Goal: Task Accomplishment & Management: Manage account settings

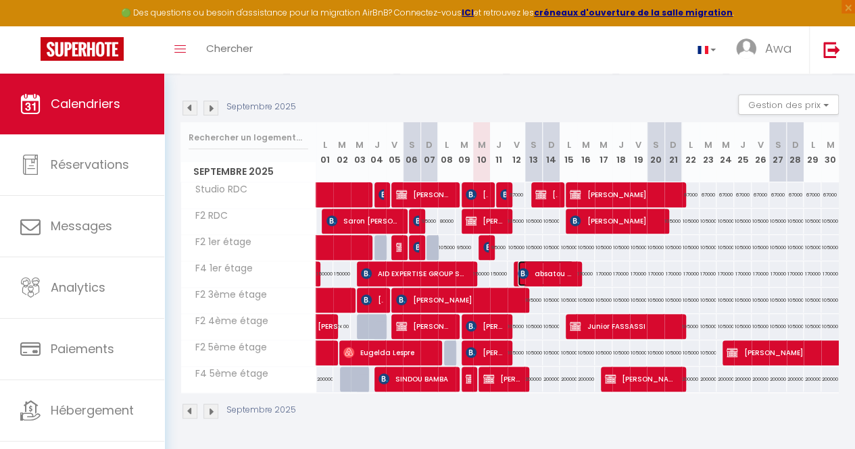
click at [565, 266] on span "absatou diallo" at bounding box center [545, 274] width 56 height 26
select select "KO"
select select "0"
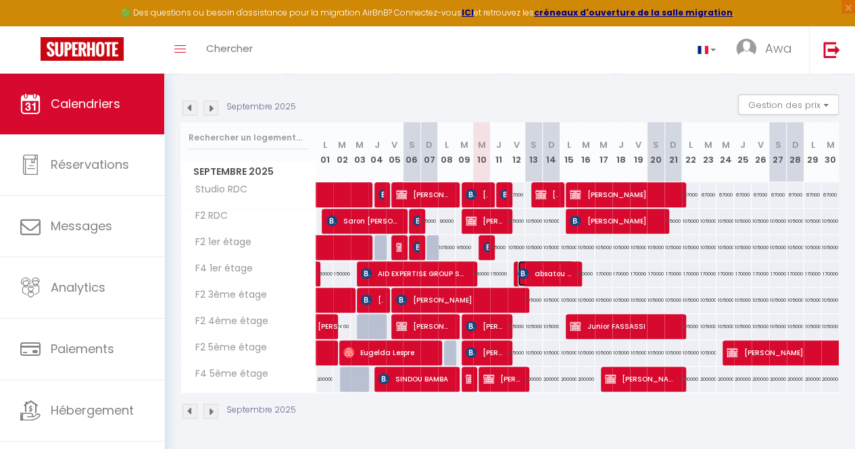
select select "1"
select select
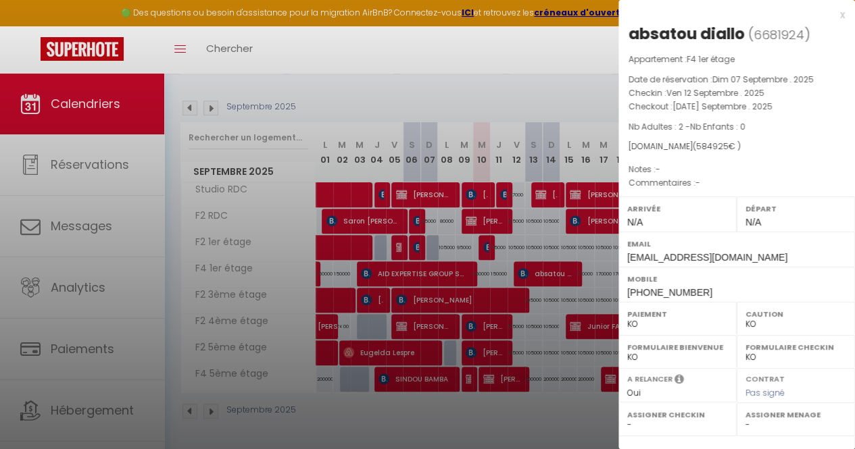
click at [547, 309] on div at bounding box center [427, 224] width 855 height 449
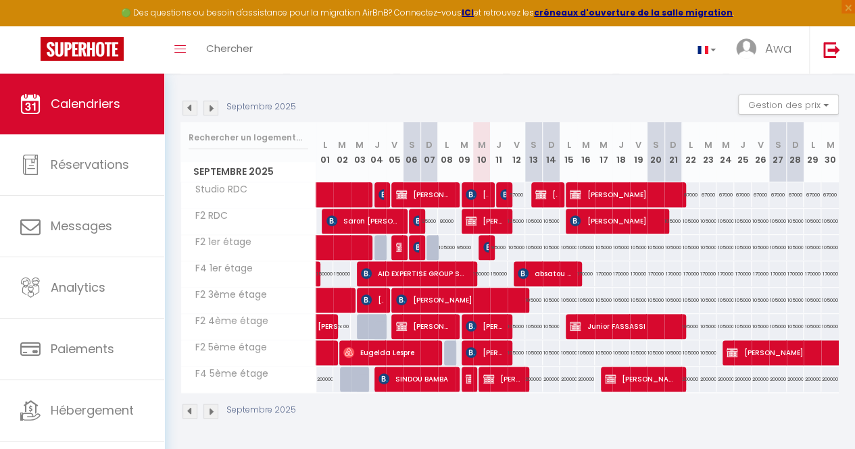
scroll to position [107, 0]
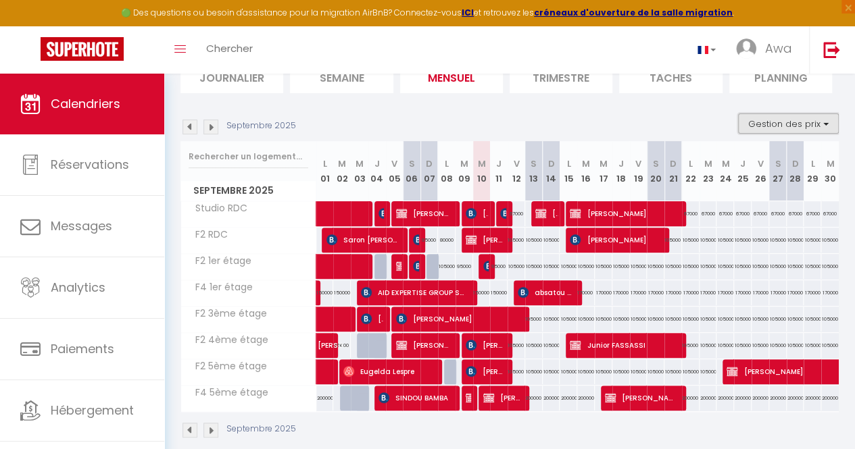
click at [757, 130] on button "Gestion des prix" at bounding box center [788, 123] width 101 height 20
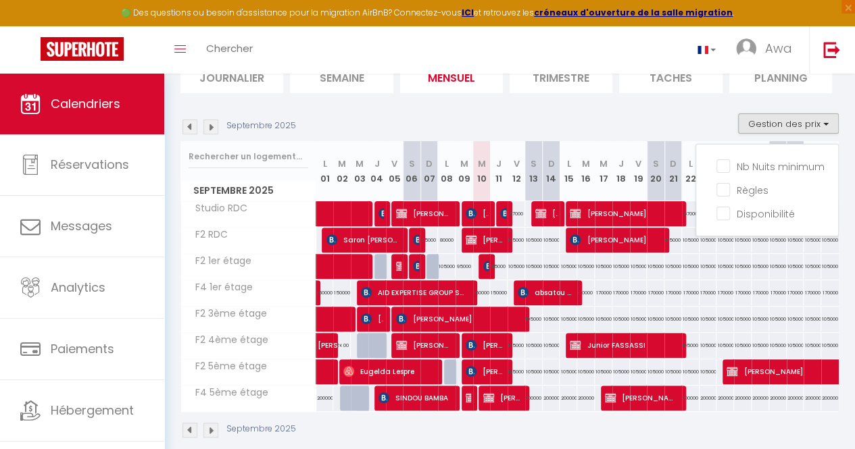
click at [694, 109] on section "Septembre 2025 Gestion des prix Nb Nuits minimum Règles Disponibilité Septembre…" at bounding box center [509, 276] width 658 height 352
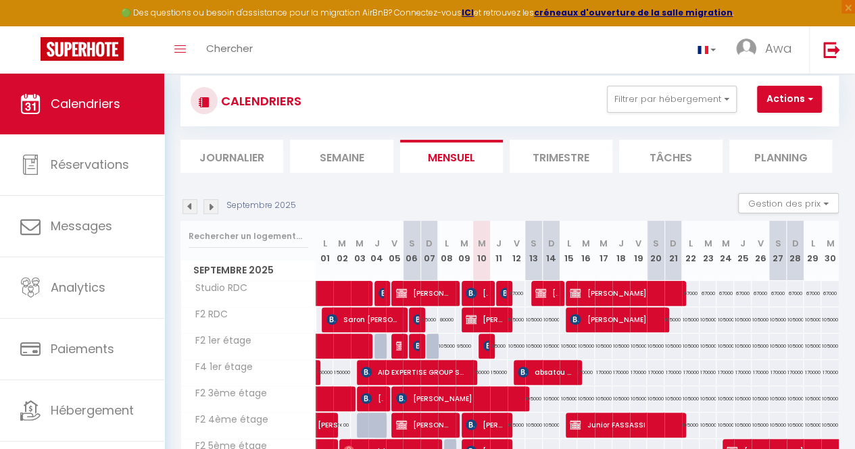
scroll to position [0, 0]
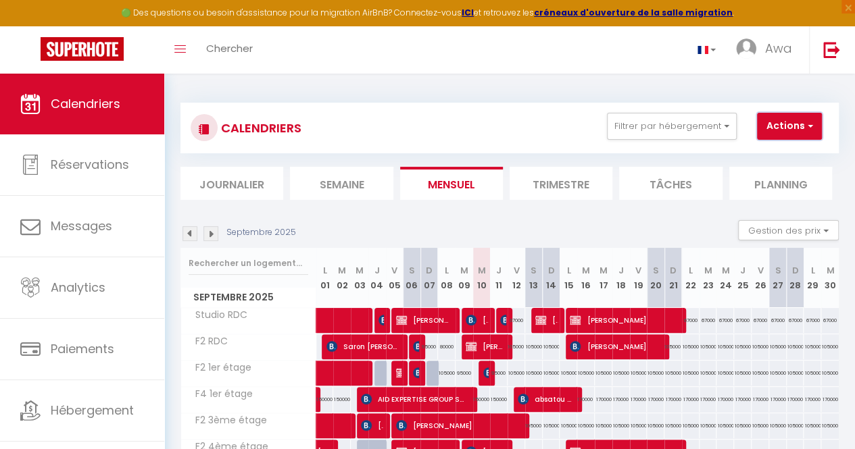
click at [784, 132] on button "Actions" at bounding box center [789, 126] width 65 height 27
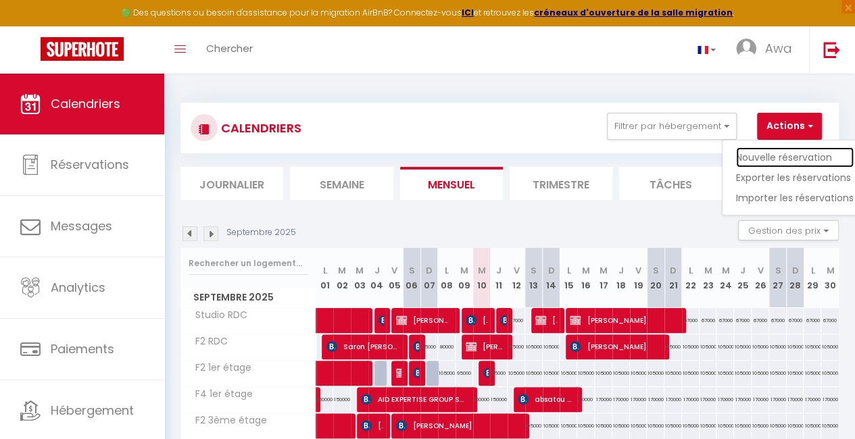
click at [769, 154] on link "Nouvelle réservation" at bounding box center [795, 157] width 118 height 20
select select
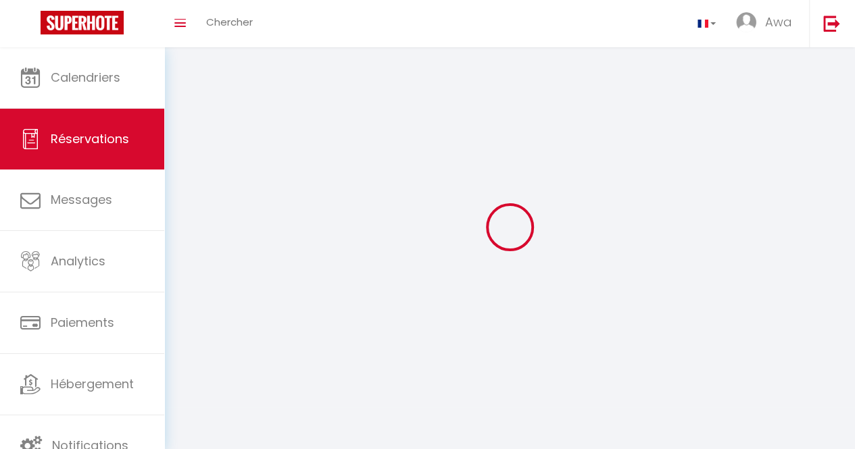
select select
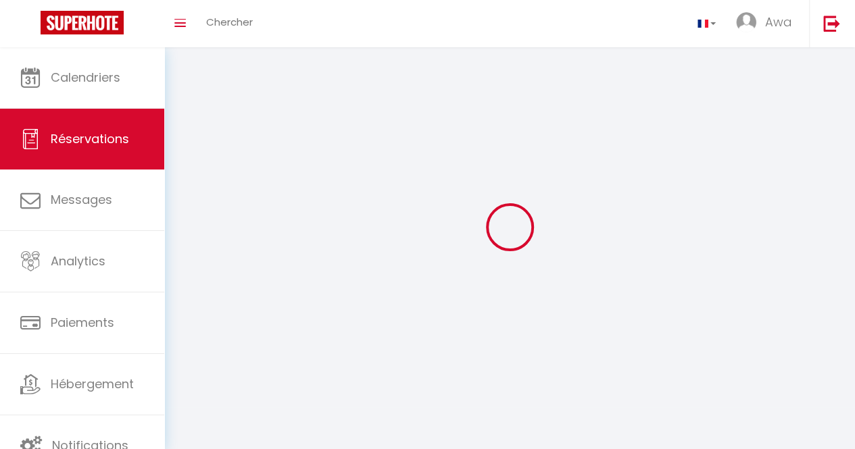
select select
checkbox input "false"
select select
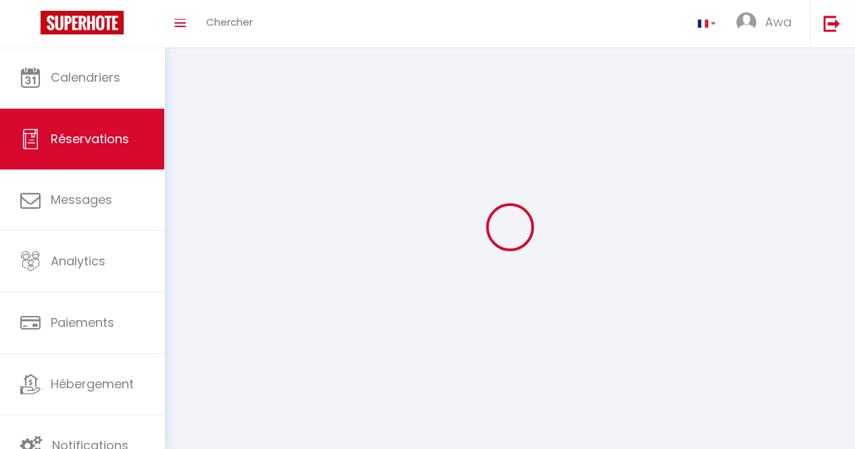
select select
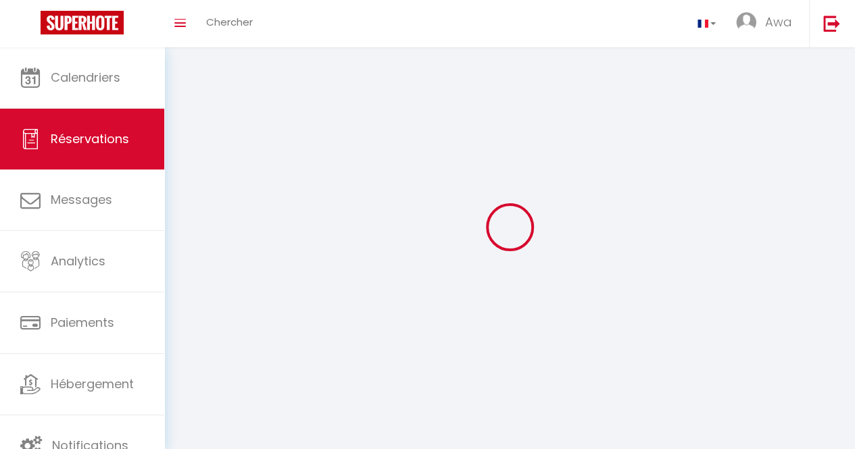
checkbox input "false"
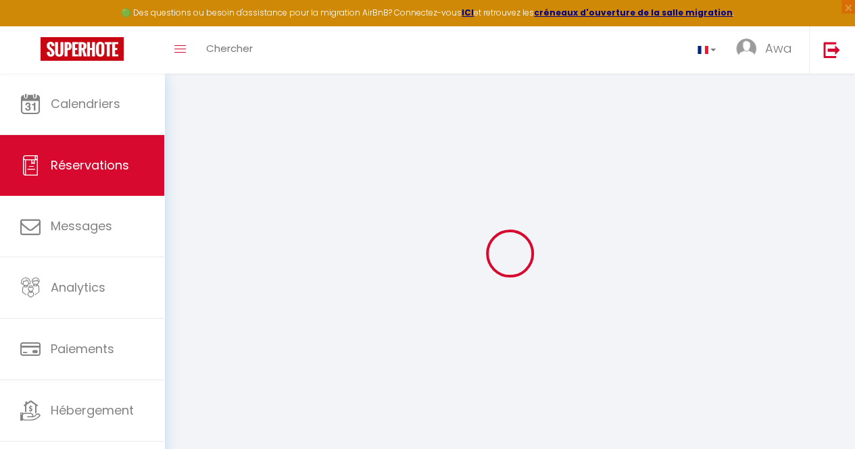
select select
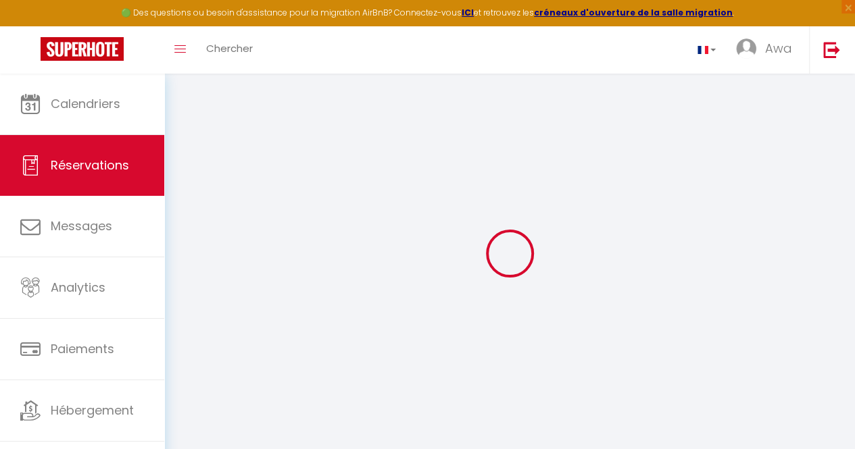
select select
checkbox input "false"
select select
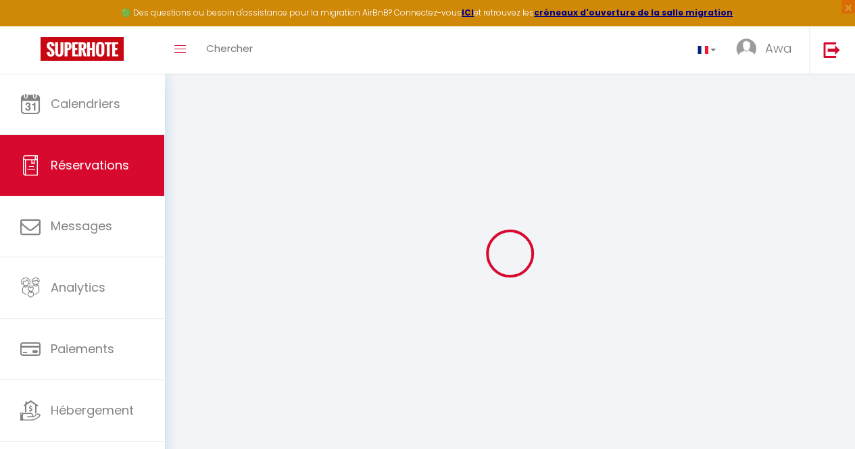
select select
checkbox input "false"
select select
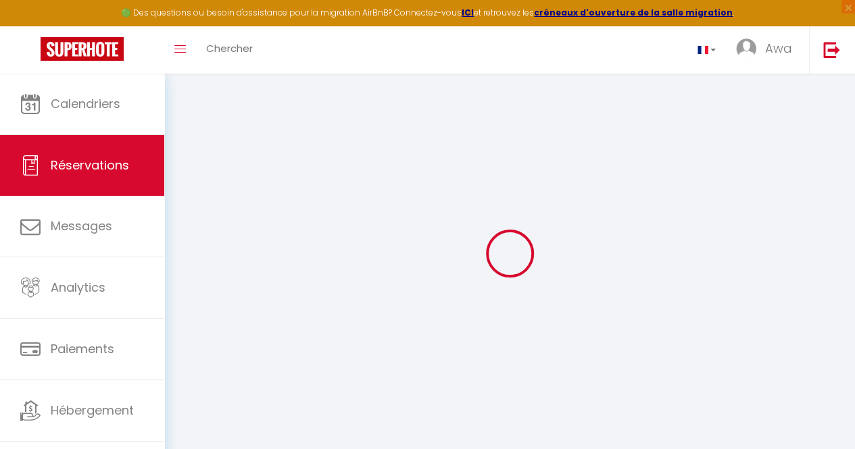
select select
checkbox input "false"
select select
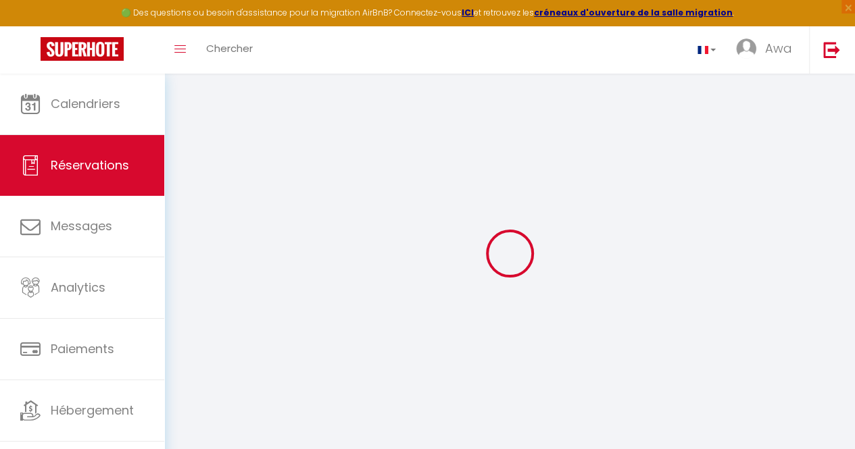
select select
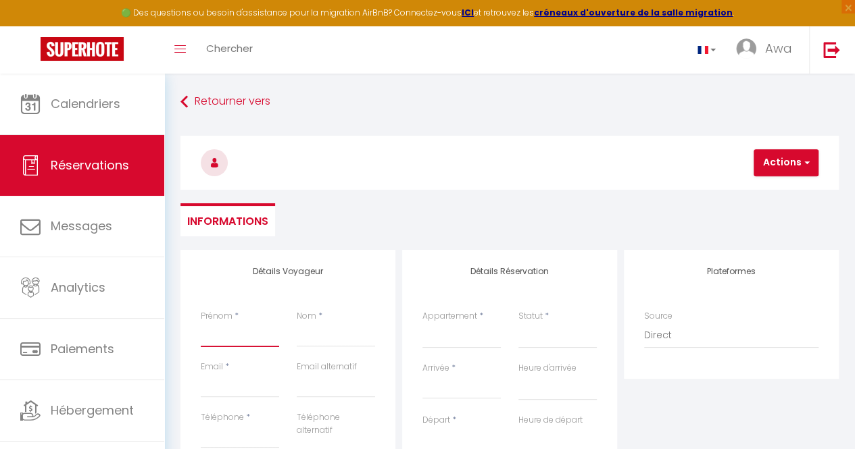
click at [215, 331] on input "Prénom" at bounding box center [240, 335] width 78 height 24
click at [466, 333] on select "F2 4ème étage Studio RDC F2 RDC F2 5ème étage F2 3ème étage F2 1er étage F4 1er…" at bounding box center [461, 336] width 78 height 26
select select "48154"
click at [422, 323] on select "F2 4ème étage Studio RDC F2 RDC F2 5ème étage F2 3ème étage F2 1er étage F4 1er…" at bounding box center [461, 336] width 78 height 26
select select
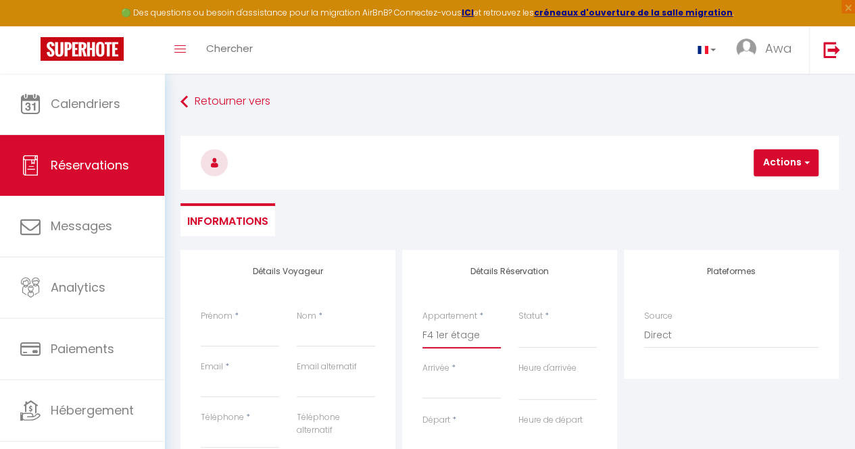
select select
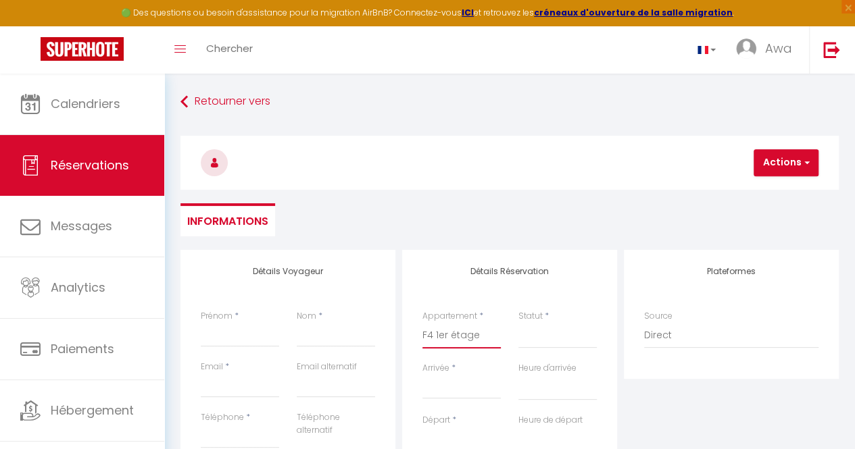
checkbox input "false"
select select
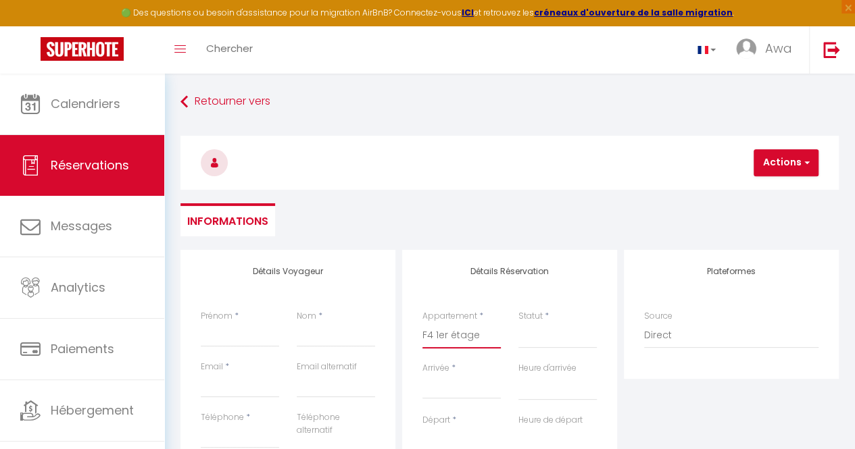
select select
checkbox input "false"
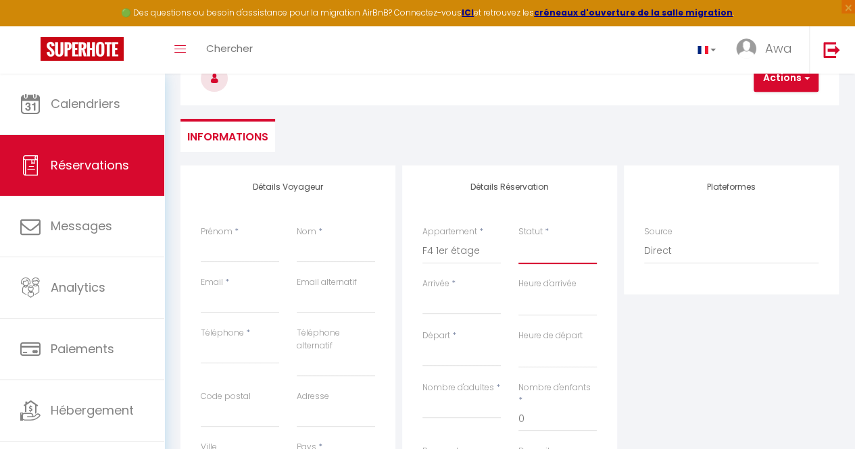
click at [553, 254] on select "Confirmé Non Confirmé [PERSON_NAME] par le voyageur No Show Request" at bounding box center [557, 251] width 78 height 26
select select "1"
click at [518, 238] on select "Confirmé Non Confirmé [PERSON_NAME] par le voyageur No Show Request" at bounding box center [557, 251] width 78 height 26
select select
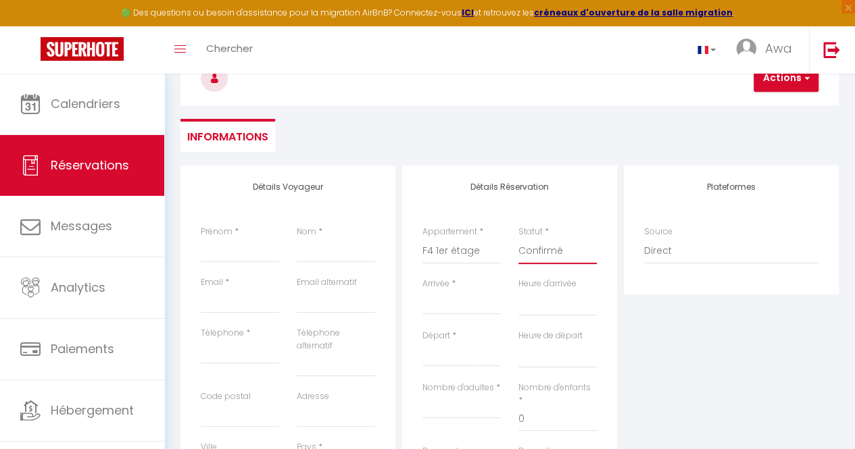
select select
checkbox input "false"
click at [446, 313] on div "< [DATE] > Dim Lun Mar Mer Jeu Ven Sam 1 2 3 4 5 6 7 8 9 10 11 12 13 14 15 16 1…" at bounding box center [461, 302] width 78 height 24
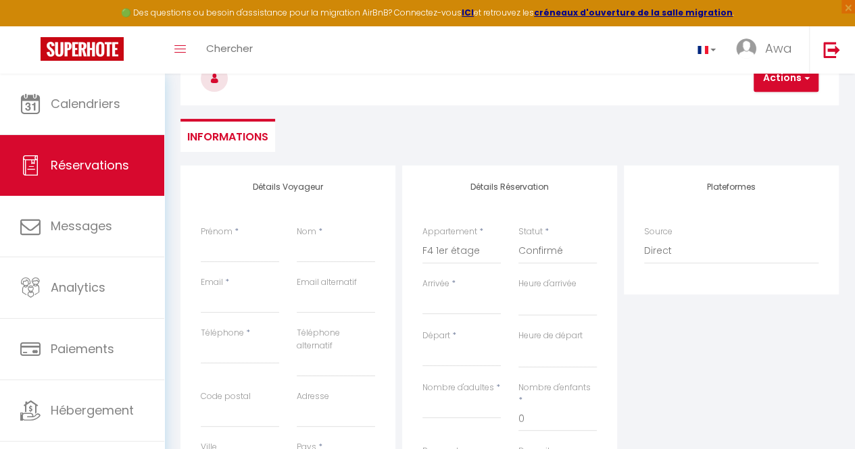
click at [454, 307] on input "Arrivée" at bounding box center [461, 304] width 78 height 18
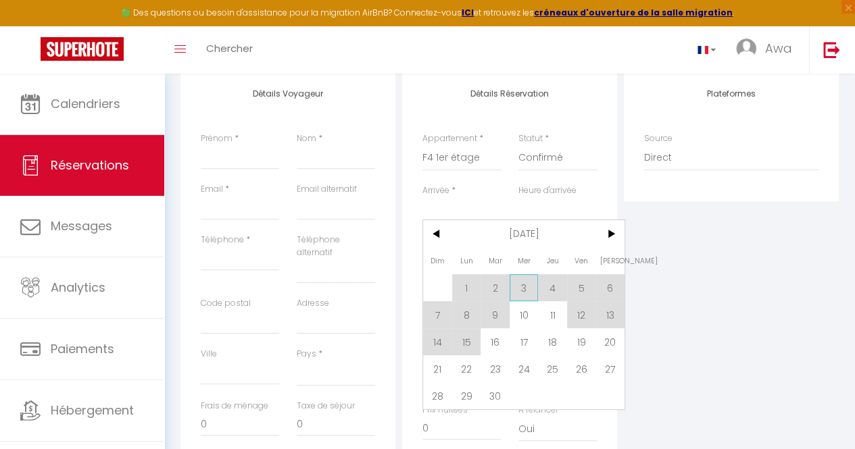
scroll to position [180, 0]
click at [521, 313] on span "10" at bounding box center [523, 312] width 29 height 27
select select
type input "Mer 10 Septembre 2025"
select select
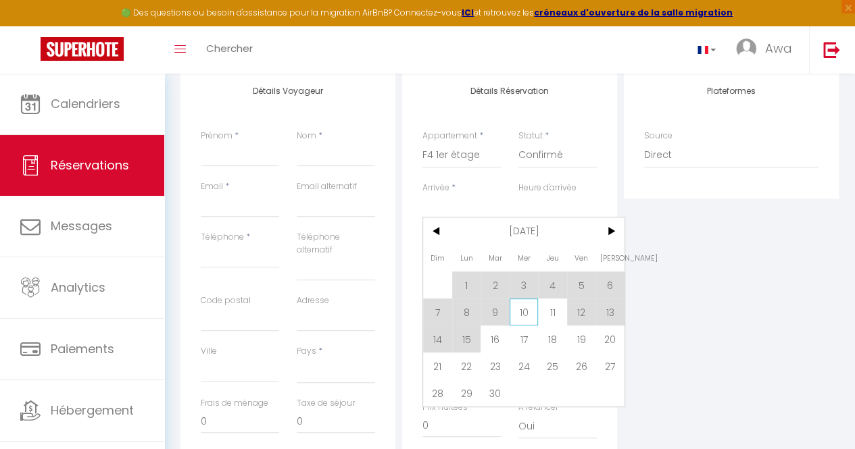
type input "Jeu 11 Septembre 2025"
select select
checkbox input "false"
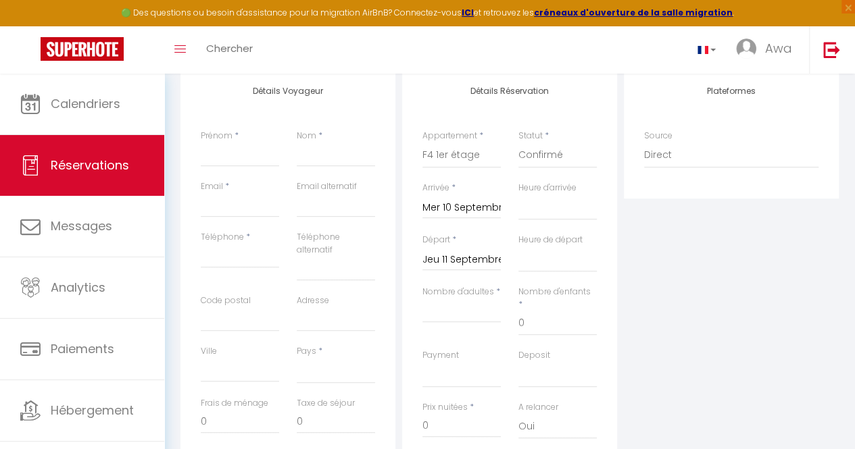
click at [450, 251] on input "Jeu 11 Septembre 2025" at bounding box center [461, 260] width 78 height 18
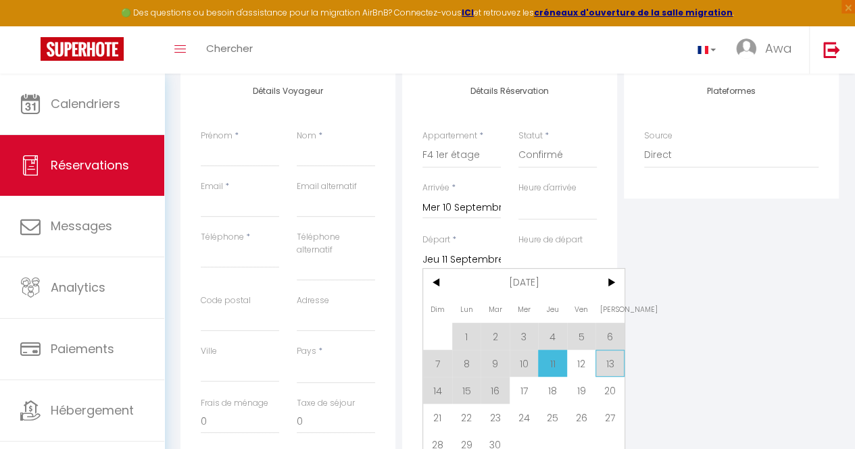
click at [615, 363] on span "13" at bounding box center [609, 363] width 29 height 27
select select
type input "[PERSON_NAME] 13 Septembre 2025"
select select
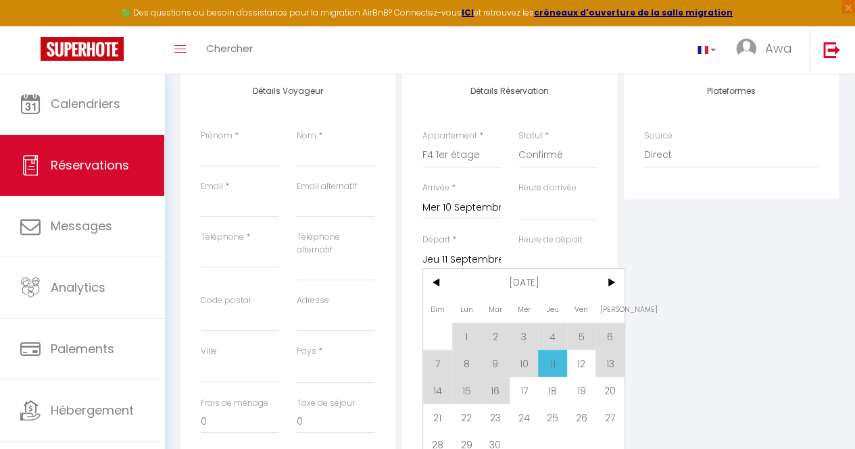
select select
checkbox input "false"
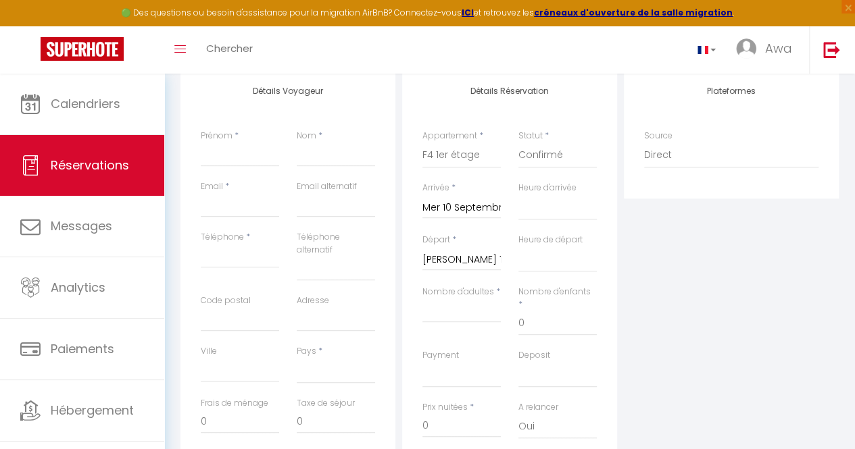
click at [612, 365] on div "Détails Réservation Appartement * F2 4ème étage Studio RDC F2 RDC F2 5ème étage…" at bounding box center [509, 302] width 215 height 465
click at [243, 151] on input "Prénom" at bounding box center [240, 155] width 78 height 24
type input "M"
select select
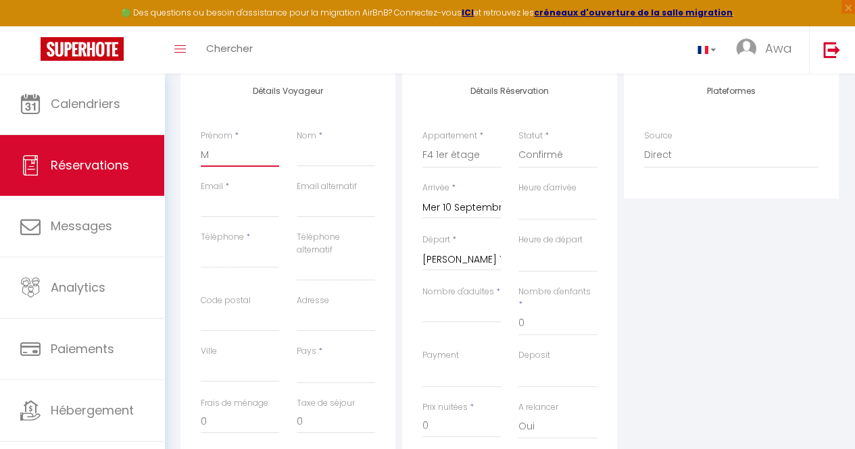
select select
checkbox input "false"
type input "Ma"
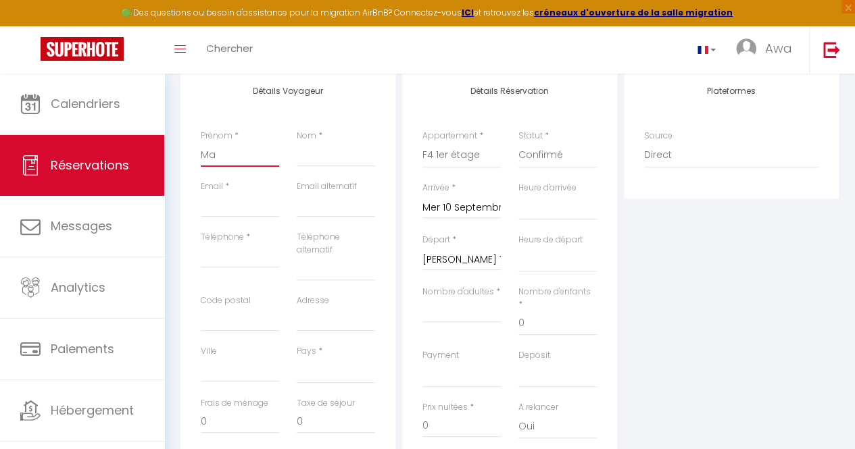
select select
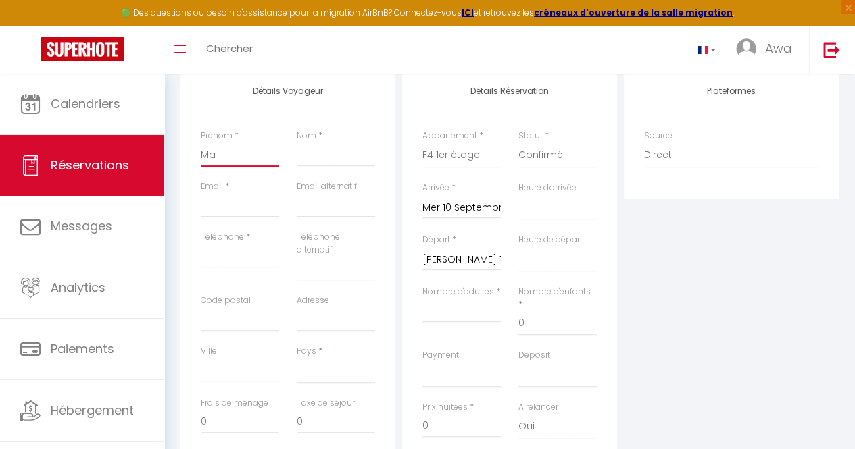
checkbox input "false"
type input "Mam"
select select
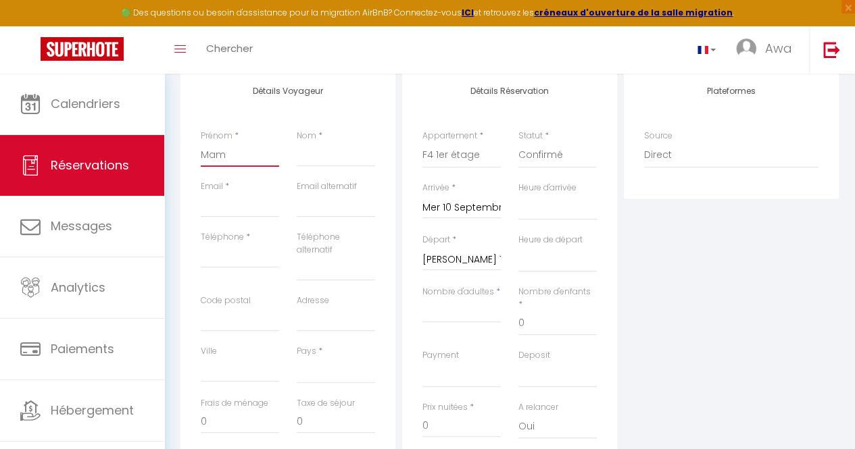
select select
checkbox input "false"
type input "Mama"
select select
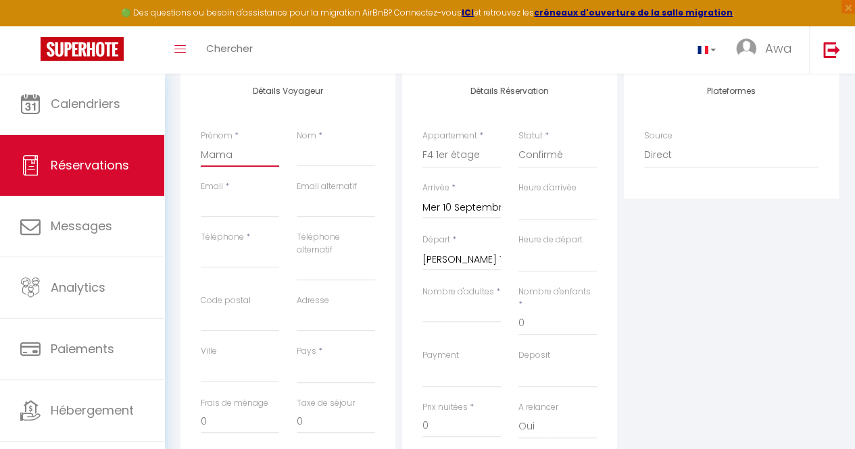
select select
checkbox input "false"
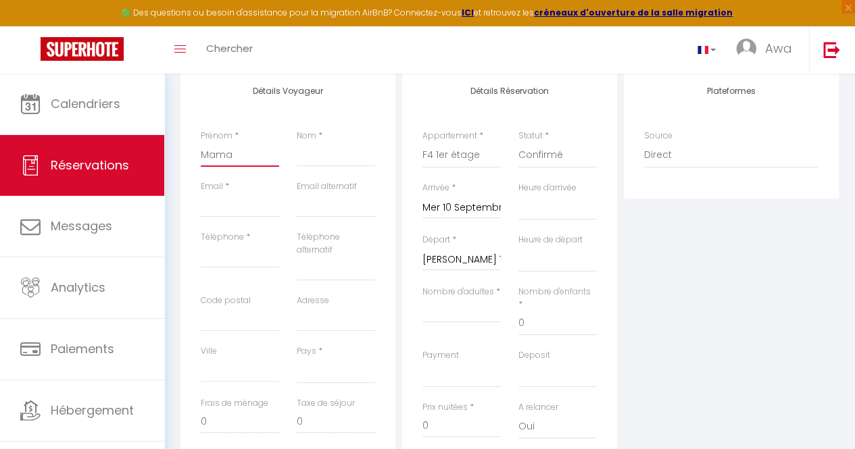
type input "Mamad"
select select
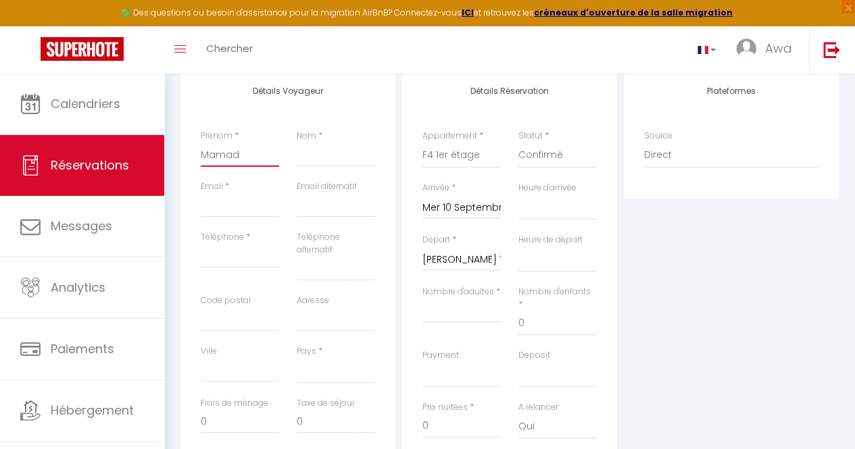
select select
checkbox input "false"
type input "Mamado"
select select
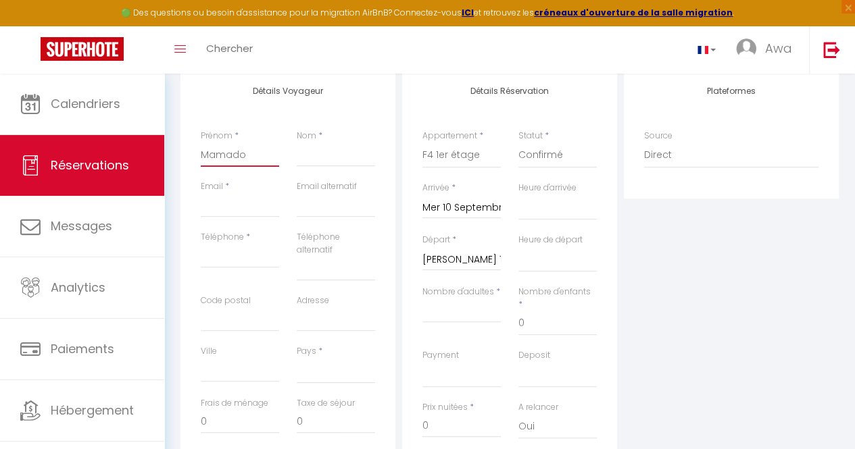
select select
checkbox input "false"
type input "[PERSON_NAME]"
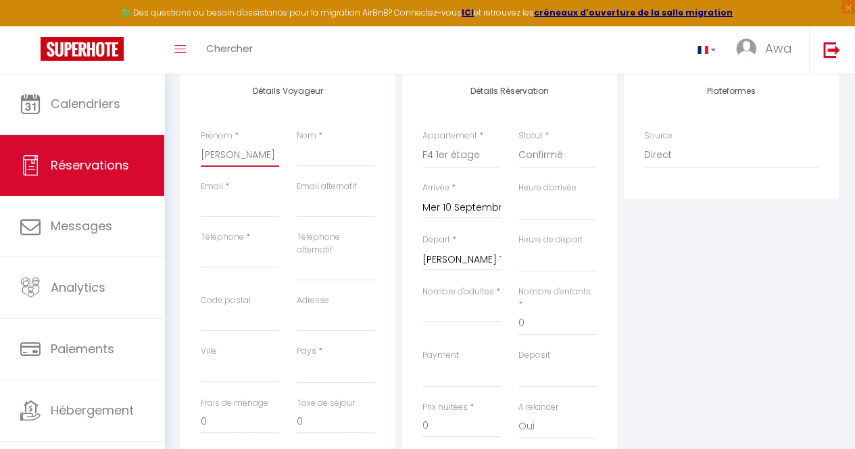
select select
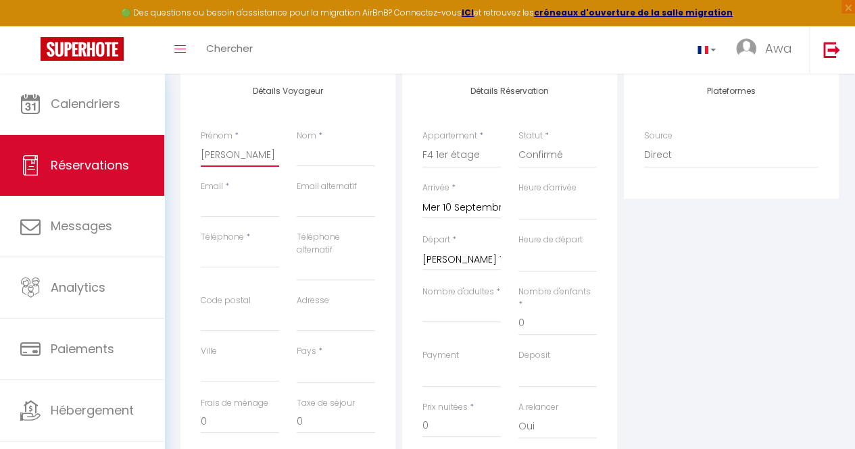
checkbox input "false"
type input "[PERSON_NAME]"
select select
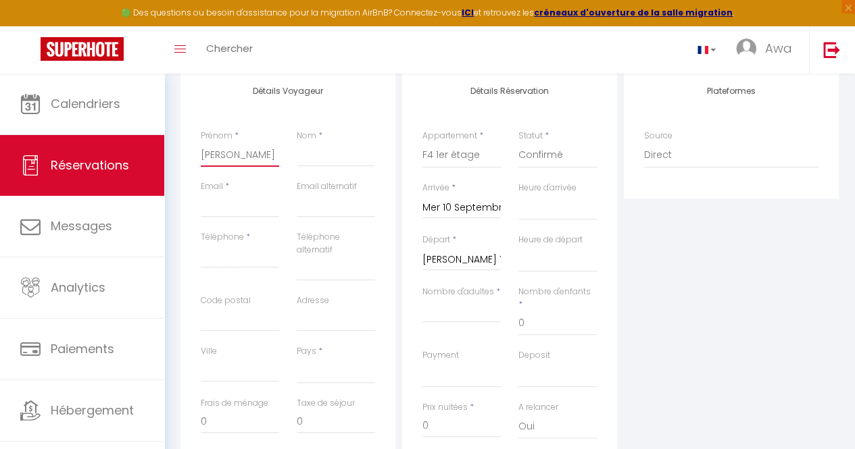
select select
checkbox input "false"
type input "[PERSON_NAME]"
click at [299, 157] on input "Nom" at bounding box center [336, 155] width 78 height 24
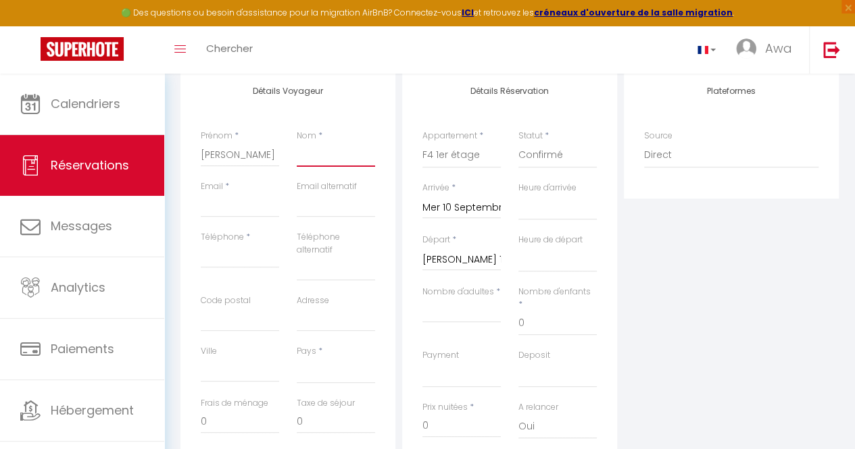
type input "S"
select select
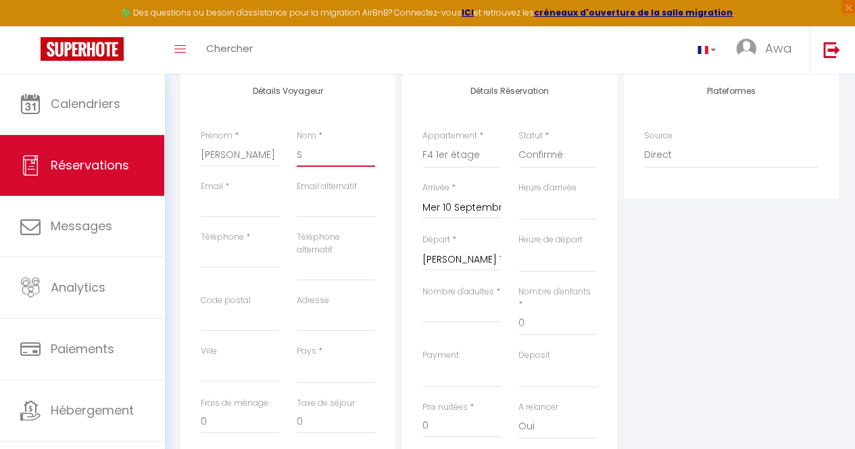
select select
checkbox input "false"
type input "Se"
select select
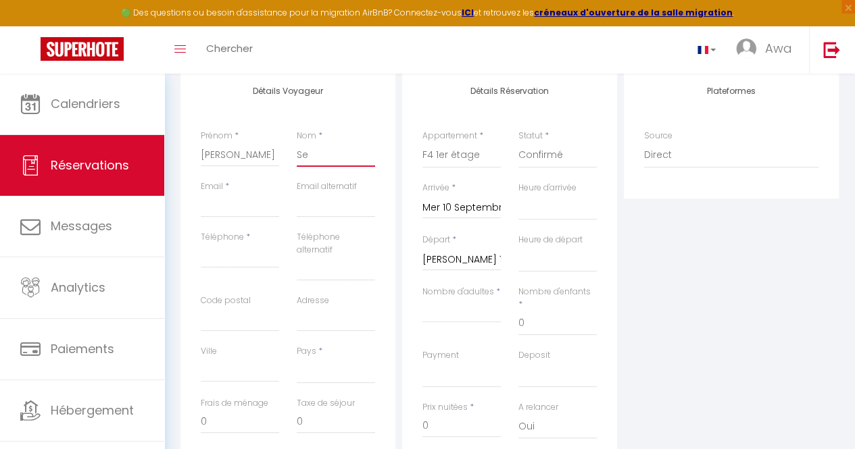
select select
checkbox input "false"
type input "Sec"
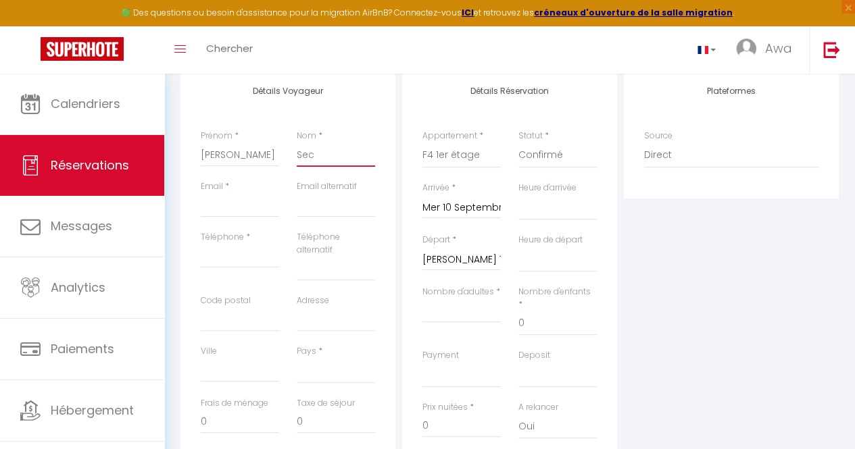
select select
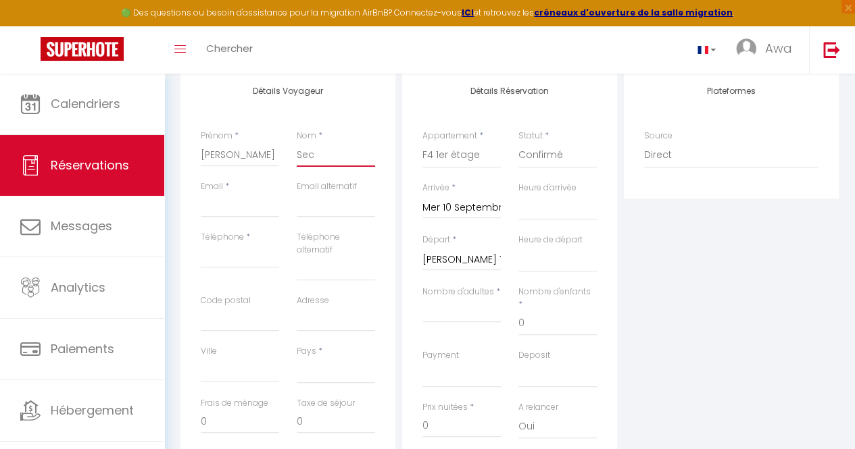
checkbox input "false"
type input "Seck"
select select
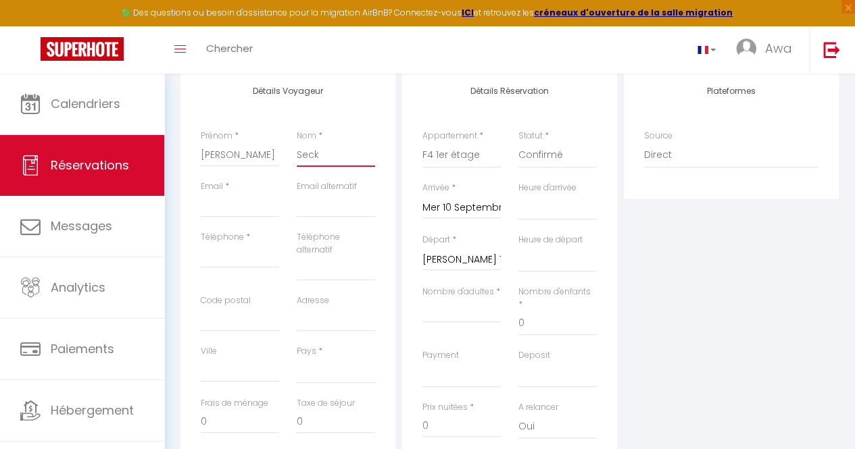
select select
checkbox input "false"
type input "Seck"
click at [228, 198] on input "Email" at bounding box center [240, 205] width 78 height 24
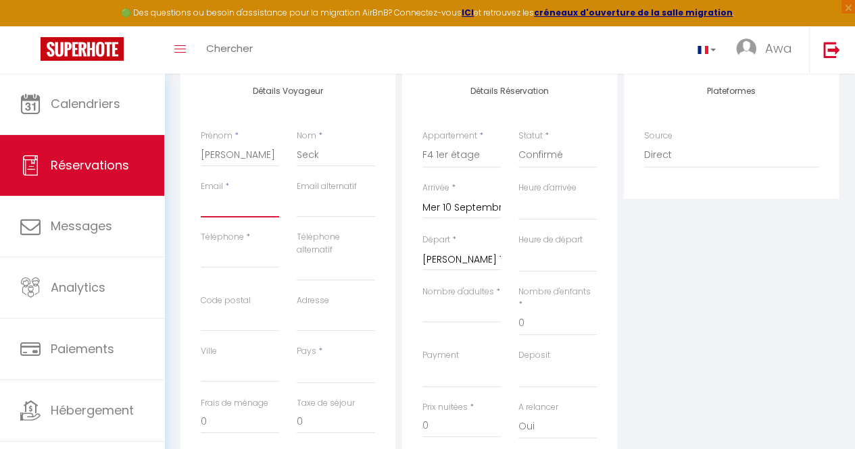
type input "s"
select select
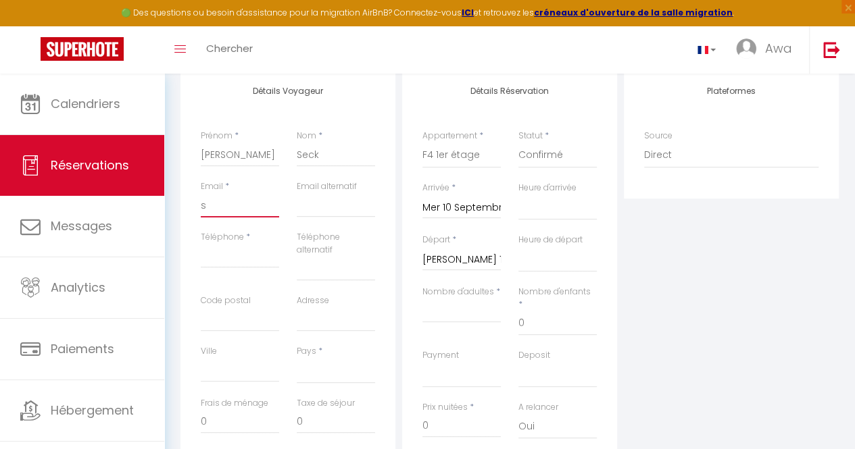
select select
checkbox input "false"
type input "se"
select select
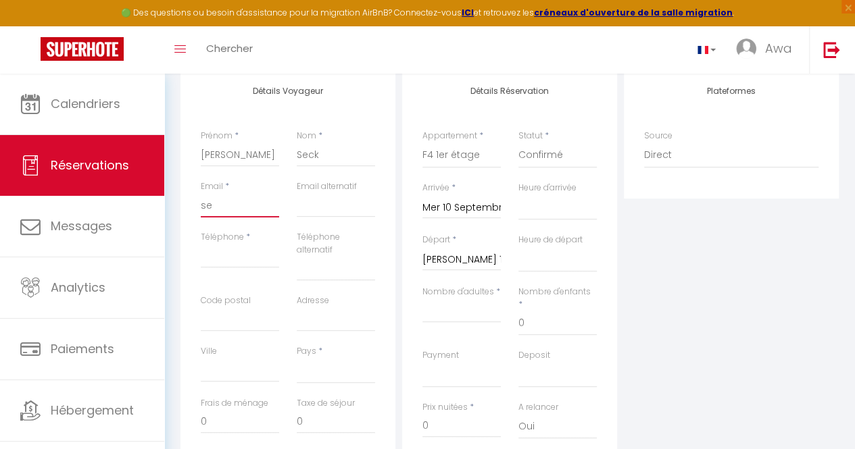
select select
checkbox input "false"
type input "sec"
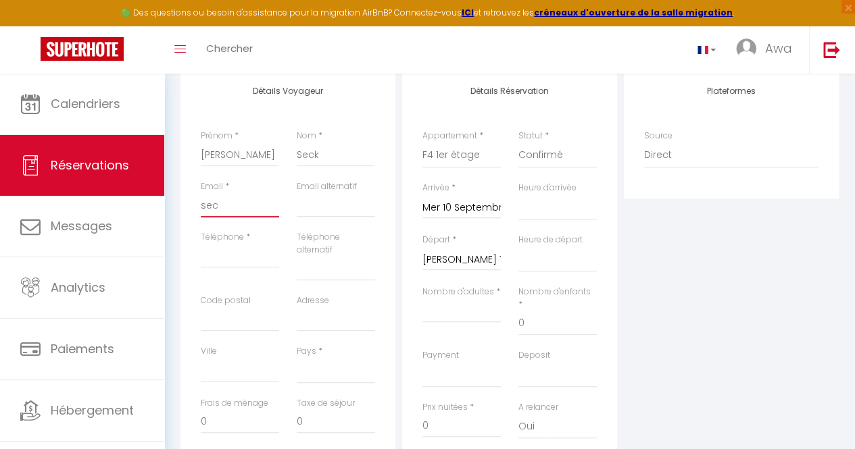
select select
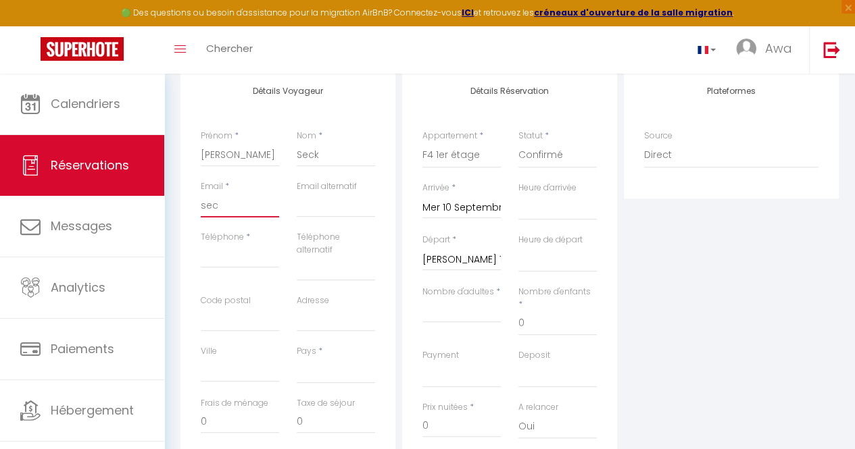
checkbox input "false"
type input "seck"
select select
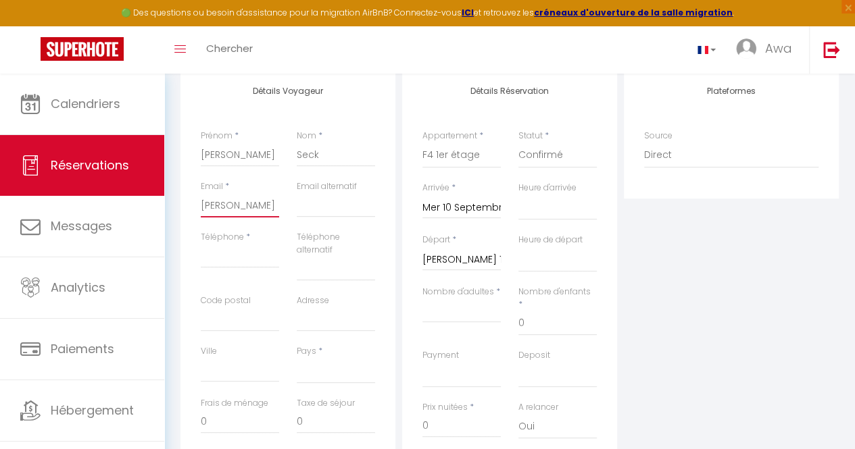
select select
checkbox input "false"
type input "seck@"
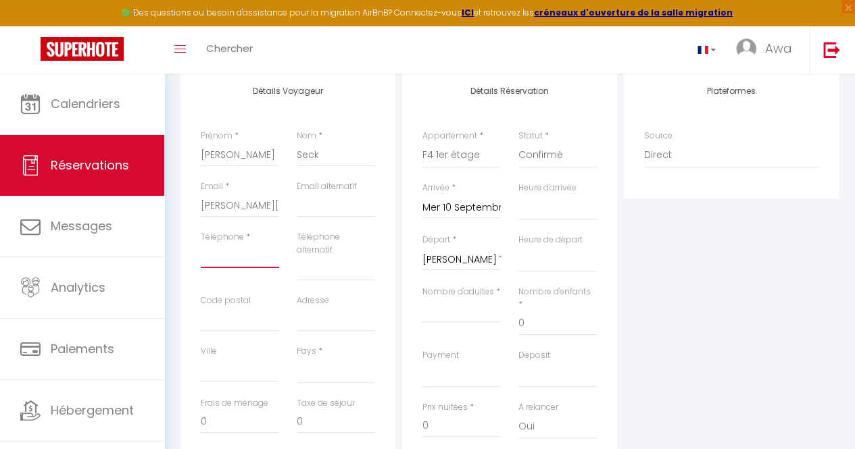
click at [251, 253] on input "Téléphone" at bounding box center [240, 256] width 78 height 24
click at [216, 311] on input "Code postal" at bounding box center [240, 319] width 78 height 24
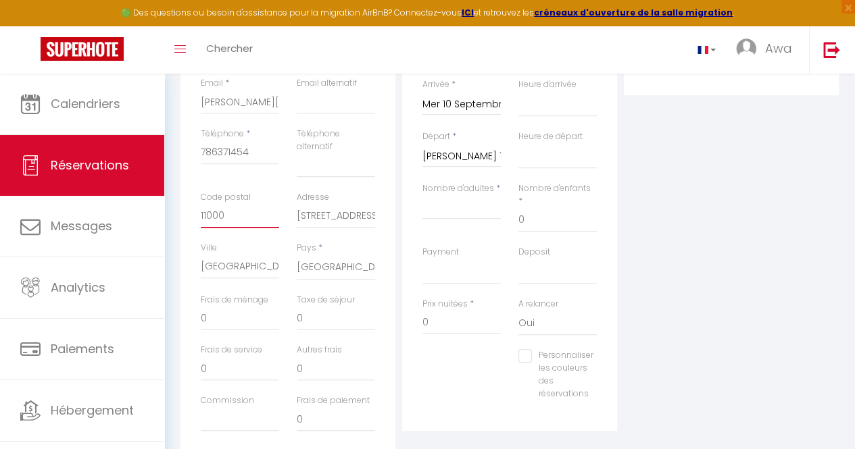
scroll to position [289, 0]
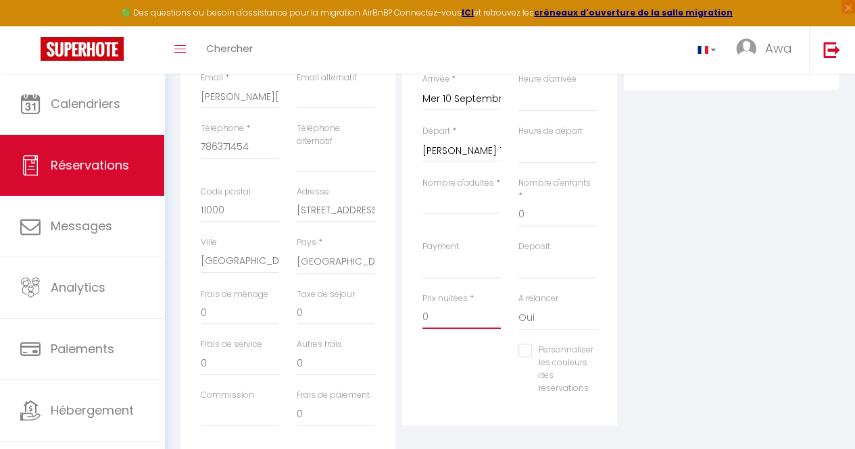
click at [459, 308] on input "0" at bounding box center [461, 317] width 78 height 24
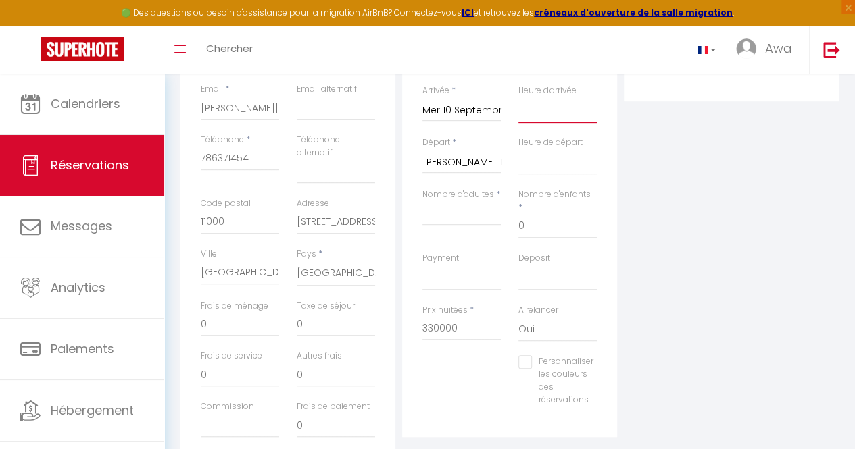
click at [535, 113] on select "00:00 00:30 01:00 01:30 02:00 02:30 03:00 03:30 04:00 04:30 05:00 05:30 06:00 0…" at bounding box center [557, 110] width 78 height 26
click at [518, 97] on select "00:00 00:30 01:00 01:30 02:00 02:30 03:00 03:30 04:00 04:30 05:00 05:30 06:00 0…" at bounding box center [557, 110] width 78 height 26
click at [567, 150] on select "00:00 00:30 01:00 01:30 02:00 02:30 03:00 03:30 04:00 04:30 05:00 05:30 06:00 0…" at bounding box center [557, 162] width 78 height 26
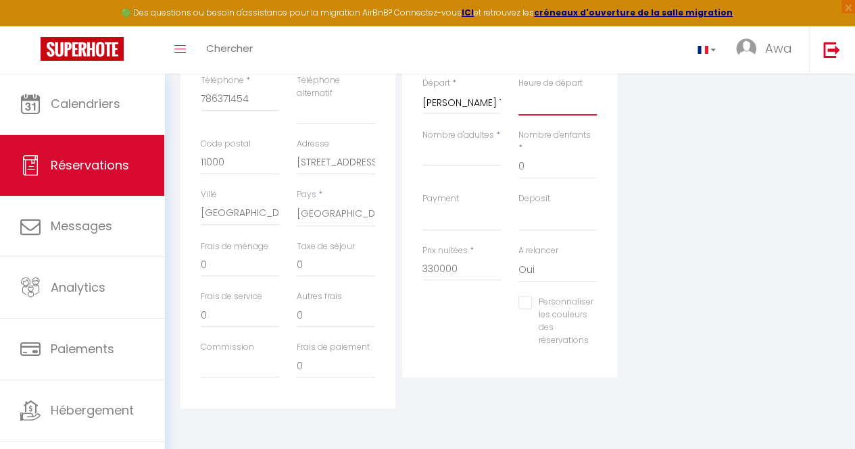
click at [540, 105] on select "00:00 00:30 01:00 01:30 02:00 02:30 03:00 03:30 04:00 04:30 05:00 05:30 06:00 0…" at bounding box center [557, 103] width 78 height 26
click at [518, 90] on select "00:00 00:30 01:00 01:30 02:00 02:30 03:00 03:30 04:00 04:30 05:00 05:30 06:00 0…" at bounding box center [557, 103] width 78 height 26
click at [469, 156] on input "Nombre d'adultes" at bounding box center [461, 154] width 78 height 24
click at [438, 245] on label "Prix nuitées" at bounding box center [444, 251] width 45 height 13
click at [438, 257] on input "0" at bounding box center [461, 269] width 78 height 24
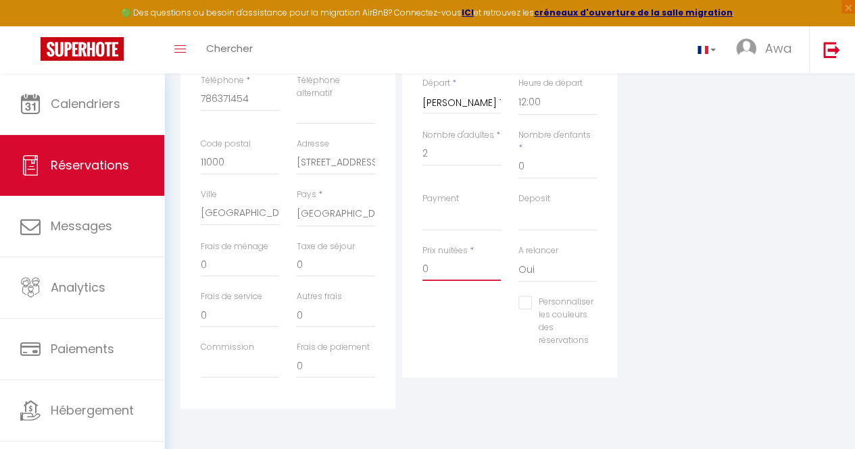
click at [440, 257] on input "0" at bounding box center [461, 269] width 78 height 24
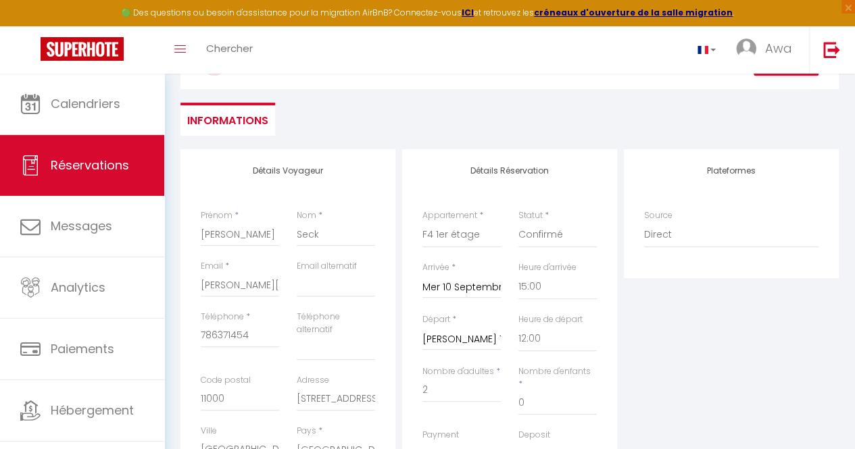
scroll to position [0, 0]
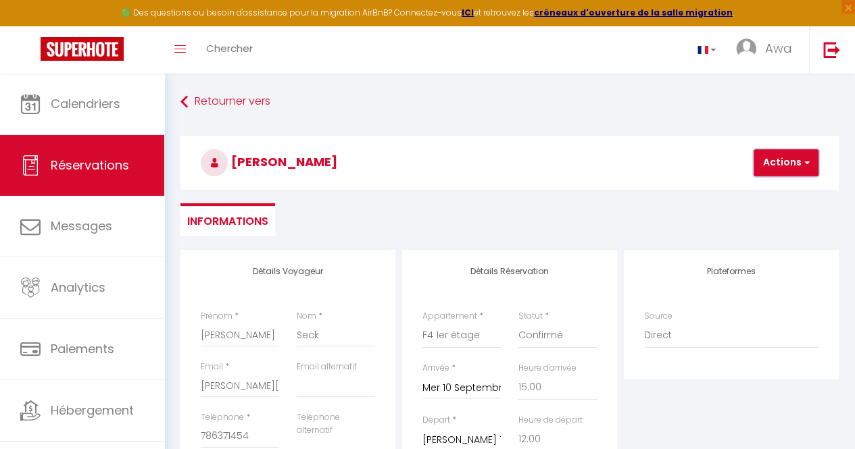
click at [800, 164] on span "button" at bounding box center [804, 163] width 8 height 12
click at [789, 182] on ul "Enregistrer" at bounding box center [797, 193] width 108 height 26
click at [782, 155] on button "Actions" at bounding box center [785, 162] width 65 height 27
click at [781, 189] on link "Enregistrer" at bounding box center [797, 193] width 107 height 18
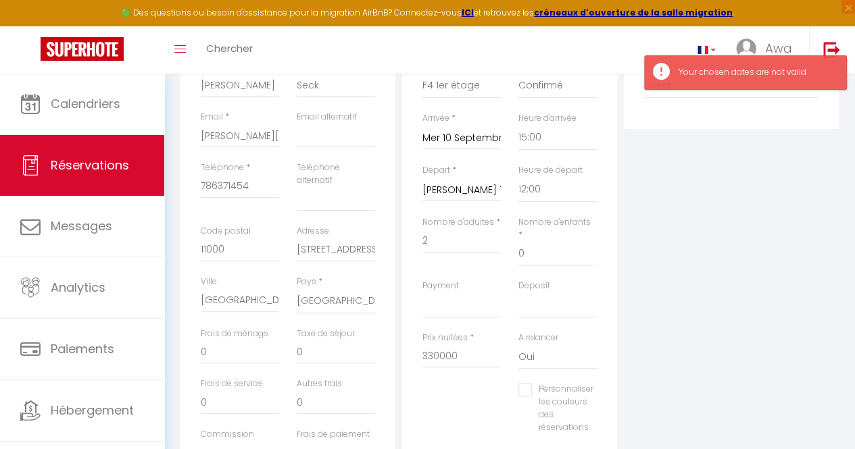
scroll to position [252, 0]
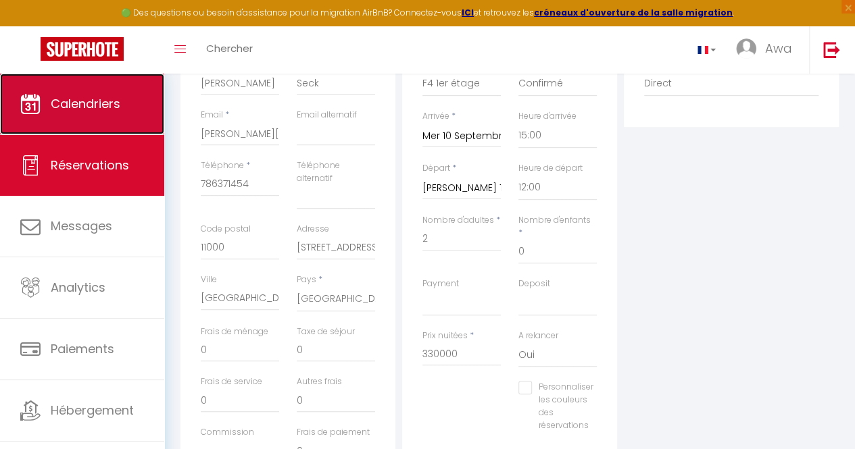
click at [113, 75] on link "Calendriers" at bounding box center [82, 104] width 164 height 61
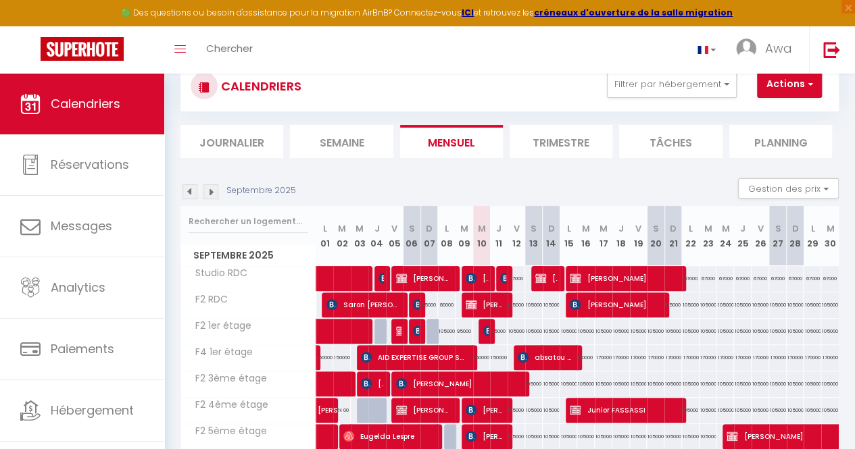
scroll to position [43, 0]
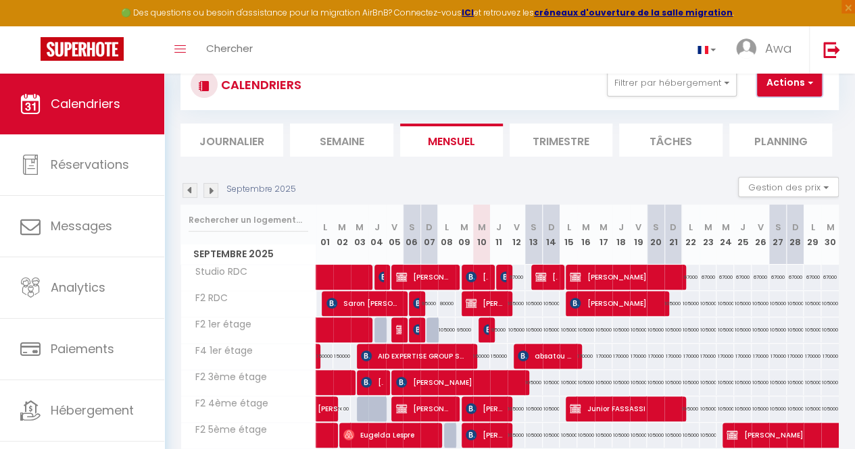
click at [784, 89] on button "Actions" at bounding box center [789, 83] width 65 height 27
click at [523, 360] on span "absatou diallo" at bounding box center [545, 356] width 56 height 26
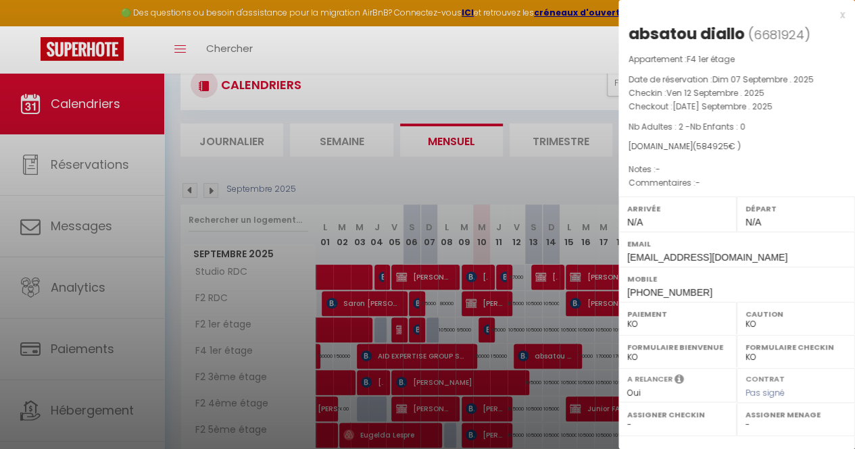
click at [544, 283] on div at bounding box center [427, 224] width 855 height 449
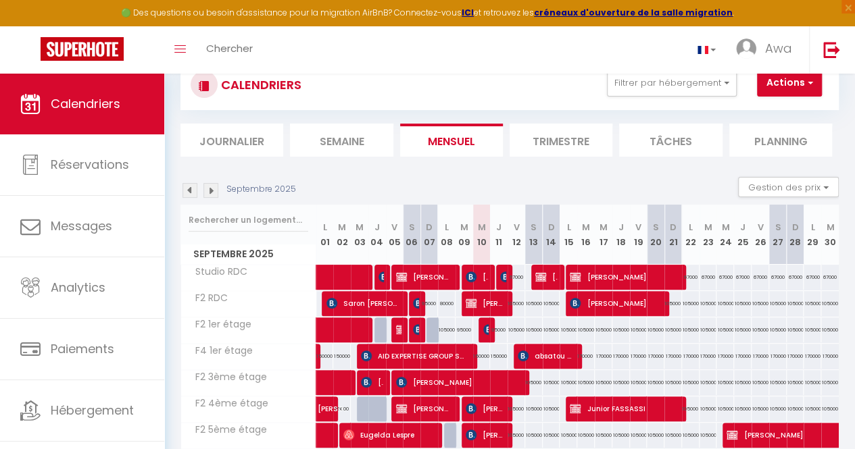
scroll to position [0, 0]
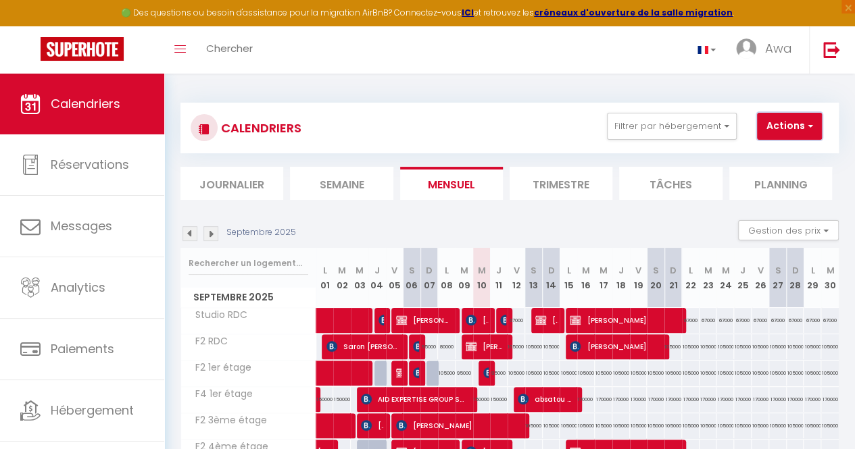
click at [782, 120] on button "Actions" at bounding box center [789, 126] width 65 height 27
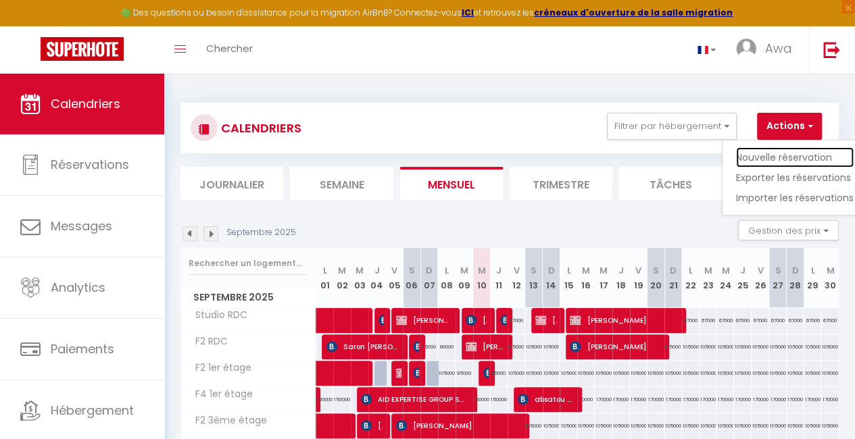
click at [790, 151] on link "Nouvelle réservation" at bounding box center [795, 157] width 118 height 20
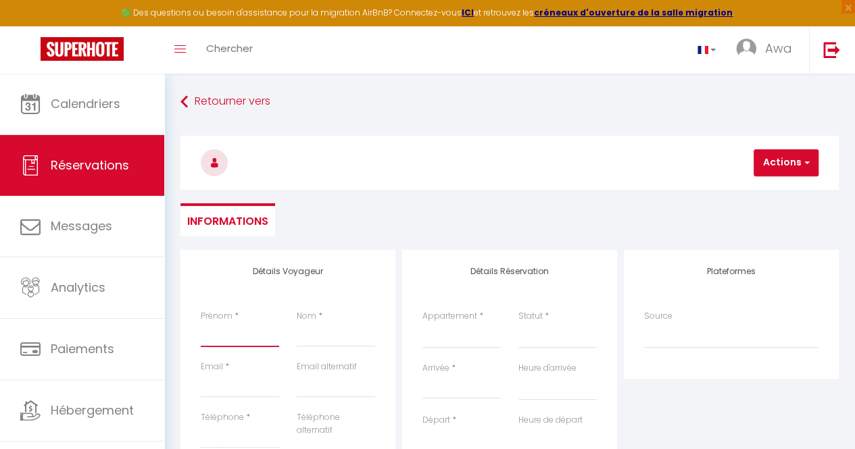
click at [222, 331] on input "Prénom" at bounding box center [240, 335] width 78 height 24
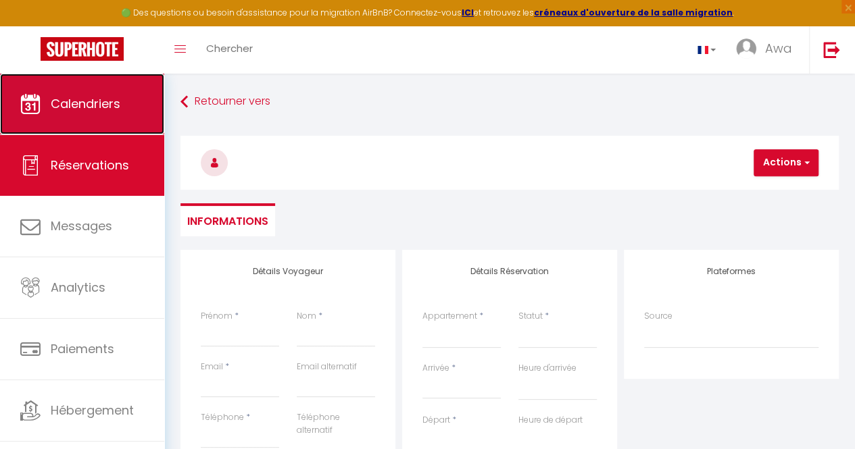
click at [82, 112] on link "Calendriers" at bounding box center [82, 104] width 164 height 61
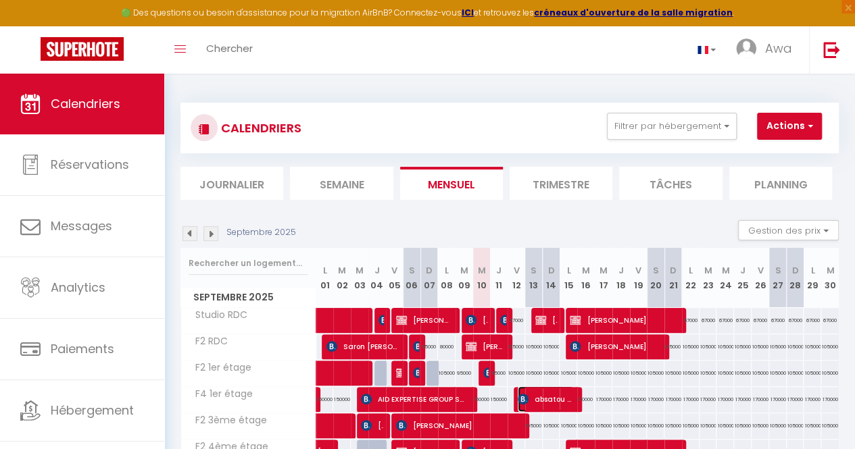
click at [536, 390] on span "absatou diallo" at bounding box center [545, 399] width 56 height 26
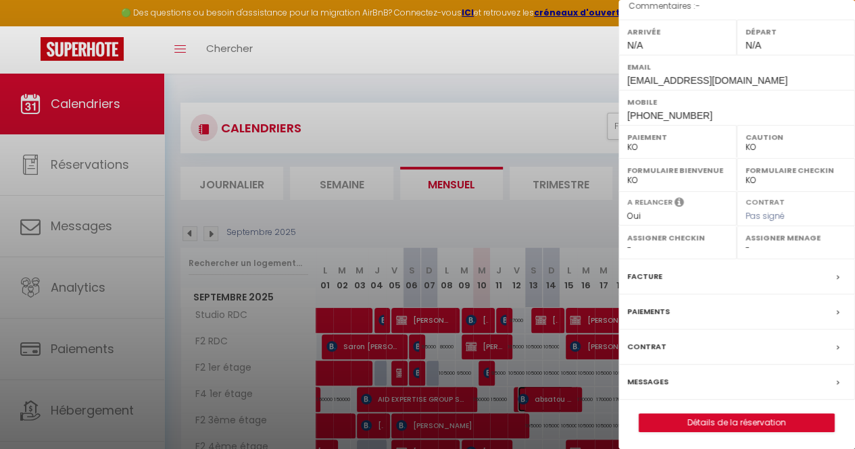
scroll to position [15, 0]
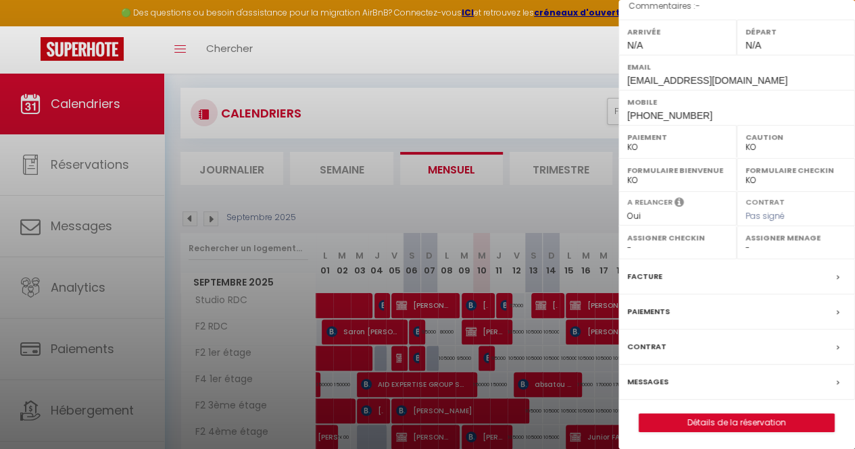
click at [690, 410] on div "absatou diallo ( 6681924 ) Appartement : F4 1er étage Date de réservation : Dim…" at bounding box center [736, 139] width 236 height 586
click at [691, 424] on link "Détails de la réservation" at bounding box center [736, 423] width 195 height 18
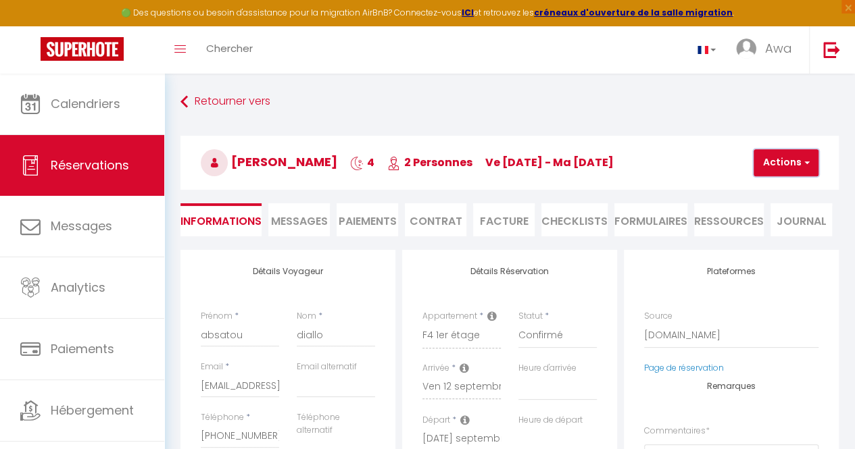
click at [799, 151] on button "Actions" at bounding box center [785, 162] width 65 height 27
click at [785, 207] on link "Dupliquer" at bounding box center [797, 210] width 107 height 18
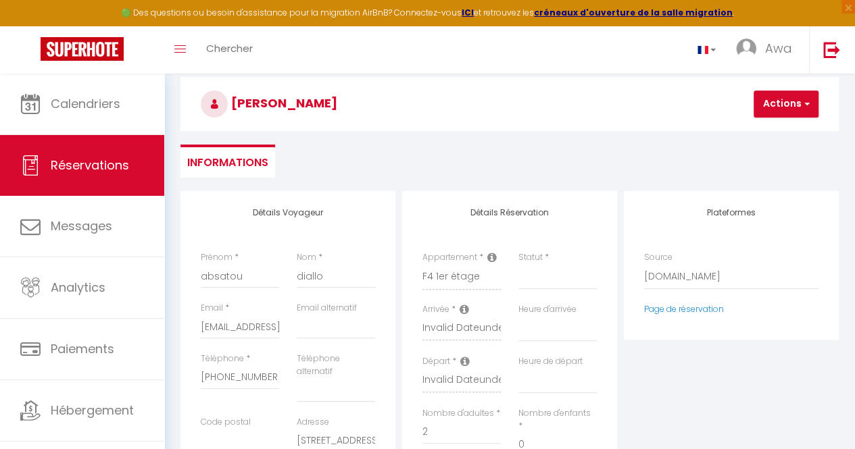
scroll to position [39, 0]
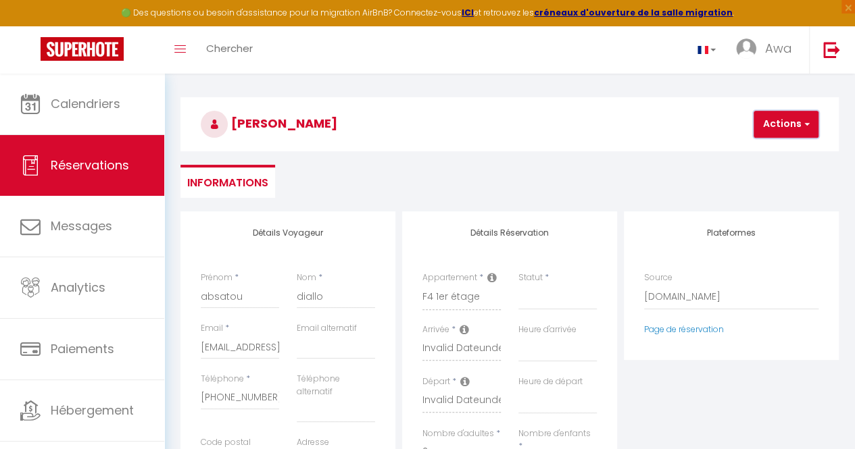
click at [778, 136] on button "Actions" at bounding box center [785, 124] width 65 height 27
click at [677, 176] on ul "Informations" at bounding box center [509, 181] width 658 height 33
click at [446, 280] on label "Appartement" at bounding box center [449, 278] width 55 height 13
click at [530, 204] on div "Retourner vers absatou diallo Actions Enregistrer Actions Enregistrer Aperçu et…" at bounding box center [509, 131] width 675 height 160
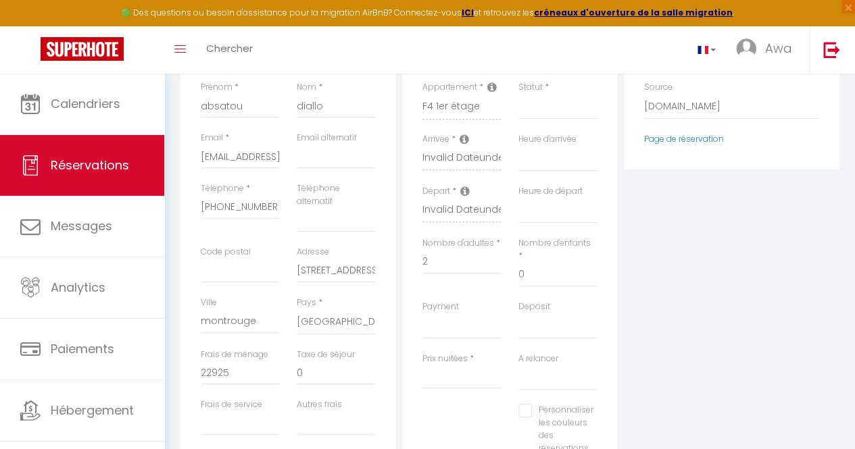
scroll to position [222, 0]
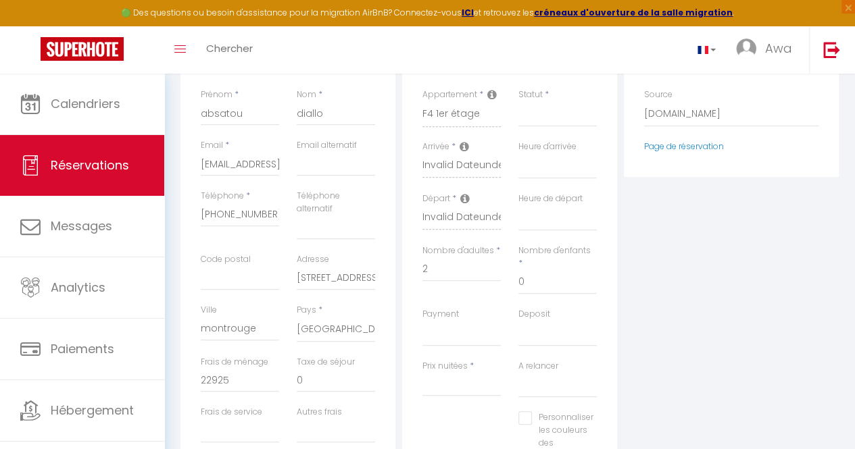
click at [436, 197] on label "Départ" at bounding box center [436, 199] width 28 height 13
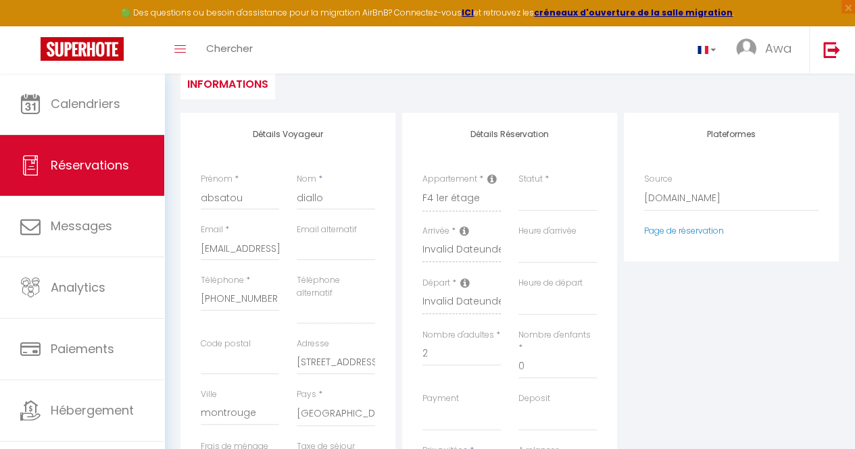
scroll to position [135, 0]
click at [551, 80] on ul "Informations" at bounding box center [509, 84] width 658 height 33
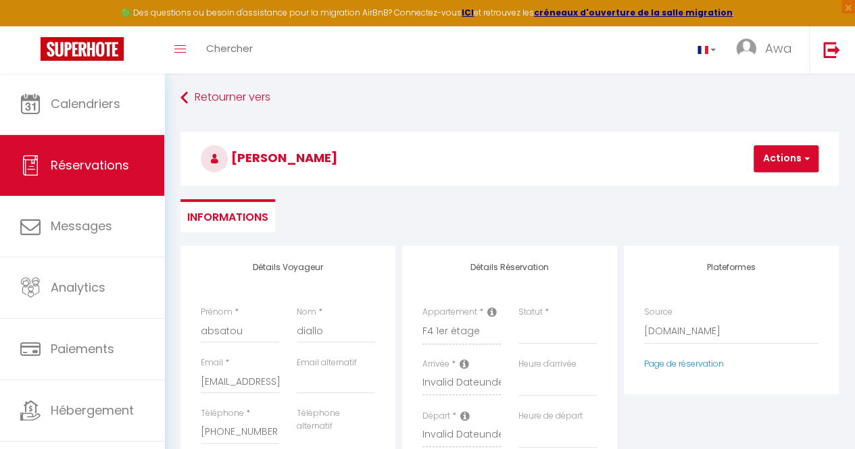
scroll to position [1, 0]
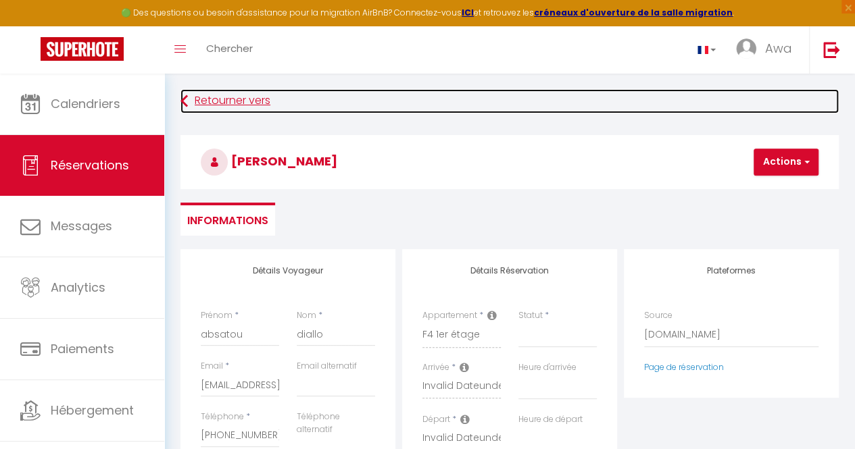
click at [207, 93] on link "Retourner vers" at bounding box center [509, 101] width 658 height 24
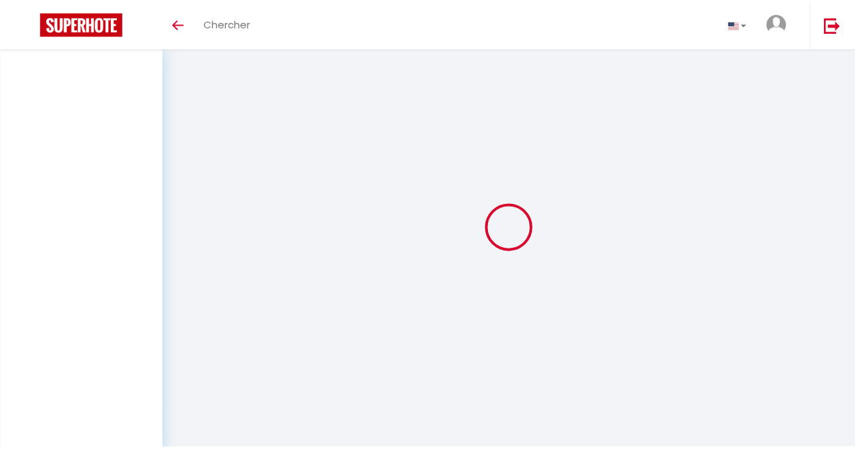
scroll to position [1, 0]
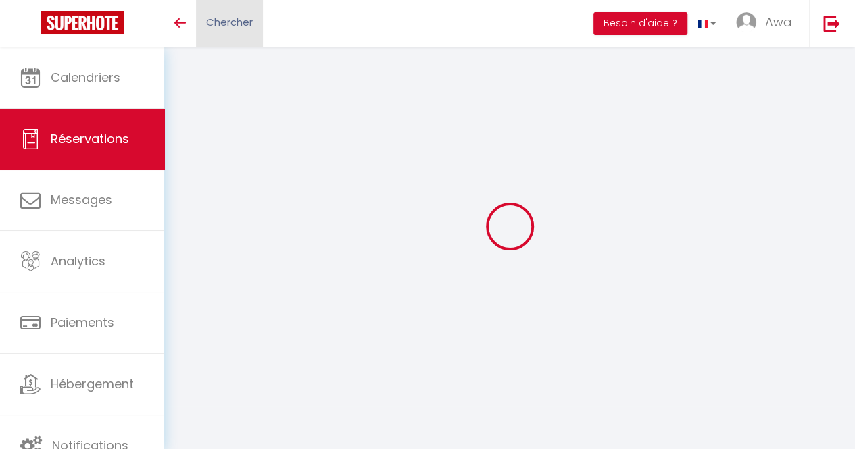
type input "absatou"
type input "diallo"
type input "[EMAIL_ADDRESS][DOMAIN_NAME]"
type input "[PHONE_NUMBER]"
type input "[STREET_ADDRESS]"
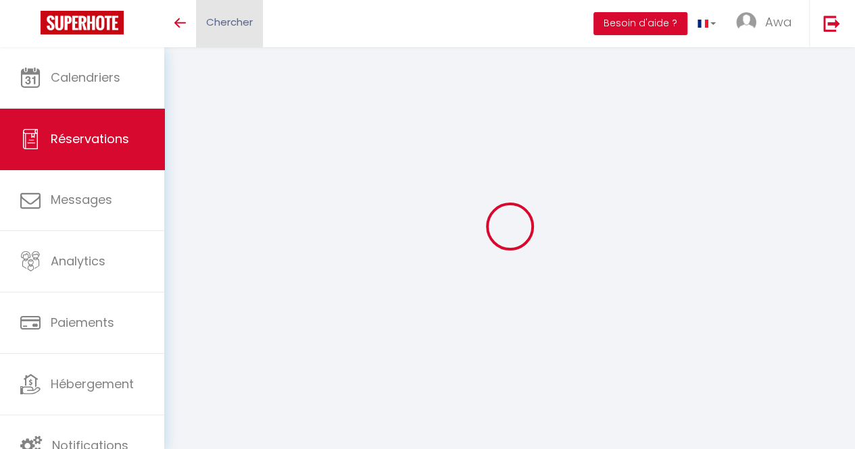
type input "montrouge"
select select "FR"
type input "10000"
type input "103846"
select select "48154"
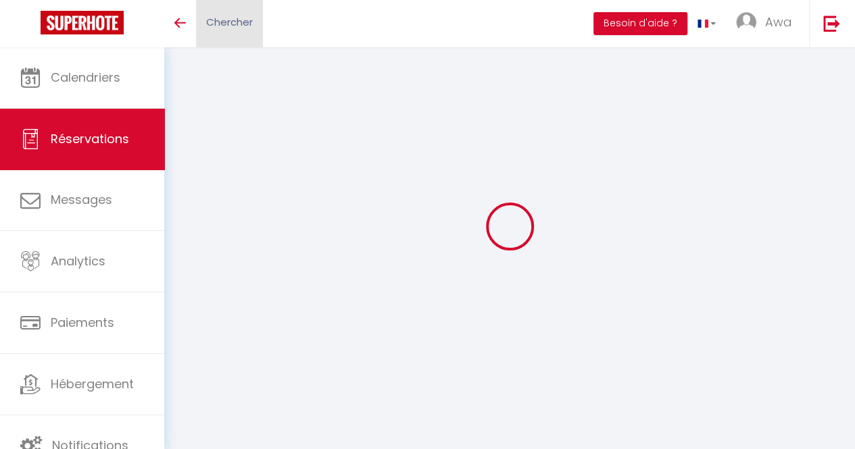
select select "1"
select select
type input "2"
select select "10"
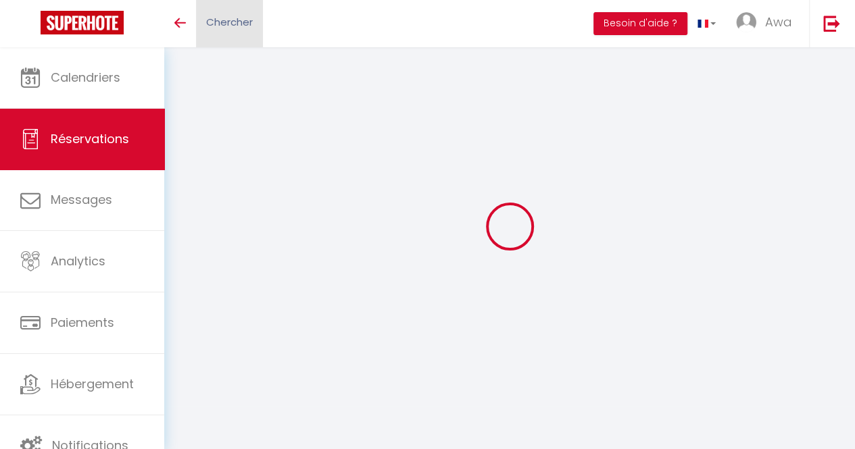
select select
type input "544000"
checkbox input "false"
select select "2"
type input "0"
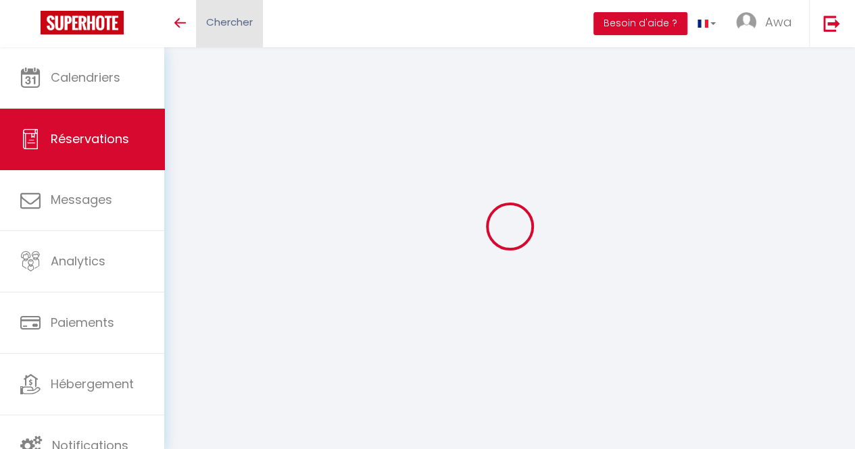
type input "0"
select select
select select "14"
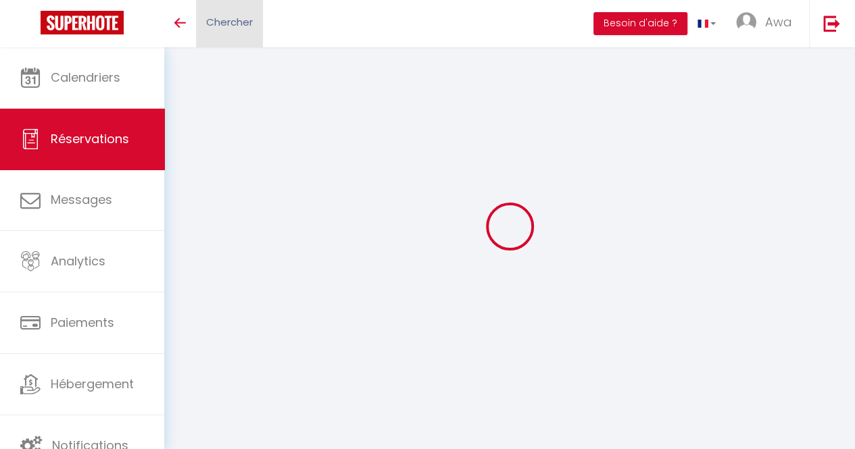
checkbox input "false"
select select
checkbox input "false"
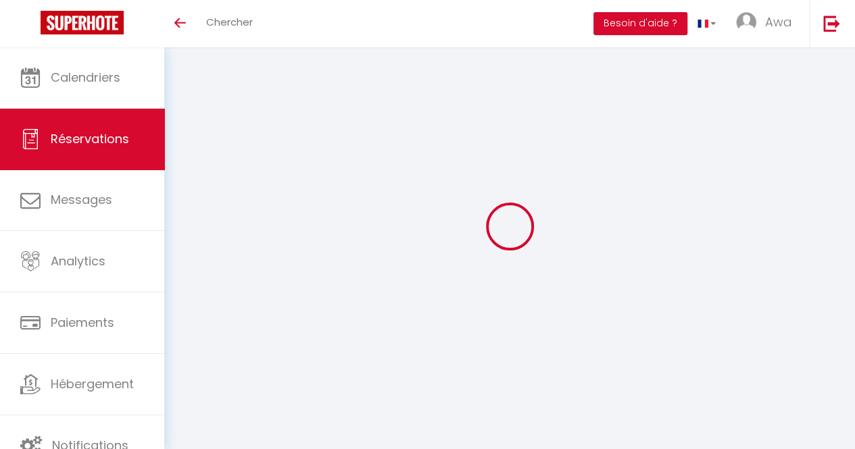
select select
checkbox input "false"
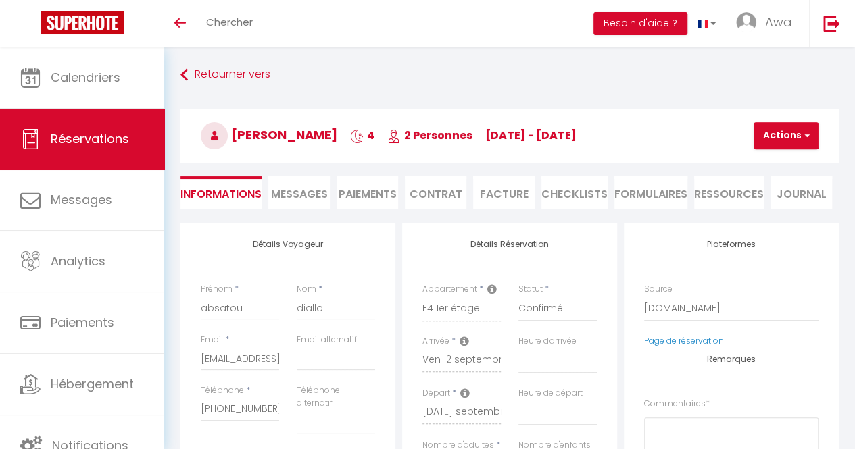
select select
checkbox input "false"
type input "22925"
type input "8000"
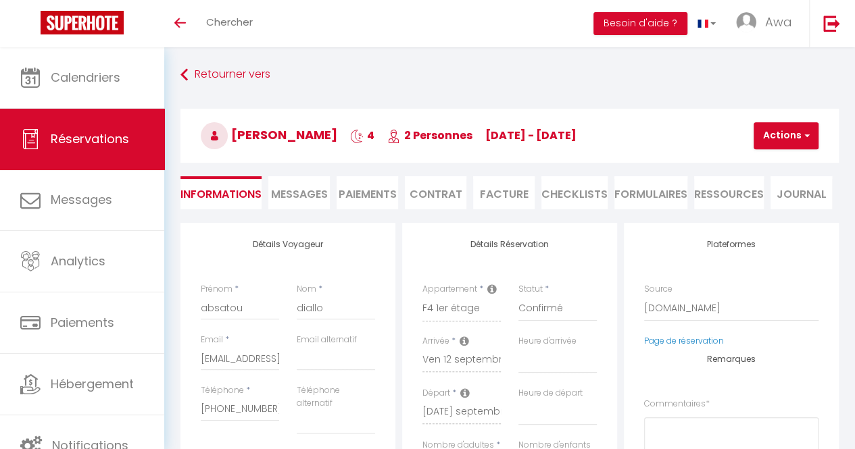
select select
checkbox input "false"
select select
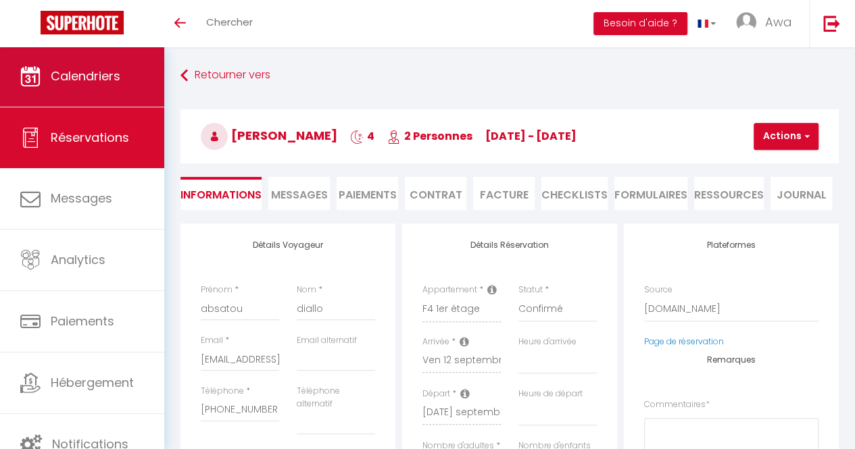
click at [133, 82] on link "Calendriers" at bounding box center [82, 76] width 164 height 61
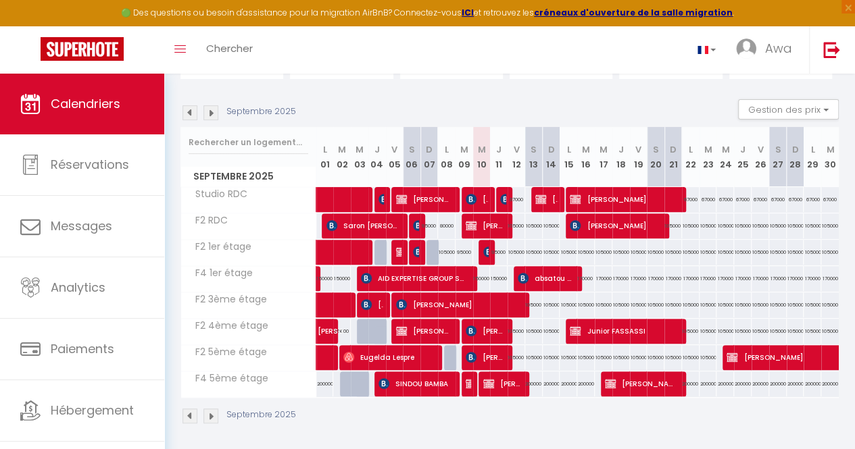
scroll to position [122, 0]
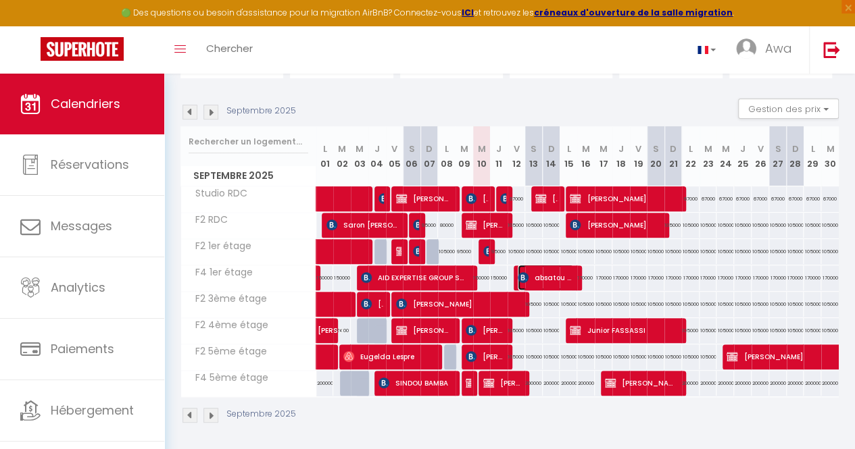
click at [544, 283] on span "absatou diallo" at bounding box center [545, 278] width 56 height 26
select select "KO"
select select "0"
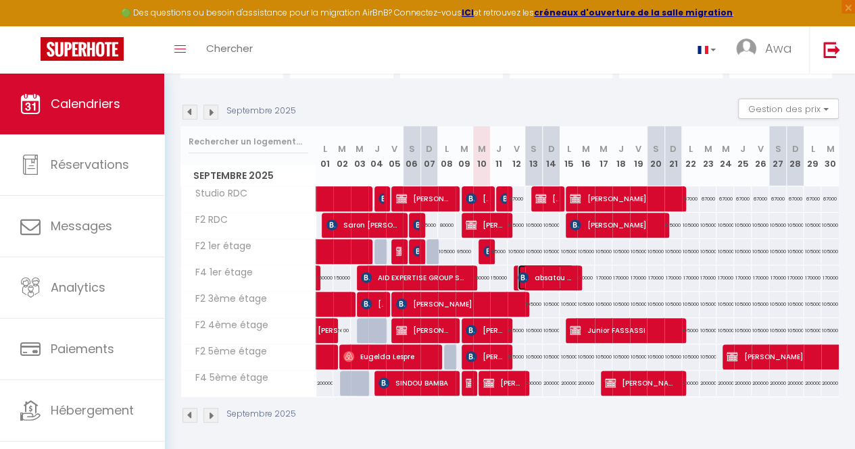
select select "1"
select select
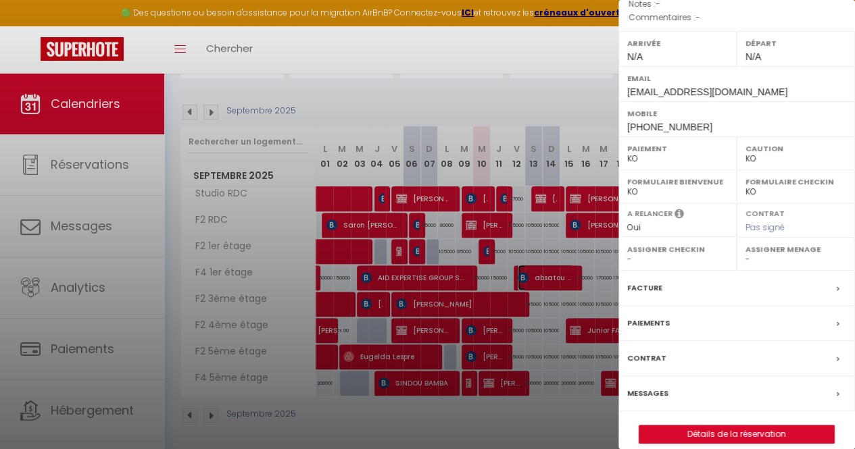
scroll to position [177, 0]
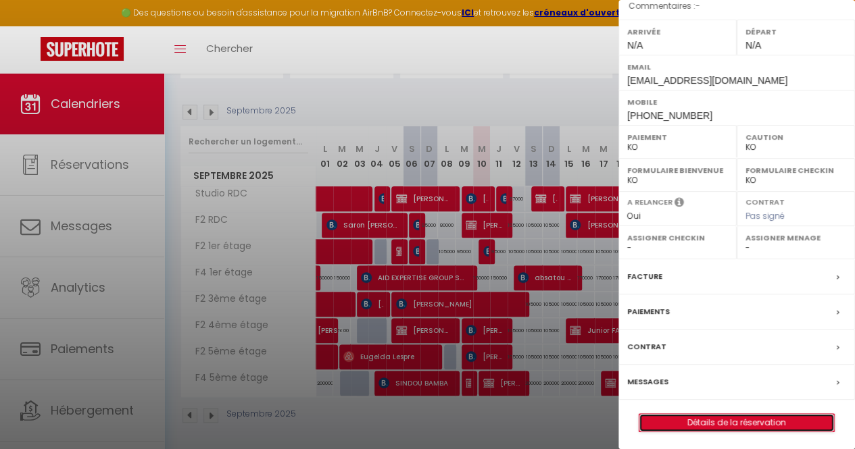
click at [696, 414] on link "Détails de la réservation" at bounding box center [736, 423] width 195 height 18
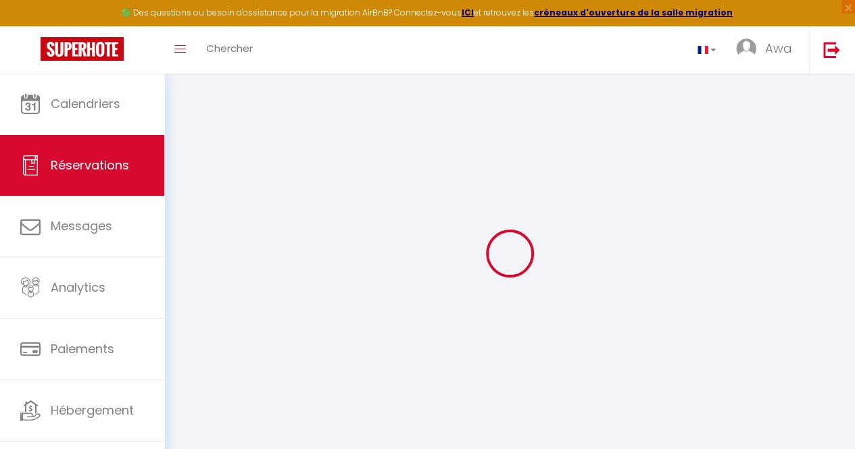
type input "absatou"
type input "diallo"
type input "[EMAIL_ADDRESS][DOMAIN_NAME]"
type input "[PHONE_NUMBER]"
type input "[STREET_ADDRESS]"
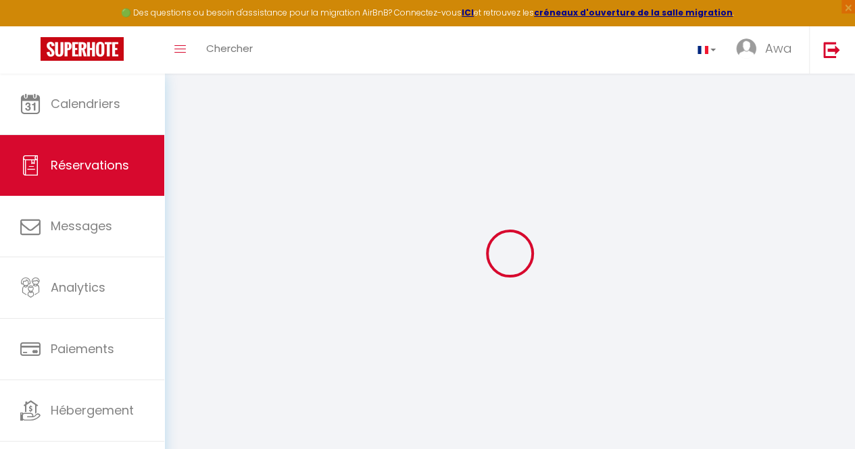
type input "montrouge"
select select "FR"
type input "10000"
type input "103846"
select select "48154"
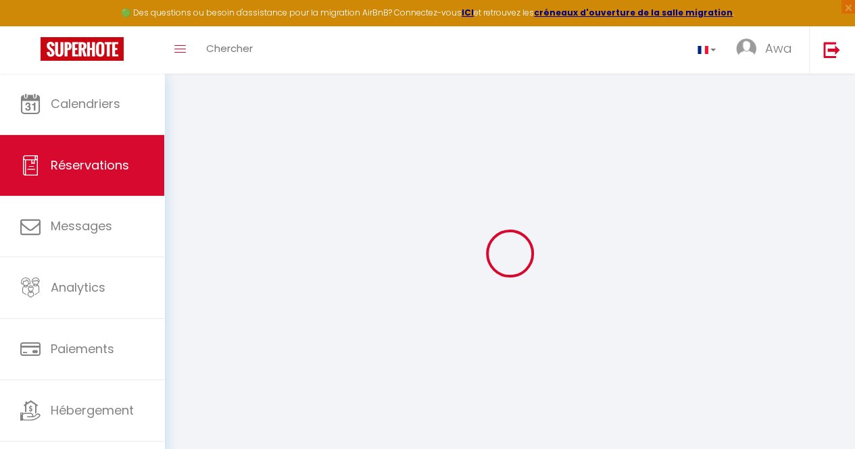
select select "1"
select select
type input "2"
select select "10"
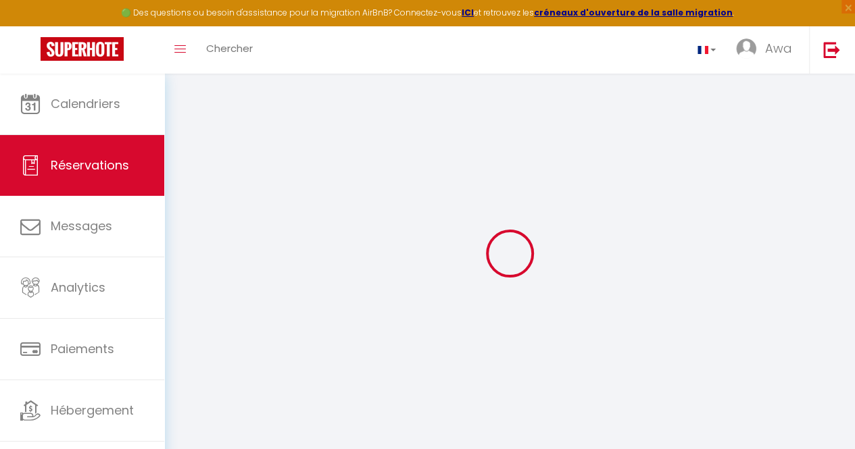
select select
type input "544000"
checkbox input "false"
select select "2"
type input "0"
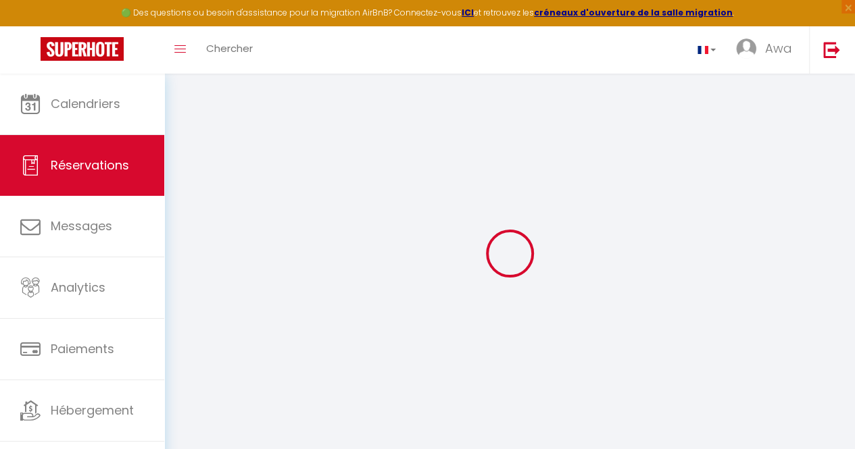
type input "0"
select select
select select "14"
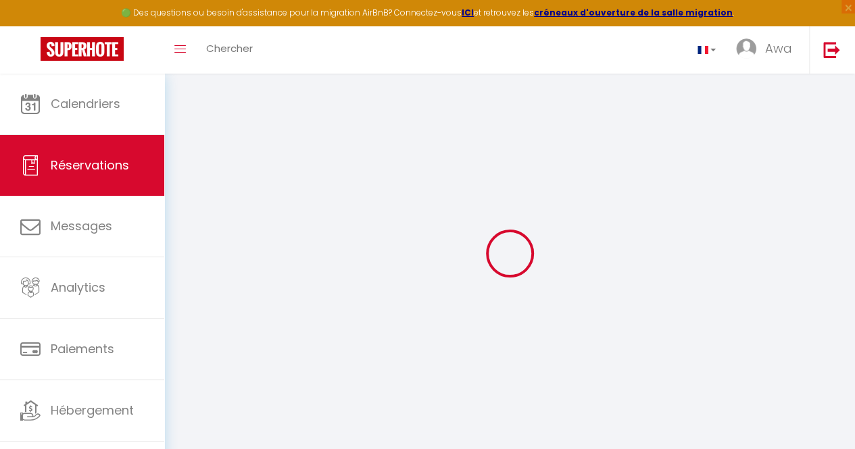
checkbox input "false"
select select
checkbox input "false"
select select
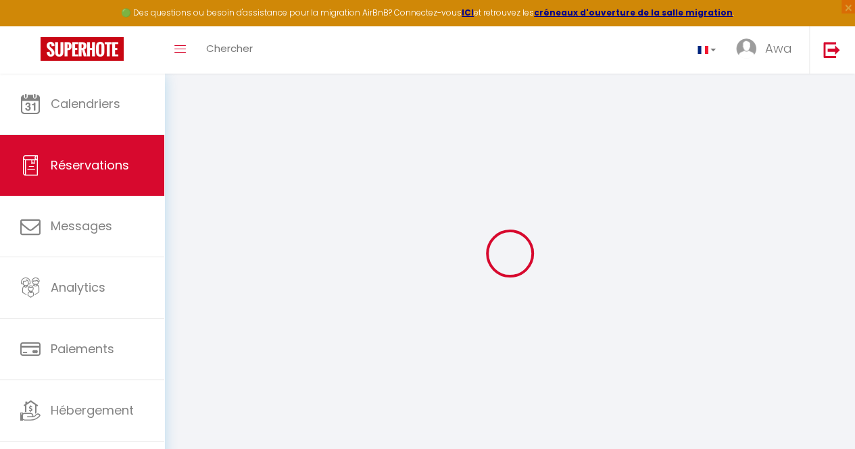
select select
checkbox input "false"
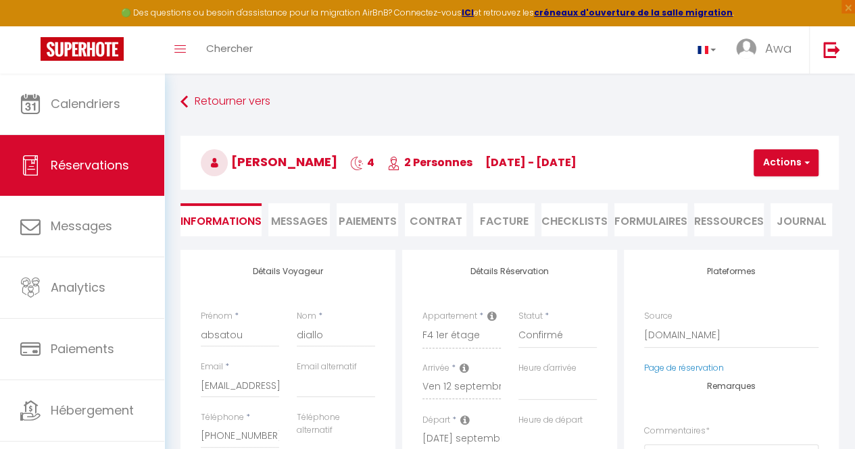
select select
checkbox input "false"
type input "22925"
type input "8000"
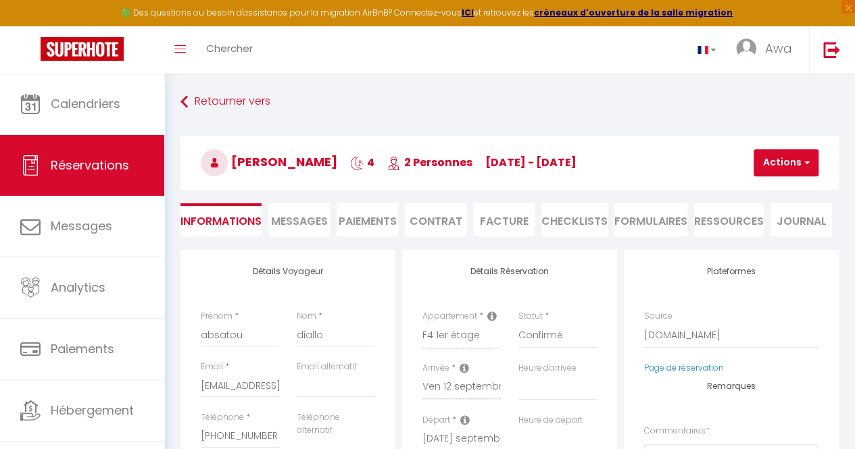
select select
checkbox input "false"
select select
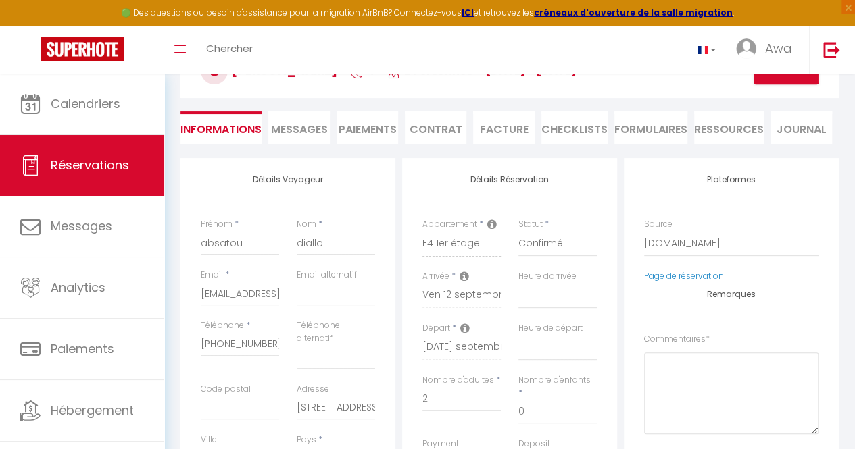
scroll to position [93, 0]
click at [731, 240] on select "Direct [DOMAIN_NAME] [DOMAIN_NAME] Chalet montagne Expedia Gite de [GEOGRAPHIC_…" at bounding box center [731, 243] width 174 height 26
select select "54"
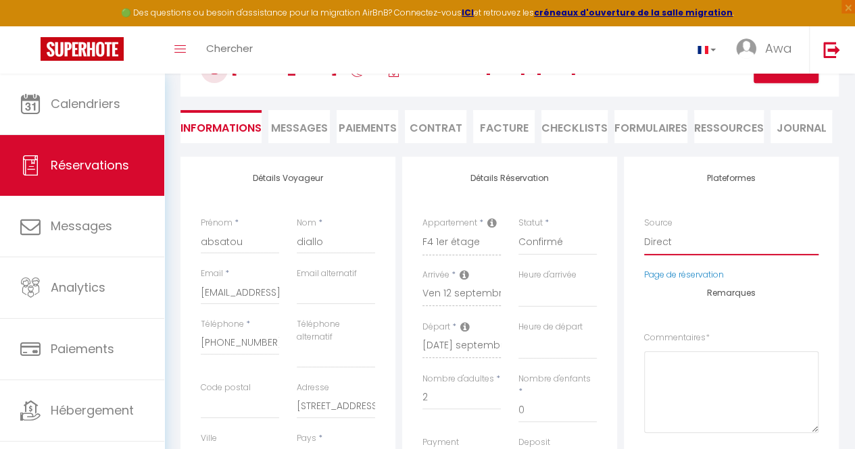
click at [644, 230] on select "Direct [DOMAIN_NAME] [DOMAIN_NAME] Chalet montagne Expedia Gite de [GEOGRAPHIC_…" at bounding box center [731, 243] width 174 height 26
select select
checkbox input "false"
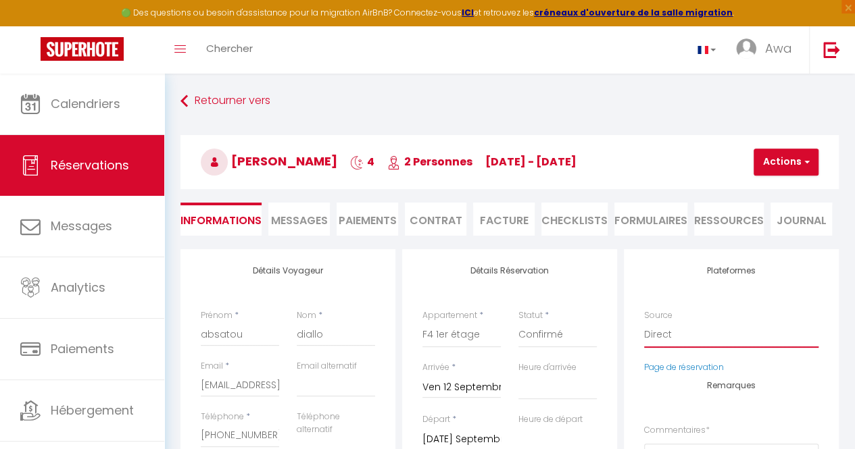
scroll to position [7, 0]
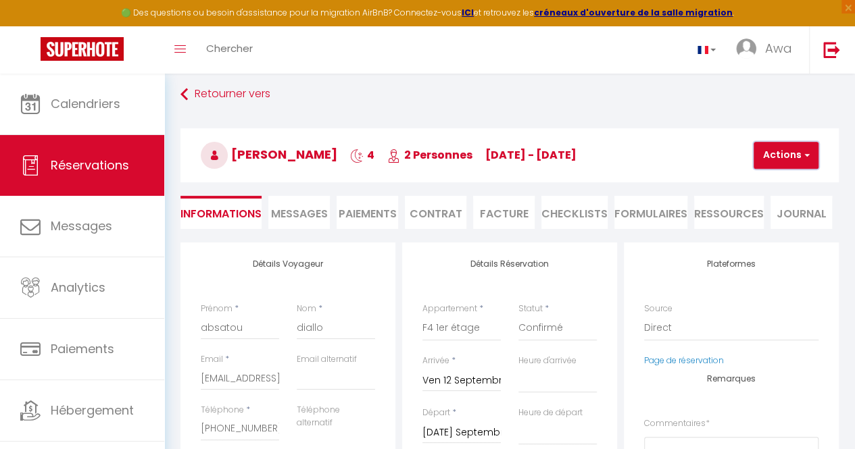
click at [769, 146] on button "Actions" at bounding box center [785, 155] width 65 height 27
click at [767, 196] on link "Dupliquer" at bounding box center [797, 203] width 107 height 18
type input "0"
select select
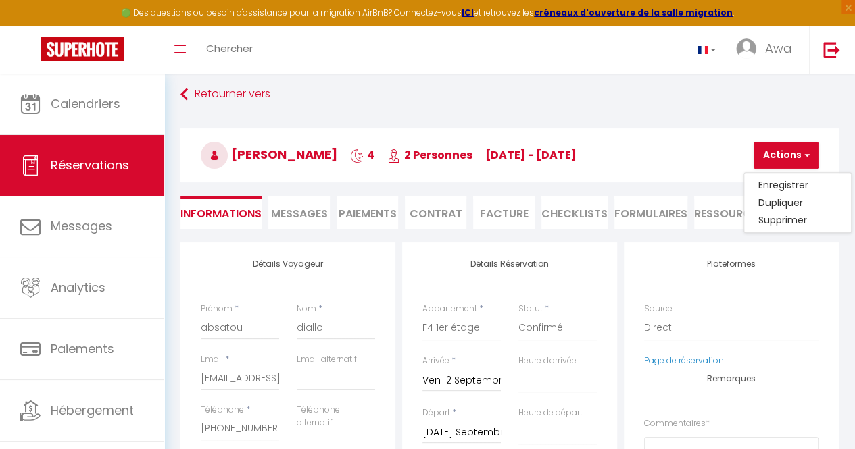
select select
checkbox input "false"
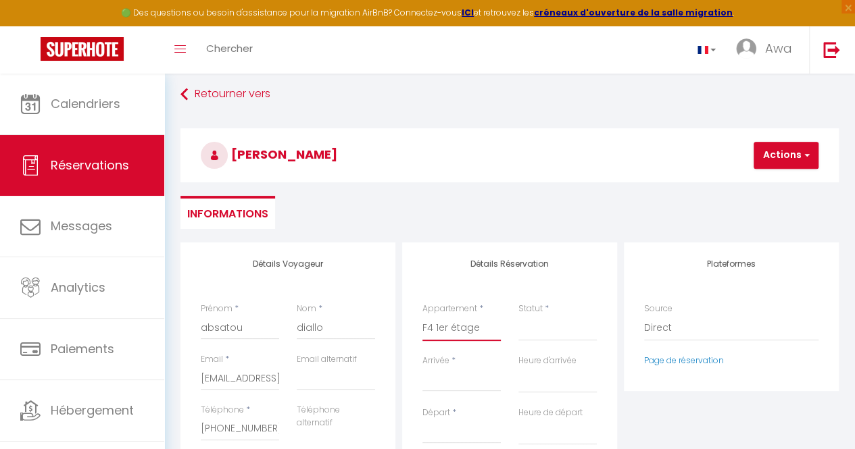
click at [447, 317] on select "F2 4ème étage Studio RDC F2 RDC F2 5ème étage F2 3ème étage F2 1er étage F4 1er…" at bounding box center [461, 328] width 78 height 26
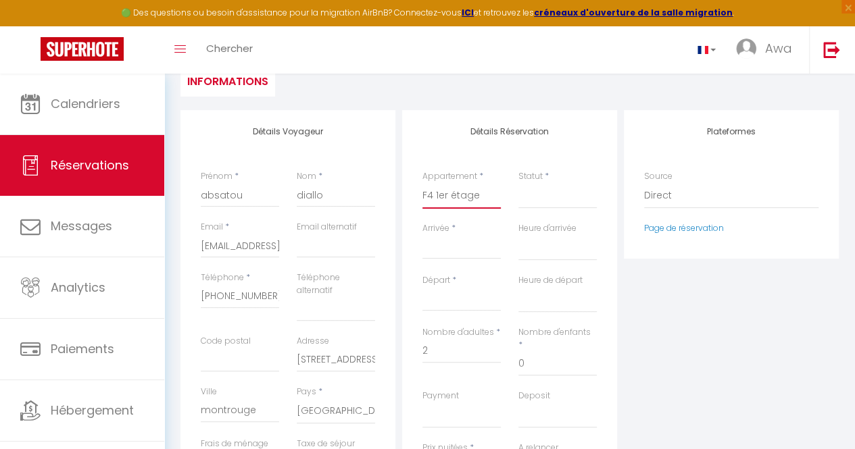
scroll to position [139, 0]
click at [450, 249] on input "Arrivée" at bounding box center [461, 249] width 78 height 18
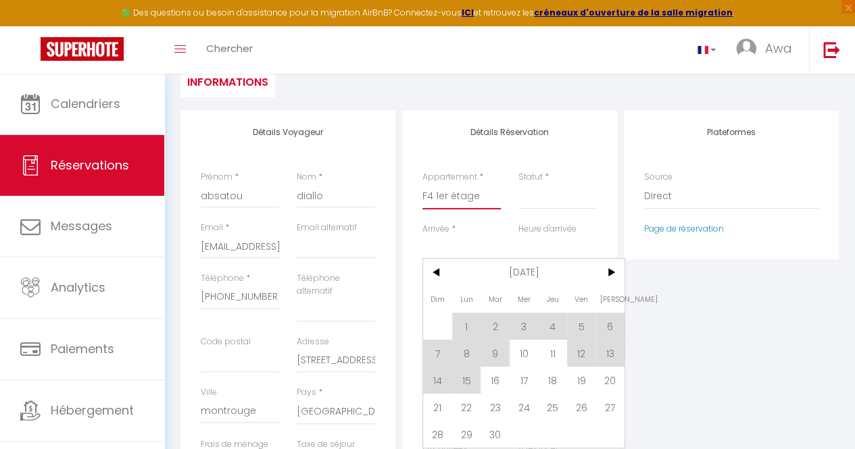
click at [463, 199] on select "F2 4ème étage Studio RDC F2 RDC F2 5ème étage F2 3ème étage F2 1er étage F4 1er…" at bounding box center [461, 197] width 78 height 26
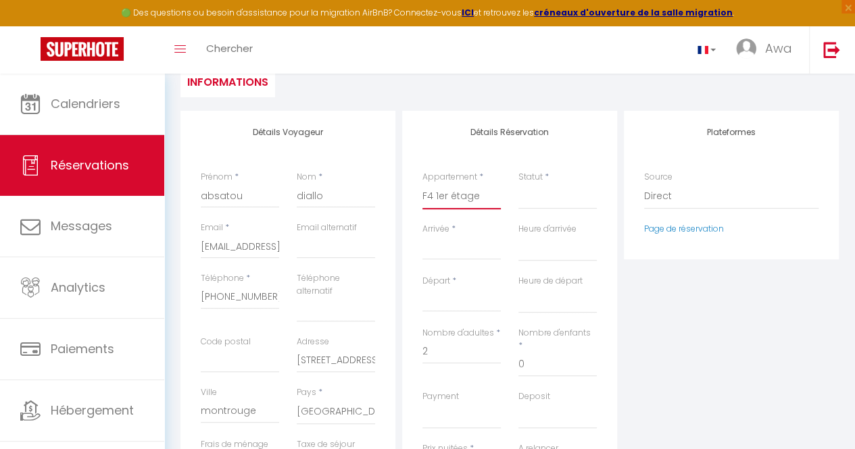
select select "29105"
click at [422, 184] on select "F2 4ème étage Studio RDC F2 RDC F2 5ème étage F2 3ème étage F2 1er étage F4 1er…" at bounding box center [461, 197] width 78 height 26
select select
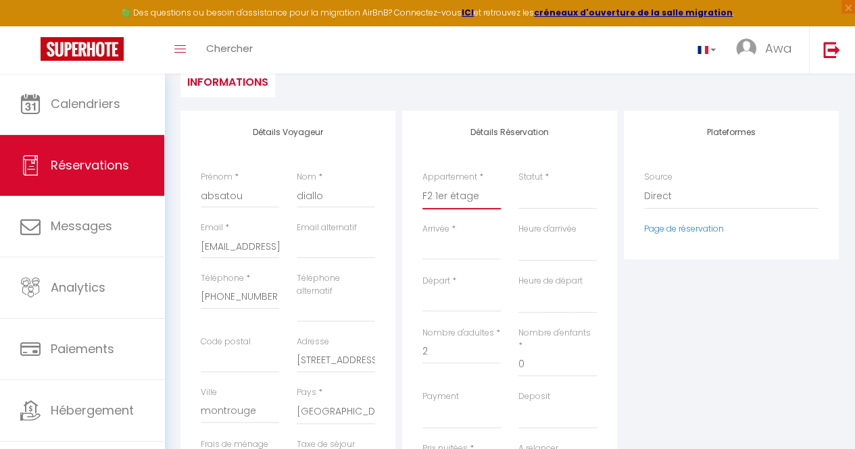
select select
type input "0"
select select
checkbox input "false"
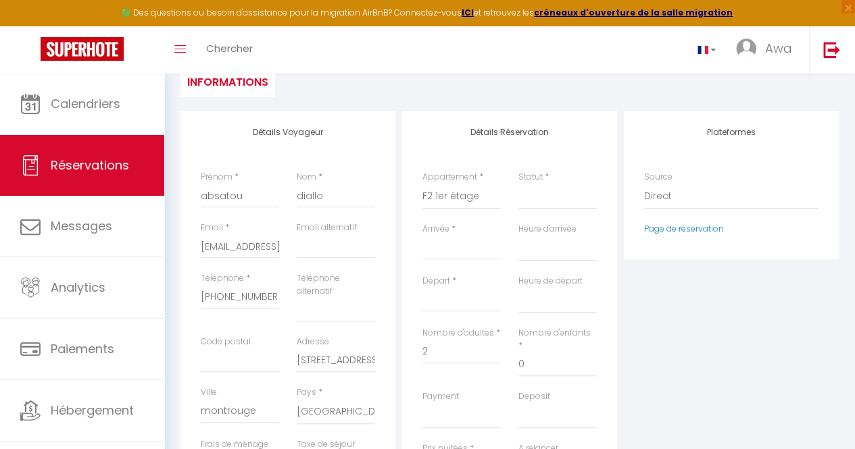
click at [459, 251] on input "Arrivée" at bounding box center [461, 249] width 78 height 18
select select
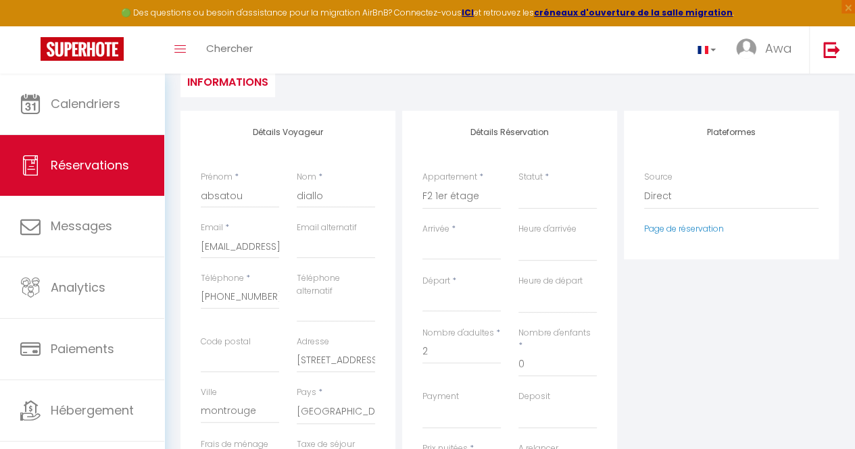
select select
checkbox input "false"
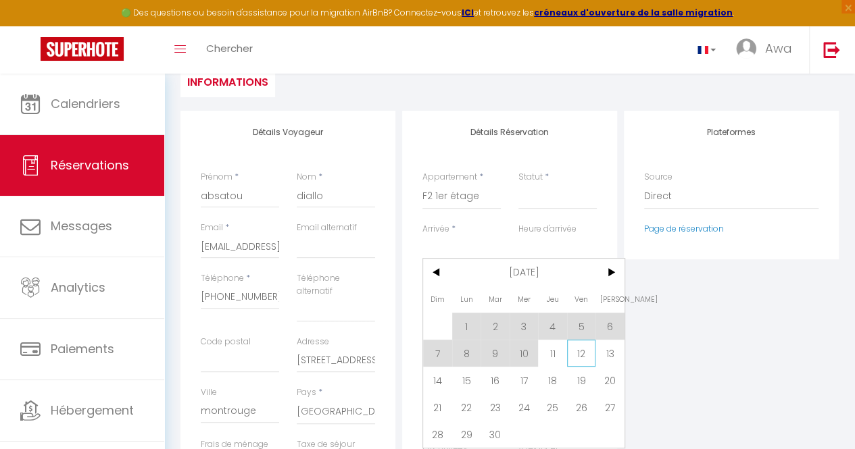
click at [582, 357] on span "12" at bounding box center [581, 353] width 29 height 27
select select
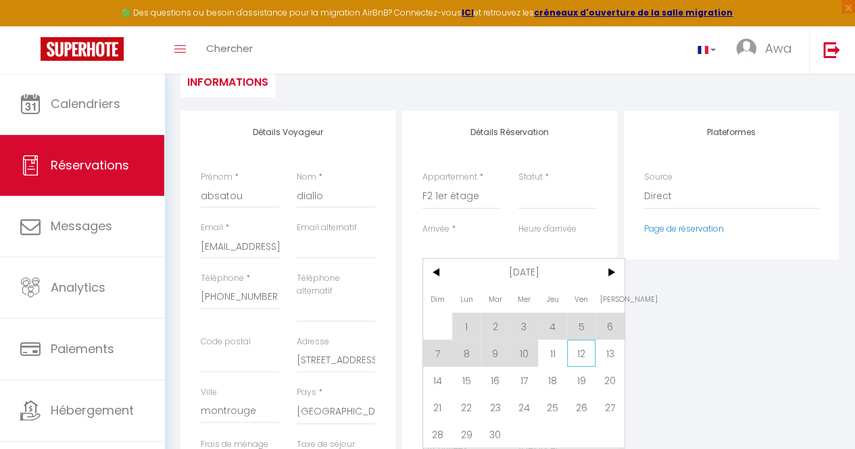
select select
checkbox input "false"
type input "Ven 12 Septembre 2025"
type input "[PERSON_NAME] 13 Septembre 2025"
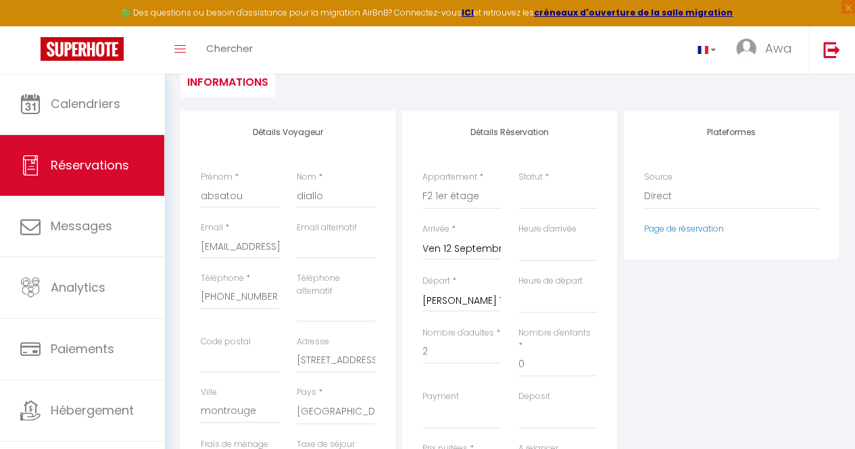
type input "35"
type input "3.04"
select select
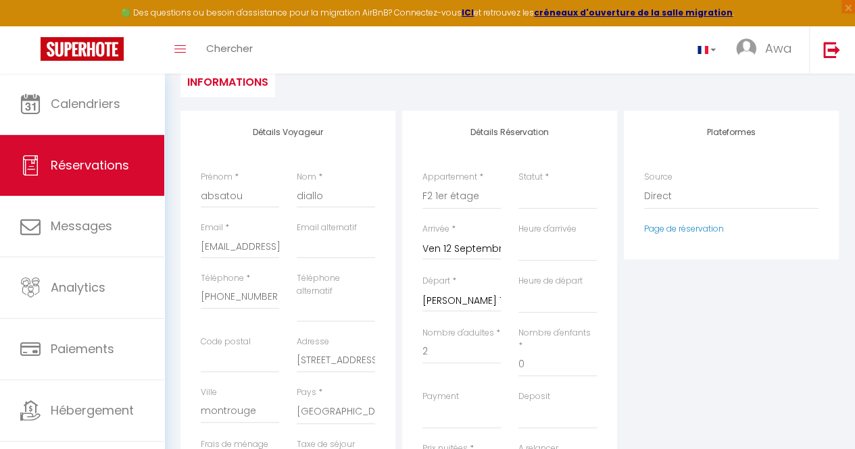
select select
type input "105000"
select select
checkbox input "false"
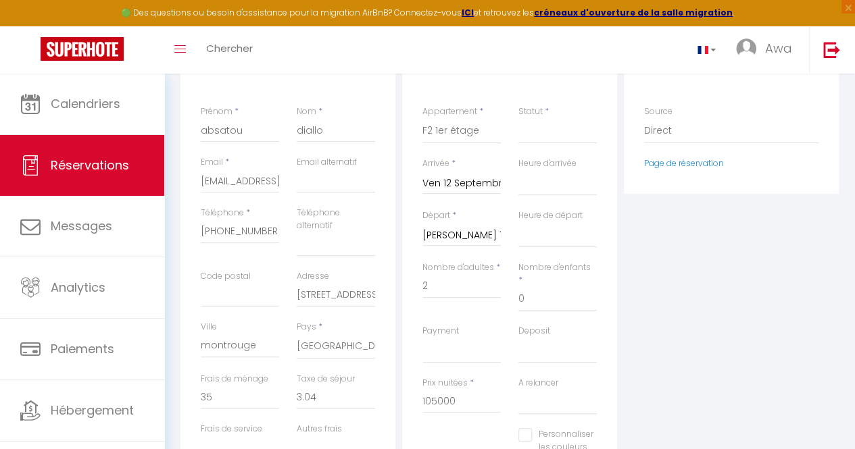
scroll to position [211, 0]
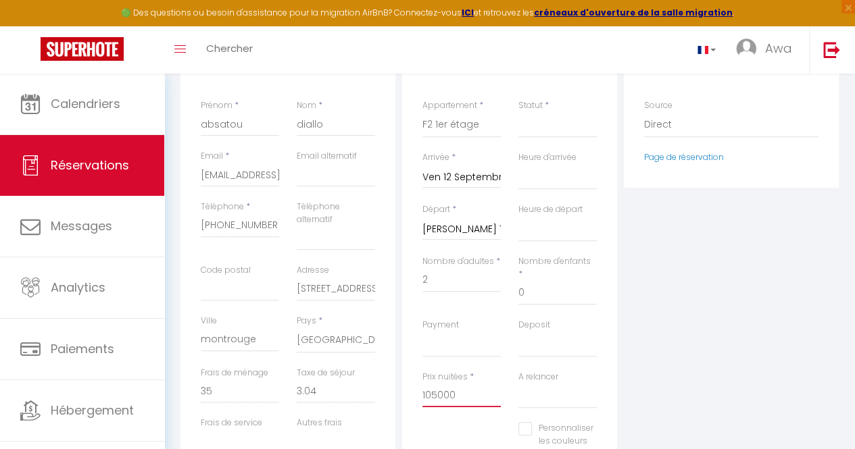
click at [467, 388] on input "105000" at bounding box center [461, 395] width 78 height 24
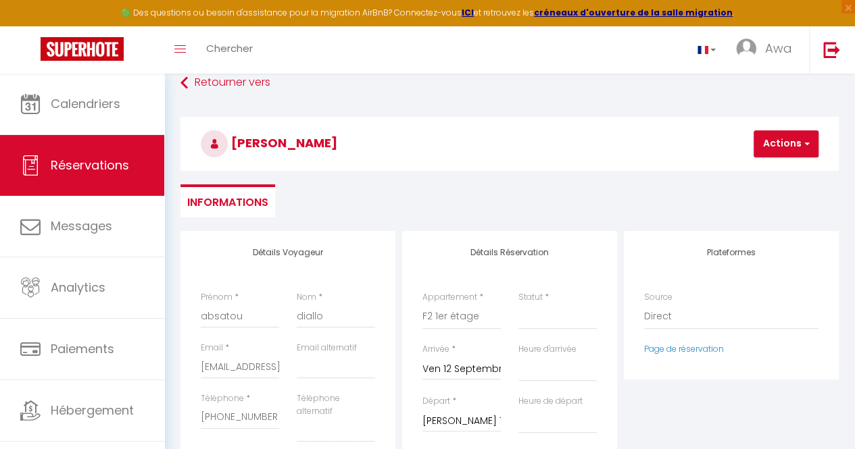
scroll to position [0, 0]
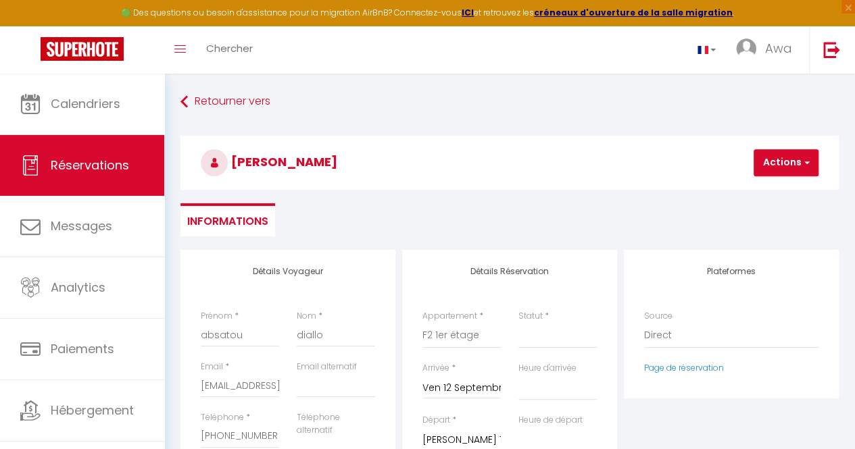
type input "110000"
type input "0"
select select
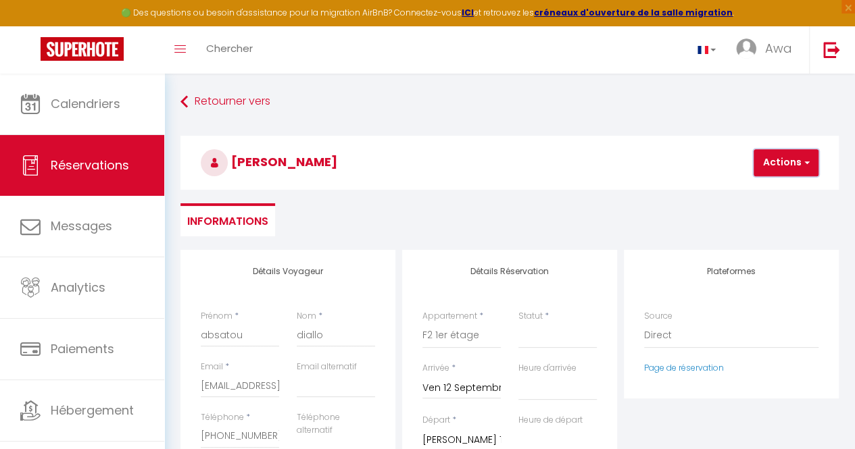
select select
checkbox input "false"
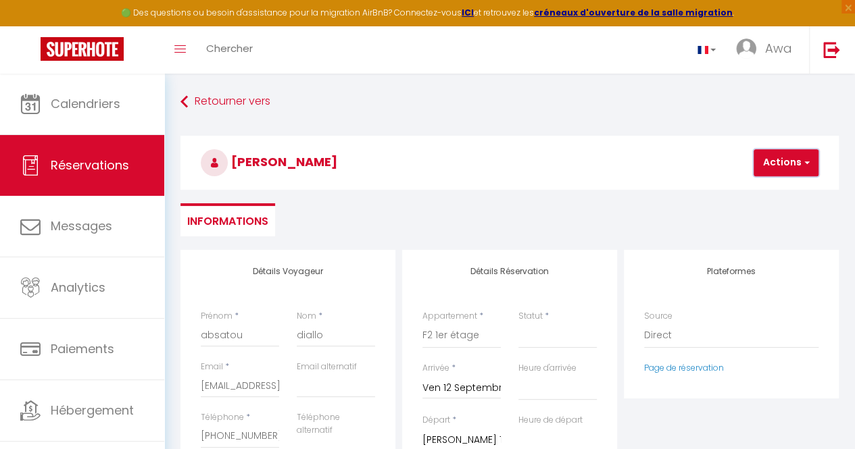
click at [774, 163] on button "Actions" at bounding box center [785, 162] width 65 height 27
click at [774, 194] on link "Enregistrer" at bounding box center [797, 193] width 107 height 18
select select
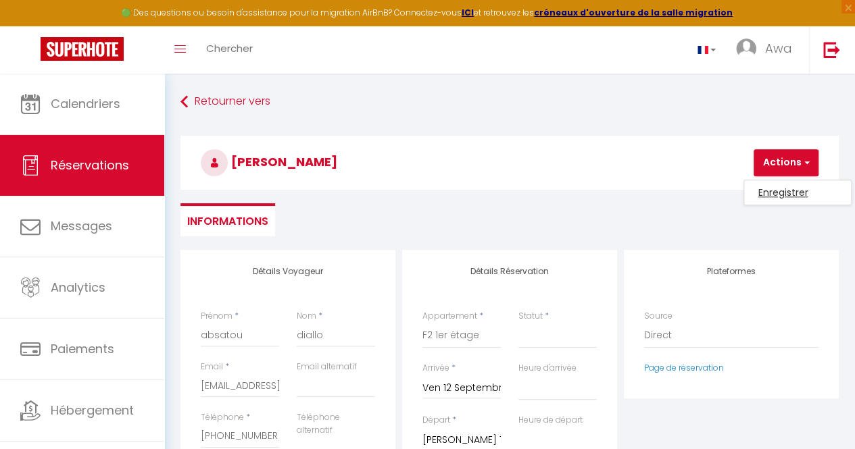
select select
checkbox input "false"
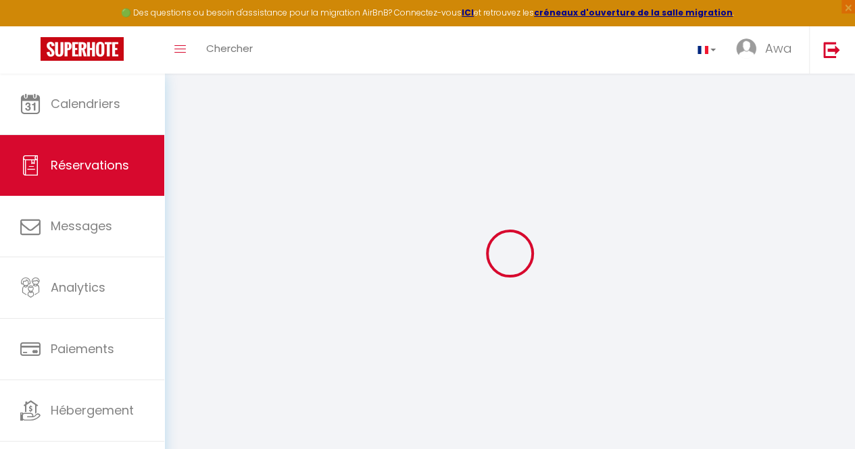
select select
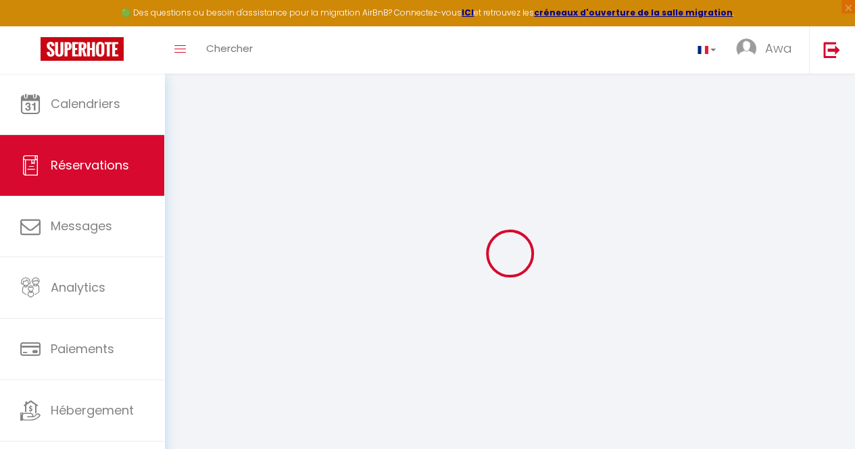
select select
checkbox input "false"
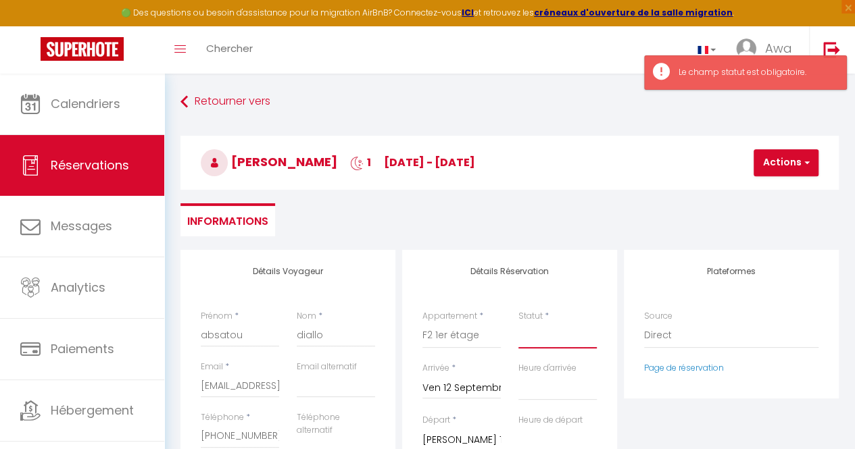
click at [547, 338] on select "Confirmé Non Confirmé [PERSON_NAME] par le voyageur No Show Request" at bounding box center [557, 336] width 78 height 26
select select "1"
click at [518, 323] on select "Confirmé Non Confirmé [PERSON_NAME] par le voyageur No Show Request" at bounding box center [557, 336] width 78 height 26
select select
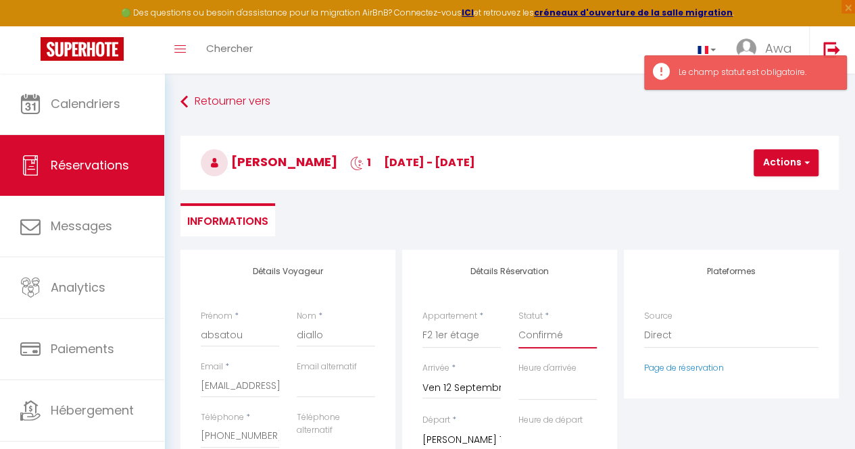
select select
checkbox input "false"
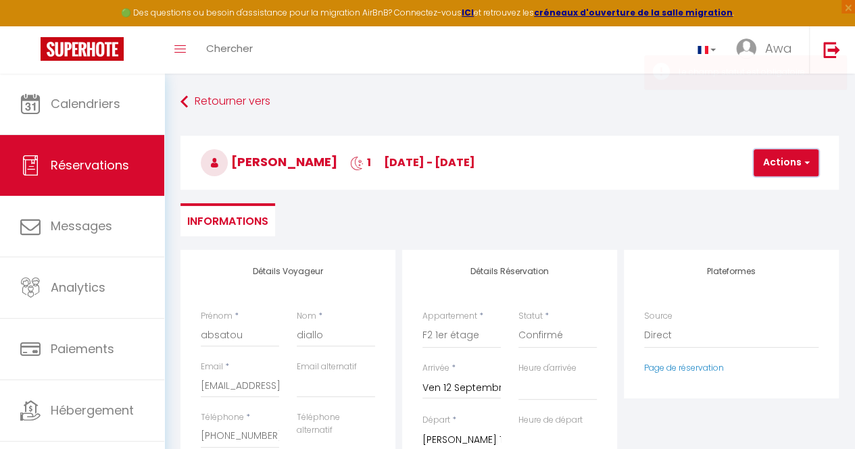
click at [786, 157] on button "Actions" at bounding box center [785, 162] width 65 height 27
click at [774, 189] on link "Enregistrer" at bounding box center [797, 193] width 107 height 18
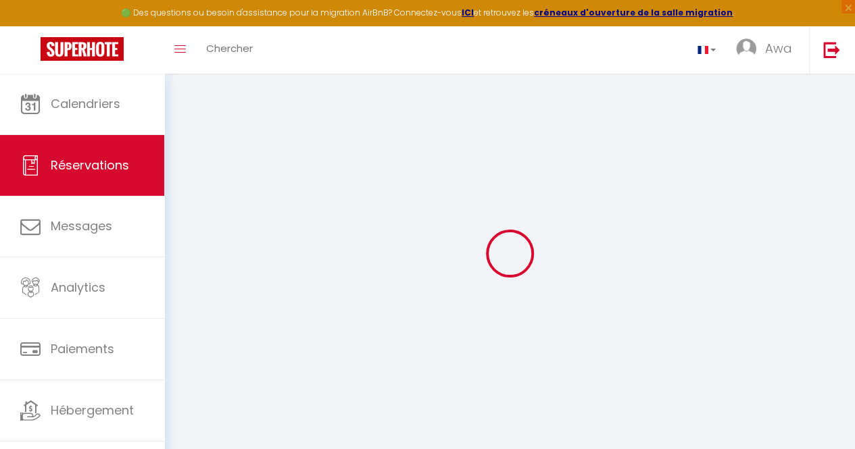
select select "not_cancelled"
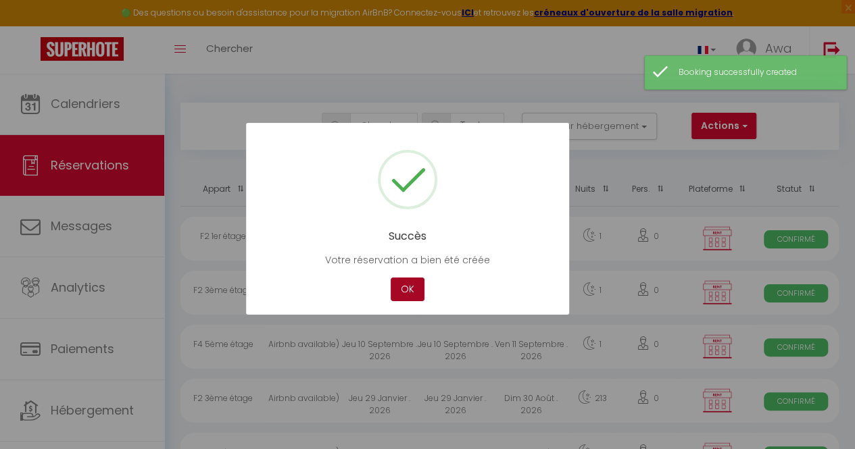
click at [413, 290] on button "OK" at bounding box center [407, 290] width 34 height 24
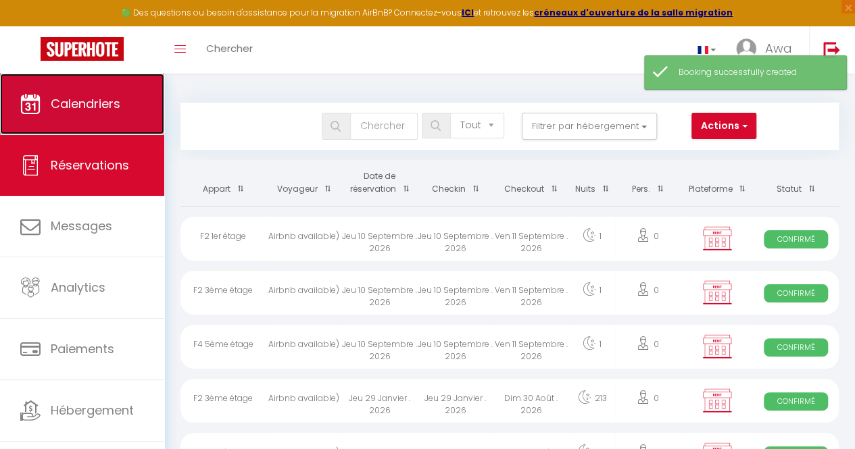
click at [130, 103] on link "Calendriers" at bounding box center [82, 104] width 164 height 61
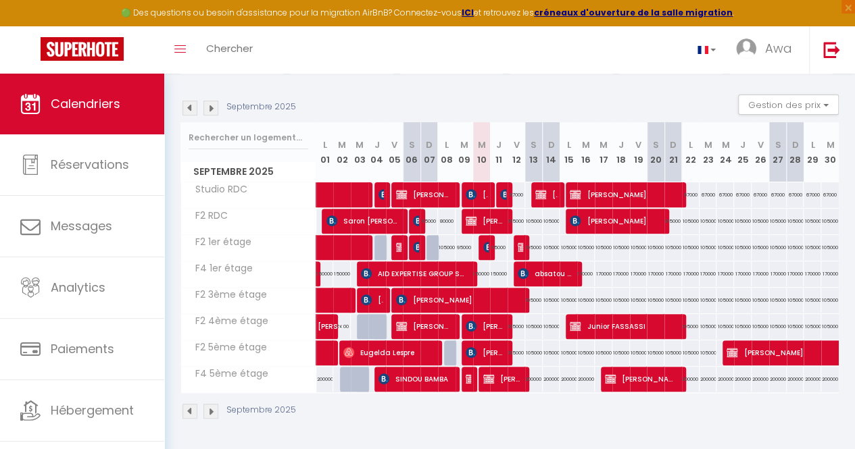
scroll to position [132, 0]
click at [535, 269] on span "absatou diallo" at bounding box center [545, 274] width 56 height 26
select select "KO"
select select "0"
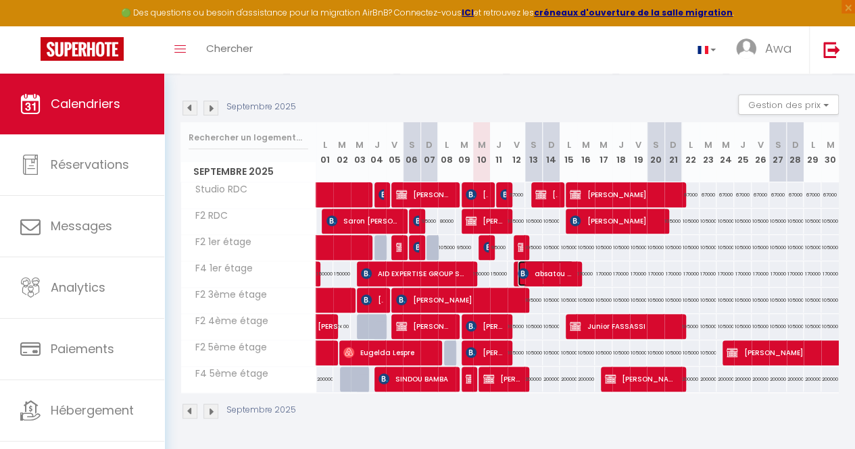
select select "0"
select select "1"
select select
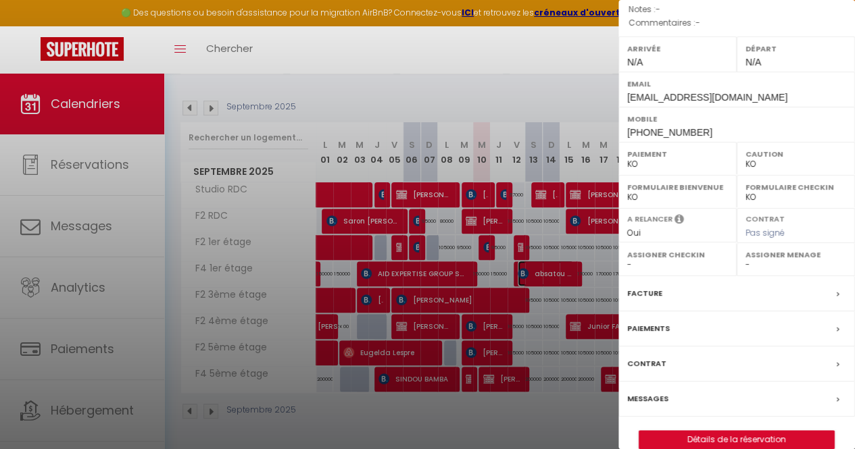
scroll to position [177, 0]
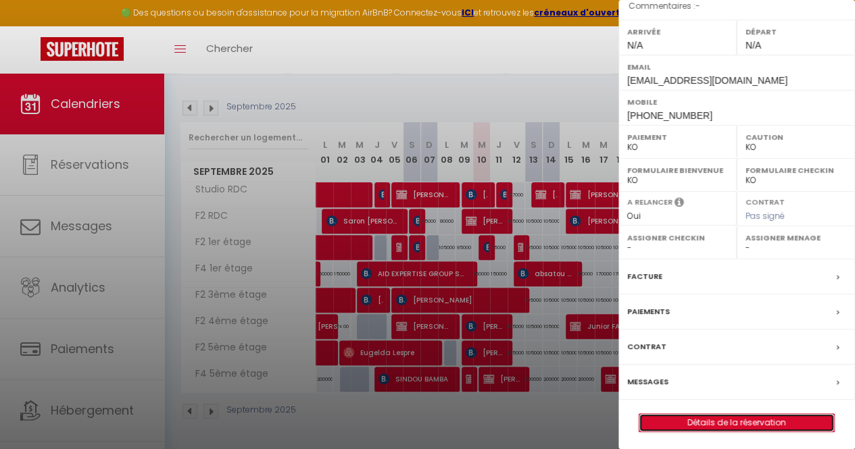
click at [721, 419] on link "Détails de la réservation" at bounding box center [736, 423] width 195 height 18
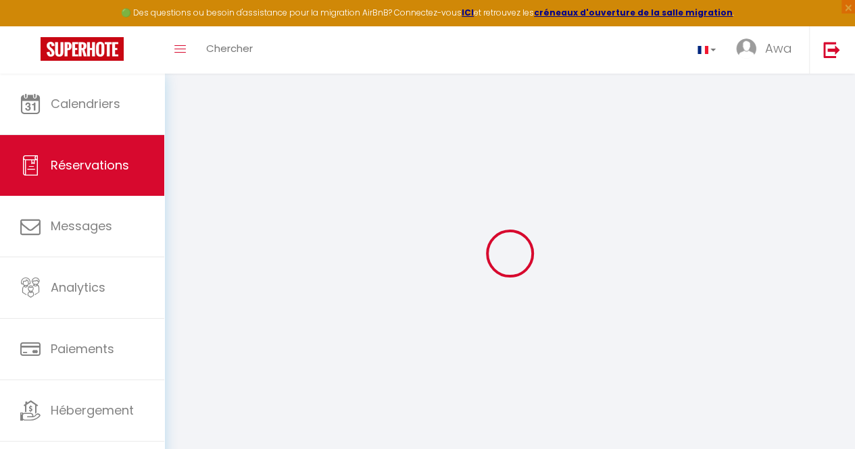
select select
checkbox input "false"
select select
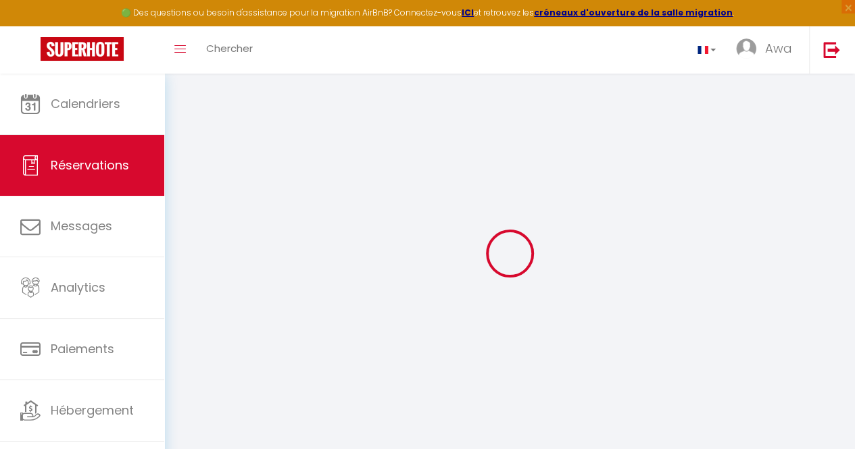
checkbox input "false"
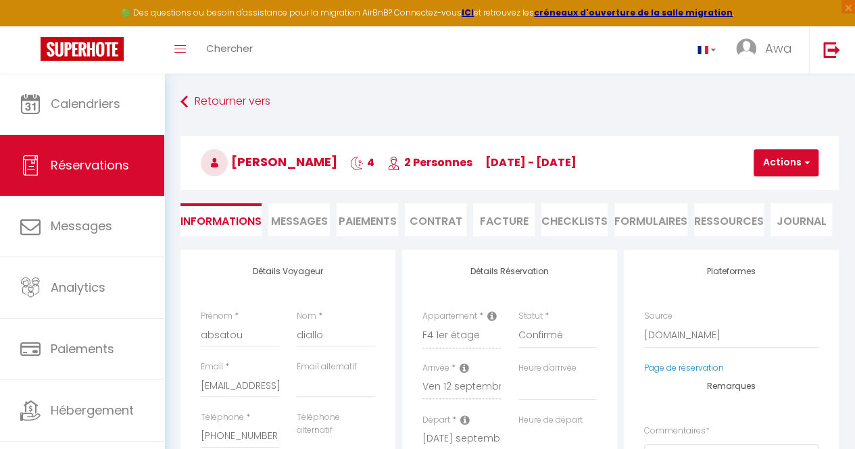
select select
checkbox input "false"
type input "22925"
type input "8000"
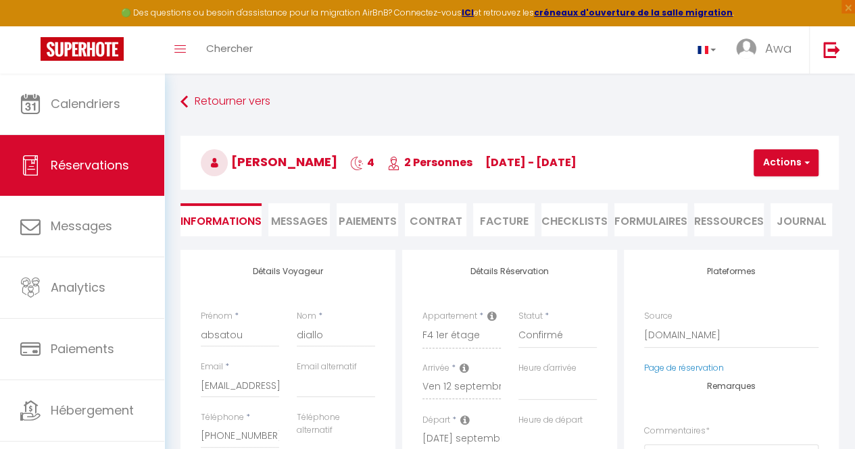
select select
checkbox input "false"
select select
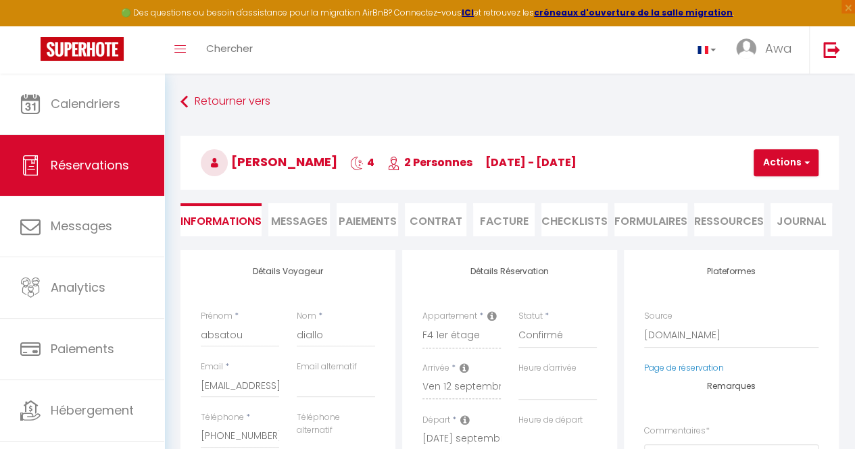
click at [700, 332] on select "Direct [DOMAIN_NAME] [DOMAIN_NAME] Chalet montagne Expedia Gite de [GEOGRAPHIC_…" at bounding box center [731, 336] width 174 height 26
click at [644, 323] on select "Direct [DOMAIN_NAME] [DOMAIN_NAME] Chalet montagne Expedia Gite de [GEOGRAPHIC_…" at bounding box center [731, 336] width 174 height 26
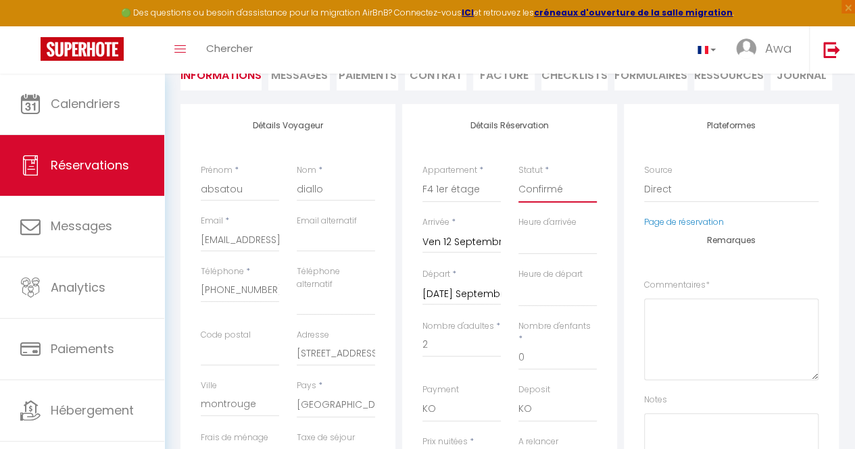
click at [569, 184] on select "Confirmé Non Confirmé [PERSON_NAME] par le voyageur No Show Request" at bounding box center [557, 190] width 78 height 26
click at [476, 229] on div "Ven 12 Septembre 2025 < [DATE] > Dim Lun Mar Mer Jeu Ven Sam 1 2 3 4 5 6 7 8 9 …" at bounding box center [461, 241] width 78 height 24
click at [476, 247] on input "Ven 12 Septembre 2025" at bounding box center [461, 243] width 78 height 18
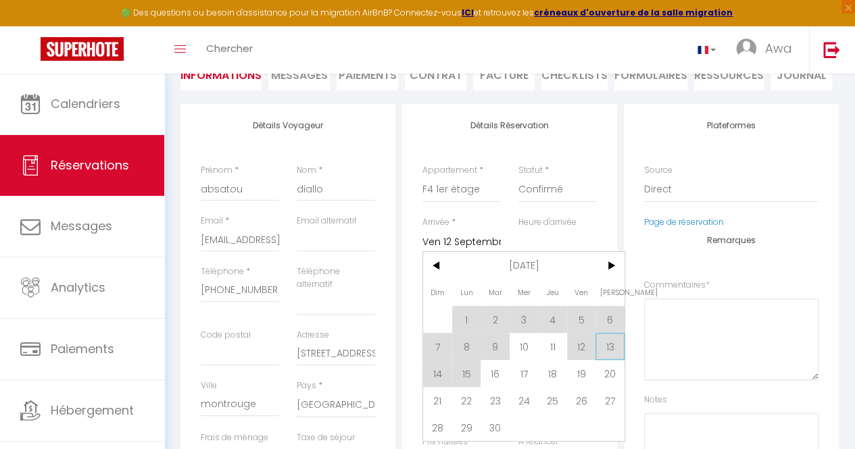
click at [610, 347] on span "13" at bounding box center [609, 346] width 29 height 27
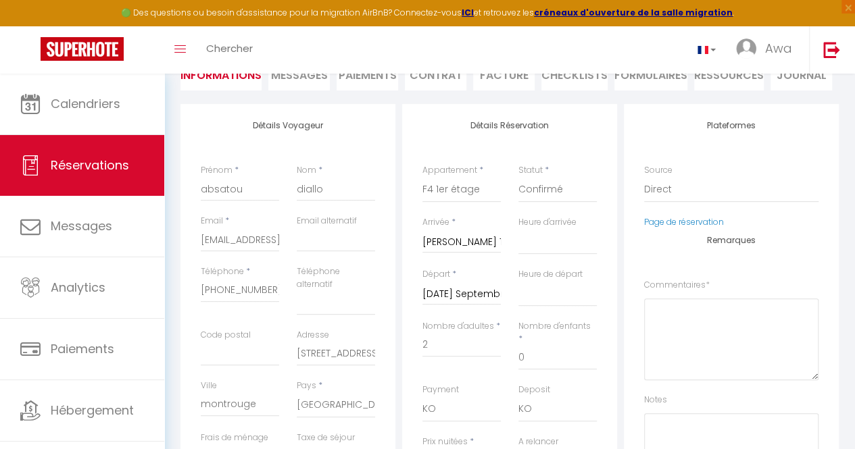
click at [596, 346] on div "Nombre d'enfants * 0" at bounding box center [557, 351] width 96 height 63
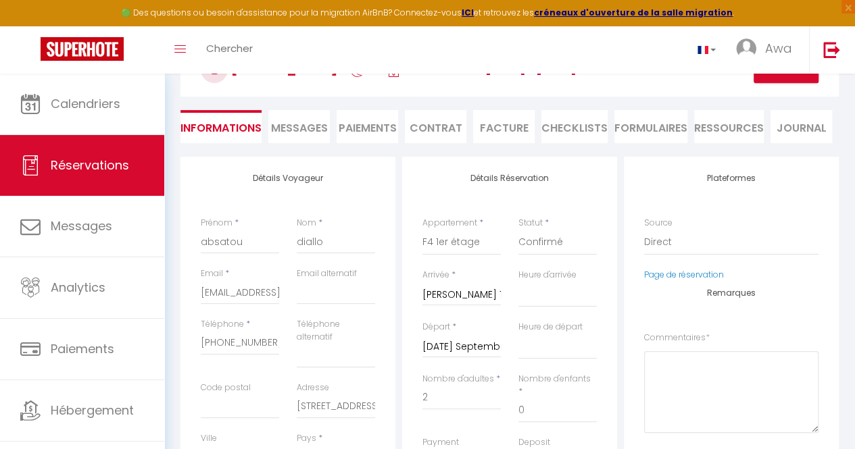
click at [538, 272] on label "Heure d'arrivée" at bounding box center [547, 275] width 58 height 13
click at [538, 282] on select "00:00 00:30 01:00 01:30 02:00 02:30 03:00 03:30 04:00 04:30 05:00 05:30 06:00 0…" at bounding box center [557, 295] width 78 height 26
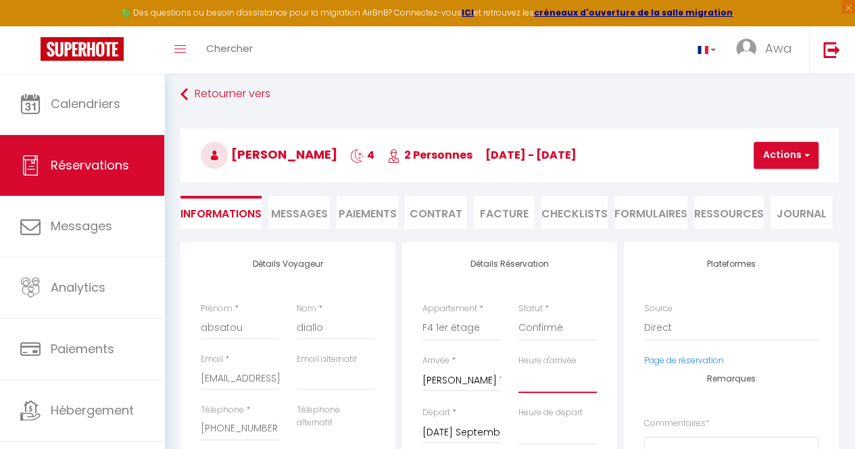
scroll to position [8, 0]
click at [785, 154] on button "Actions" at bounding box center [785, 154] width 65 height 27
click at [774, 174] on ul "Enregistrer Dupliquer Supprimer" at bounding box center [797, 202] width 108 height 61
click at [772, 150] on button "Actions" at bounding box center [785, 154] width 65 height 27
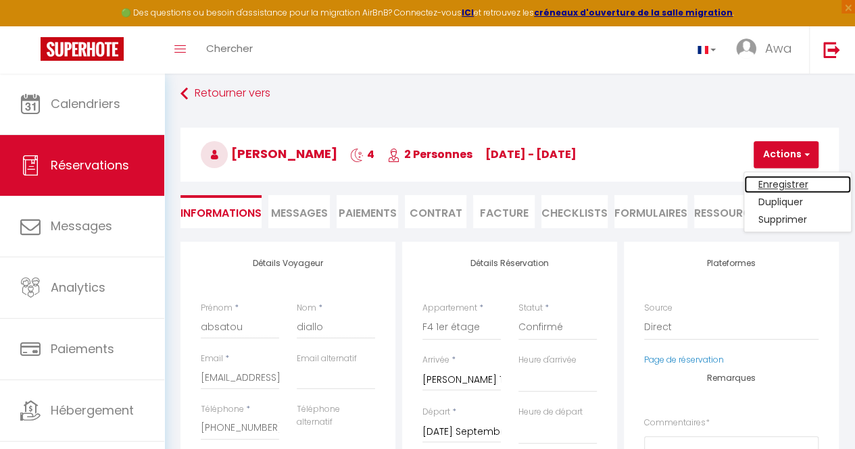
click at [773, 181] on link "Enregistrer" at bounding box center [797, 185] width 107 height 18
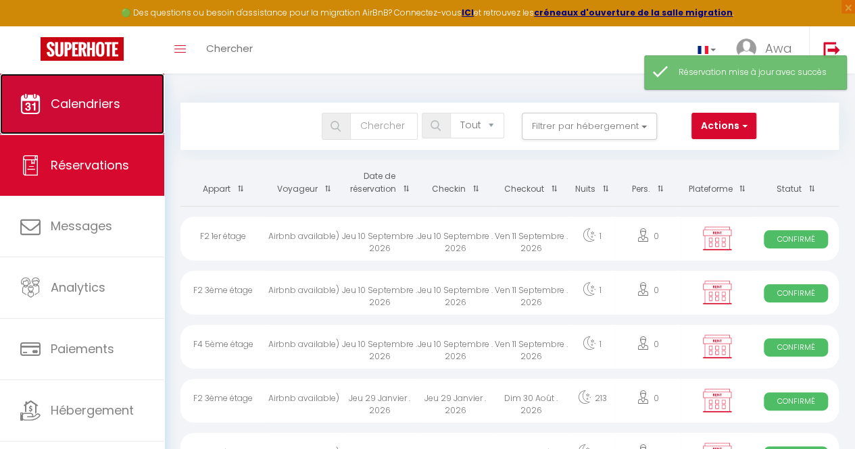
click at [115, 86] on link "Calendriers" at bounding box center [82, 104] width 164 height 61
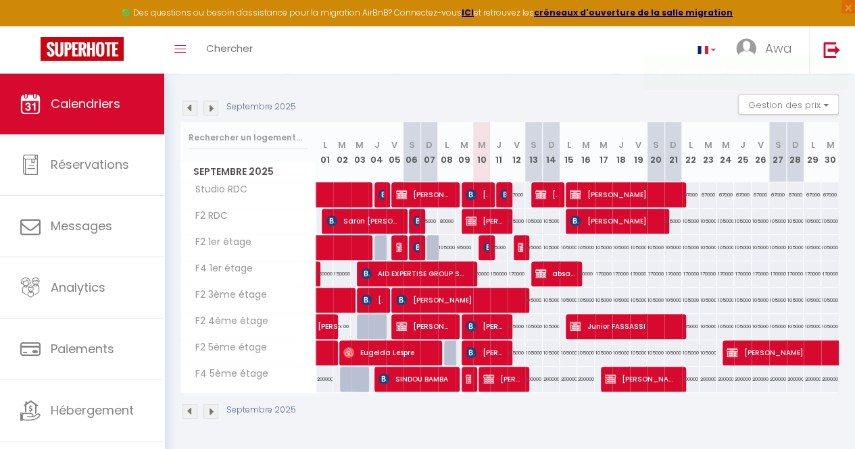
scroll to position [131, 0]
click at [496, 372] on span "[PERSON_NAME]" at bounding box center [502, 379] width 39 height 26
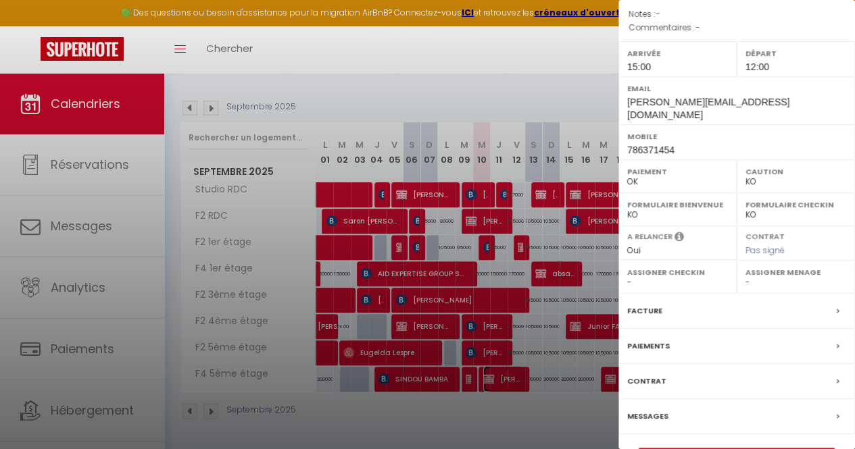
scroll to position [160, 0]
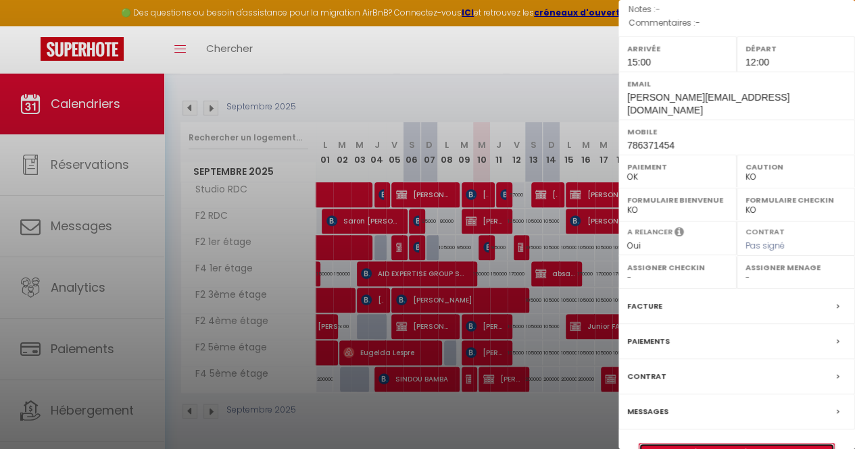
click at [738, 444] on link "Détails de la réservation" at bounding box center [736, 453] width 195 height 18
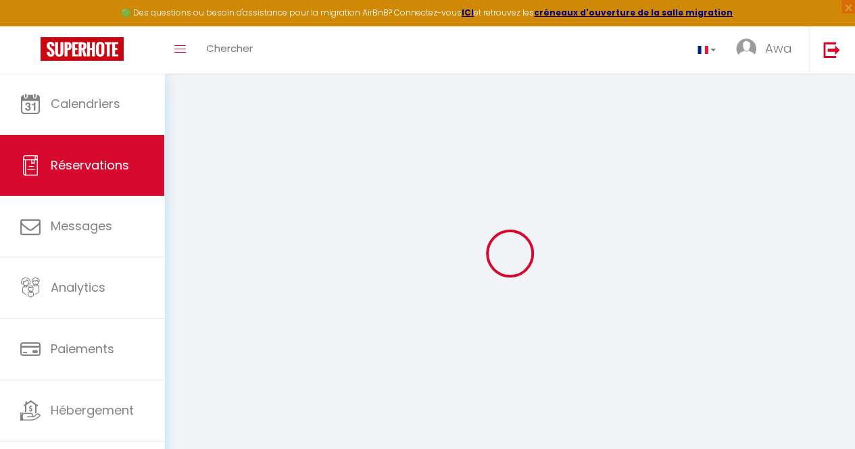
scroll to position [74, 0]
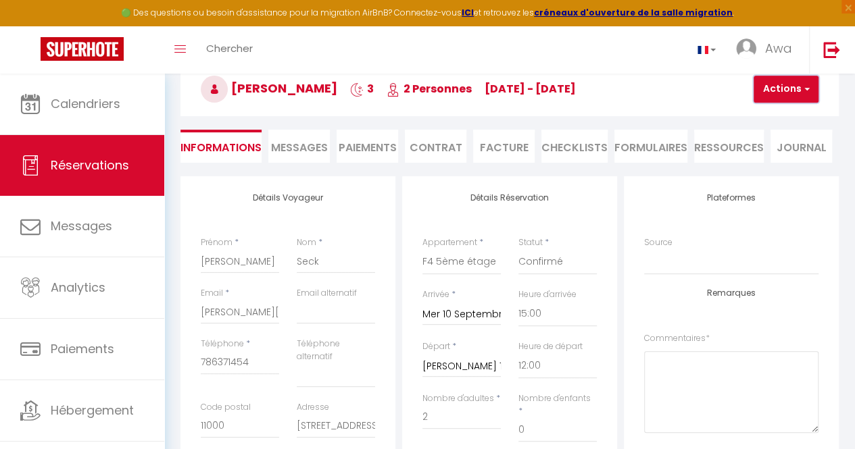
click at [800, 84] on span "button" at bounding box center [804, 89] width 8 height 12
drag, startPoint x: 770, startPoint y: 137, endPoint x: 643, endPoint y: 297, distance: 203.8
click at [770, 137] on link "Dupliquer" at bounding box center [797, 137] width 107 height 18
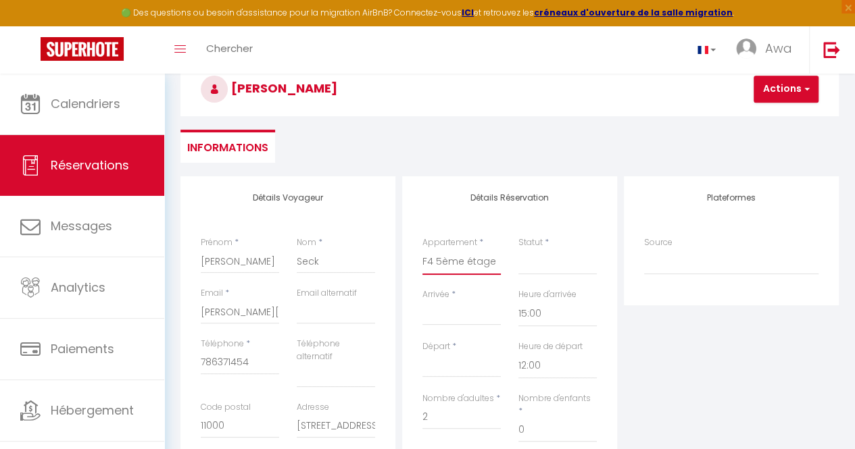
click at [479, 261] on select "F2 4ème étage Studio RDC F2 RDC F2 5ème étage F2 3ème étage F2 1er étage F4 1er…" at bounding box center [461, 262] width 78 height 26
click at [422, 249] on select "F2 4ème étage Studio RDC F2 RDC F2 5ème étage F2 3ème étage F2 1er étage F4 1er…" at bounding box center [461, 262] width 78 height 26
click at [468, 305] on div "< [DATE] > Dim Lun Mar Mer Jeu Ven Sam 1 2 3 4 5 6 7 8 9 10 11 12 13 14 15 16 1…" at bounding box center [461, 313] width 78 height 24
click at [447, 308] on input "Arrivée" at bounding box center [461, 315] width 78 height 18
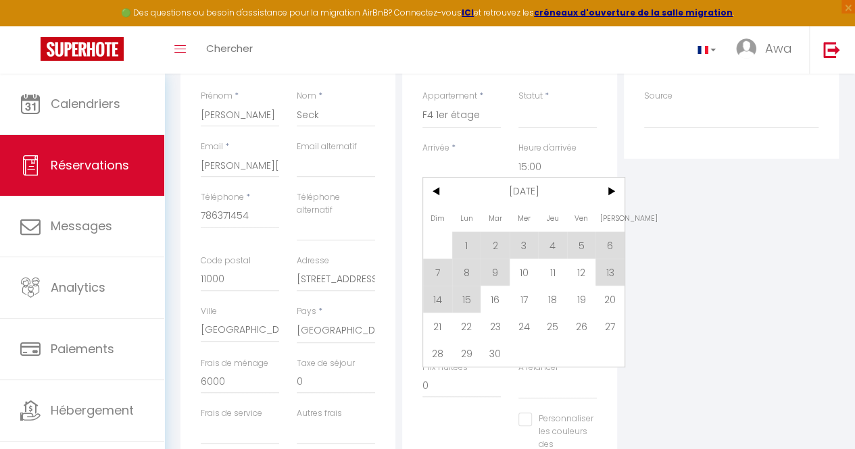
scroll to position [222, 0]
click at [523, 267] on span "10" at bounding box center [523, 270] width 29 height 27
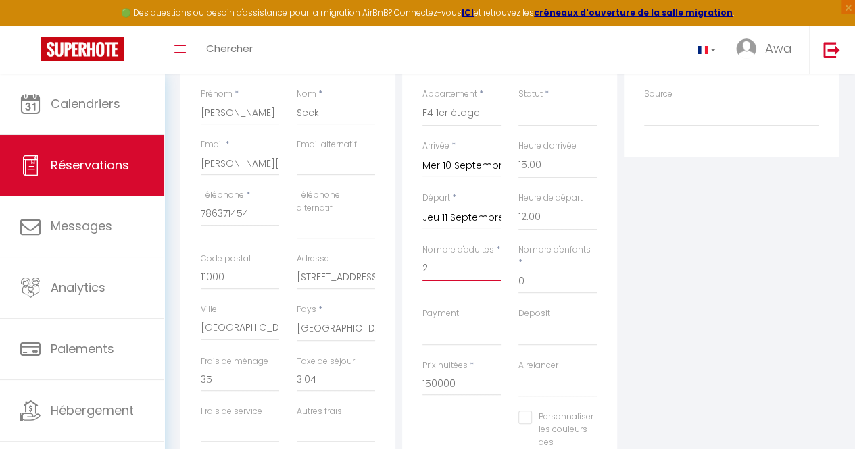
click at [463, 265] on input "2" at bounding box center [461, 269] width 78 height 24
drag, startPoint x: 463, startPoint y: 265, endPoint x: 428, endPoint y: 218, distance: 58.4
click at [428, 218] on input "Jeu 11 Septembre 2025" at bounding box center [461, 218] width 78 height 18
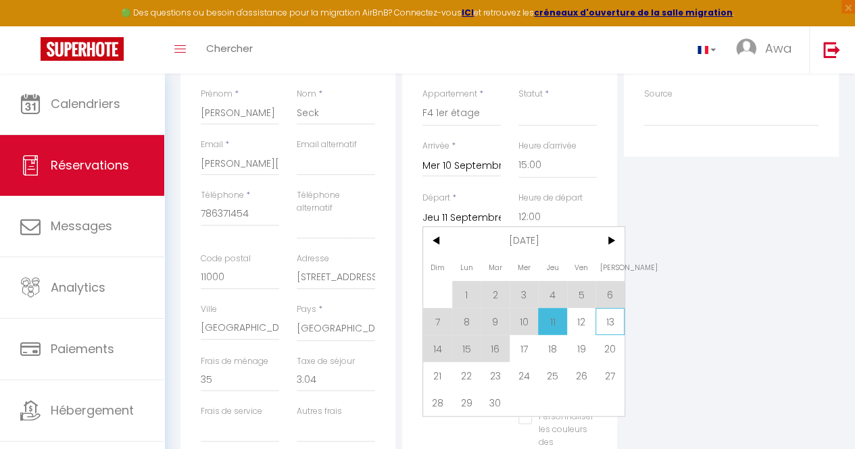
click at [615, 328] on span "13" at bounding box center [609, 321] width 29 height 27
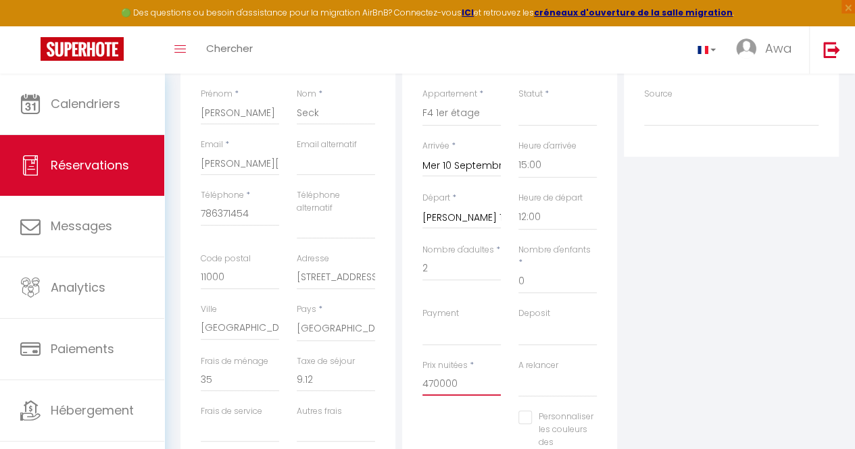
click at [474, 374] on input "470000" at bounding box center [461, 384] width 78 height 24
click at [474, 374] on input "Prix nuitées" at bounding box center [461, 384] width 78 height 24
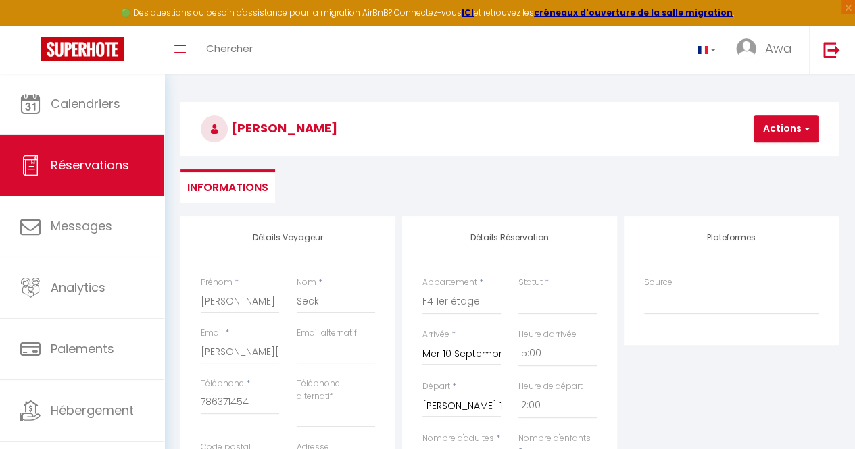
scroll to position [33, 0]
click at [536, 313] on select "Confirmé Non Confirmé [PERSON_NAME] par le voyageur No Show Request" at bounding box center [557, 303] width 78 height 26
click at [518, 290] on select "Confirmé Non Confirmé [PERSON_NAME] par le voyageur No Show Request" at bounding box center [557, 303] width 78 height 26
click at [785, 132] on button "Actions" at bounding box center [785, 129] width 65 height 27
click at [780, 157] on link "Enregistrer" at bounding box center [797, 160] width 107 height 18
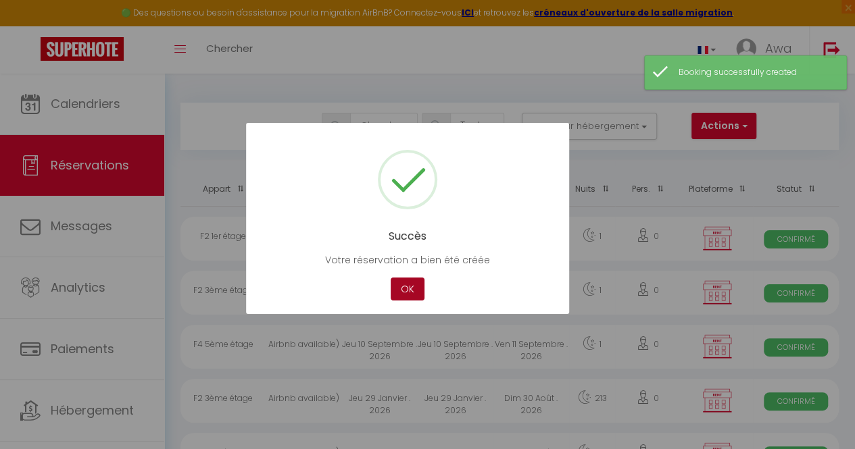
click at [404, 283] on button "OK" at bounding box center [407, 290] width 34 height 24
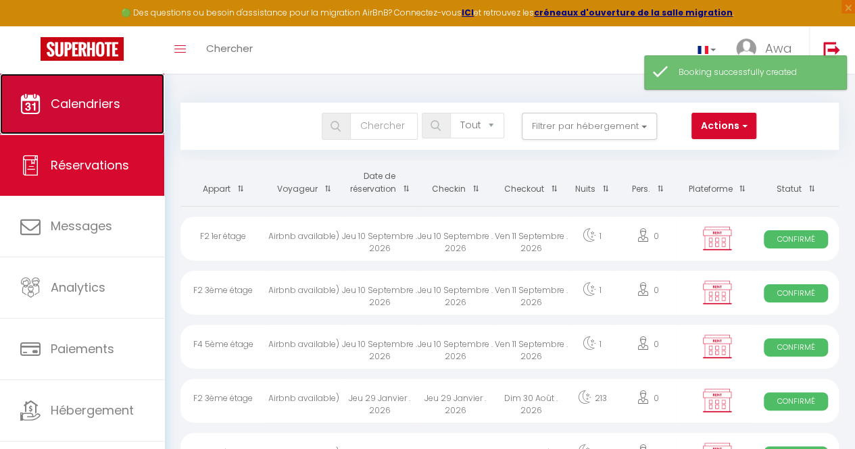
click at [44, 109] on link "Calendriers" at bounding box center [82, 104] width 164 height 61
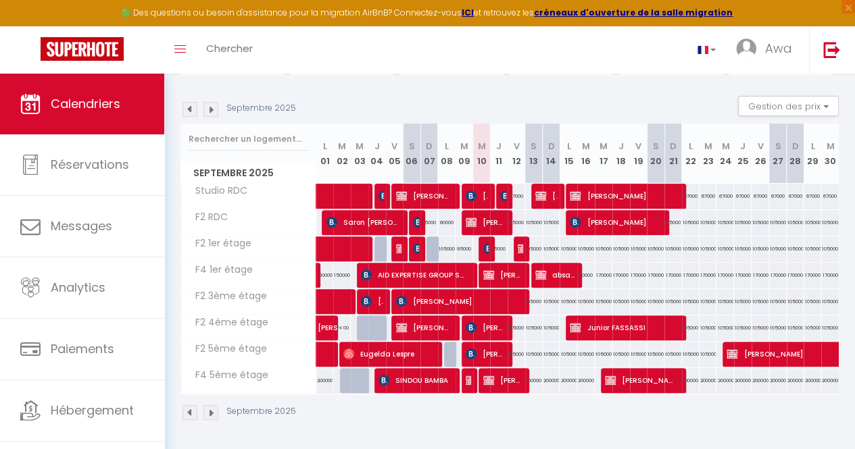
scroll to position [132, 0]
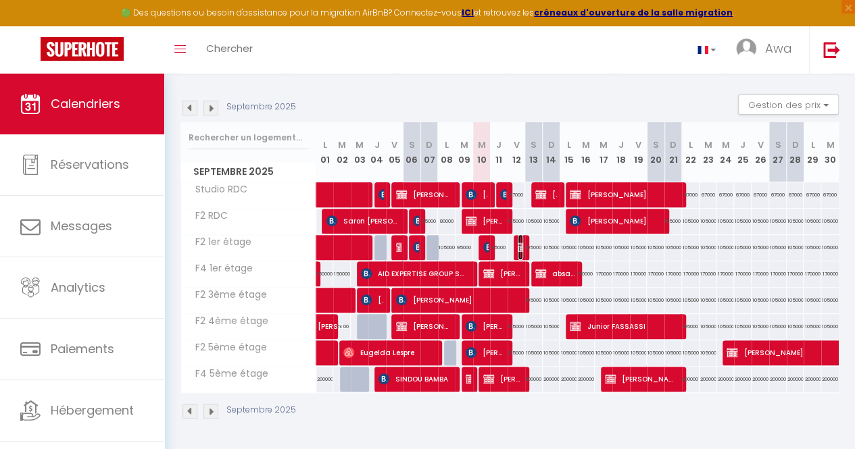
click at [518, 242] on img at bounding box center [522, 247] width 11 height 11
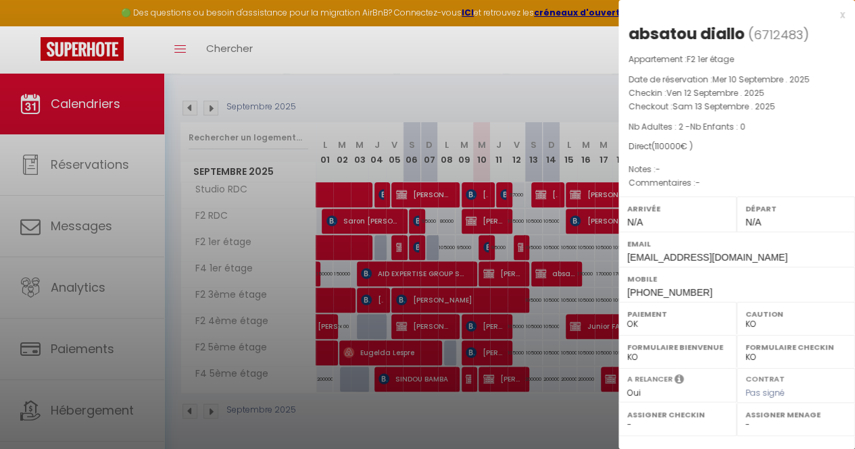
click at [550, 41] on div at bounding box center [427, 224] width 855 height 449
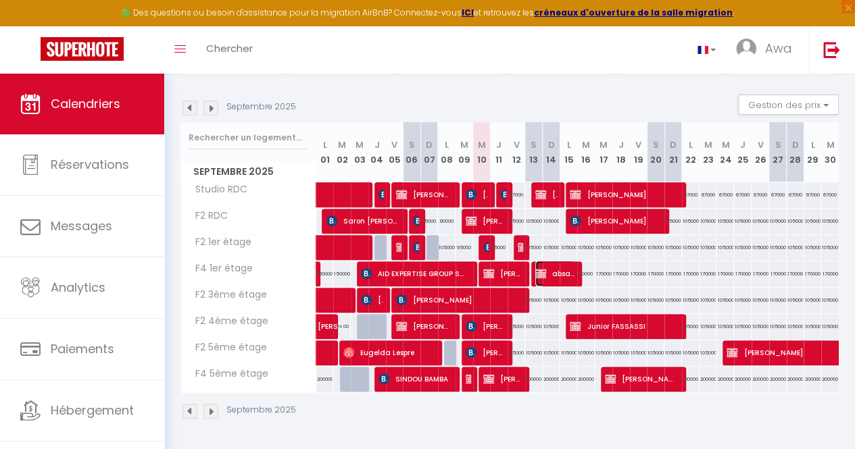
click at [538, 268] on img at bounding box center [540, 273] width 11 height 11
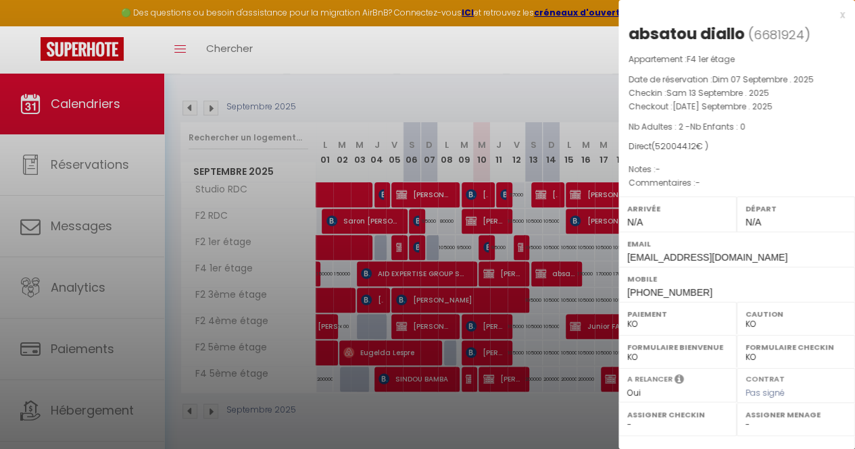
click at [569, 172] on div at bounding box center [427, 224] width 855 height 449
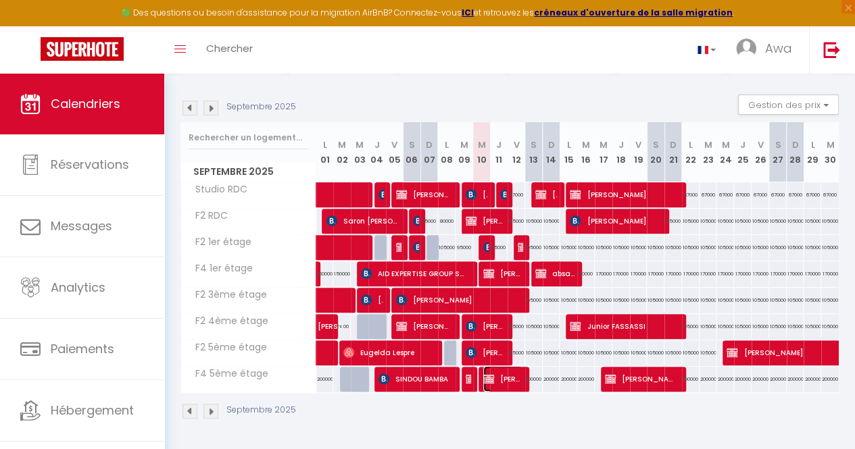
click at [492, 369] on span "[PERSON_NAME]" at bounding box center [502, 379] width 39 height 26
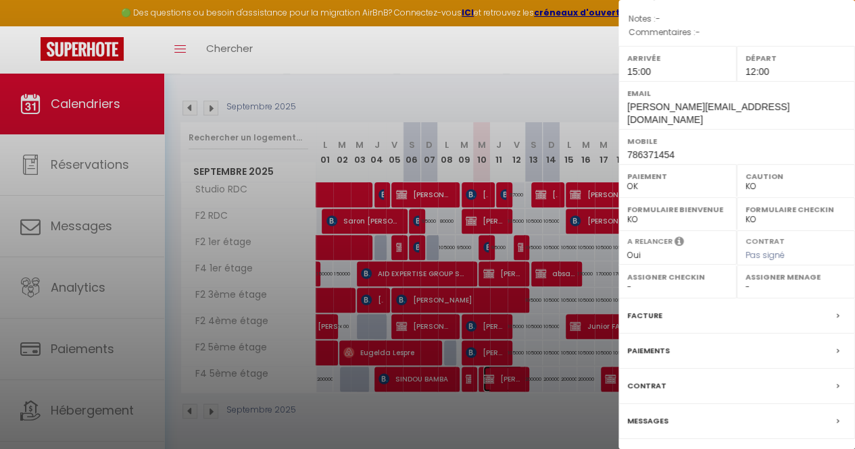
scroll to position [177, 0]
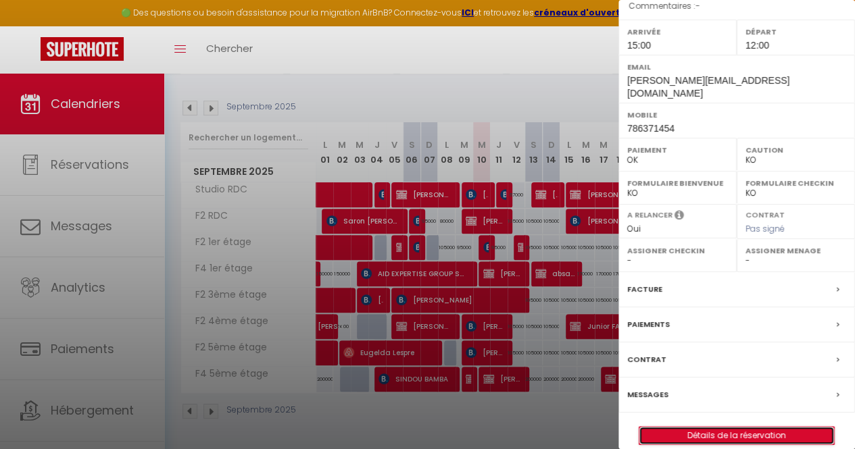
click at [694, 427] on link "Détails de la réservation" at bounding box center [736, 436] width 195 height 18
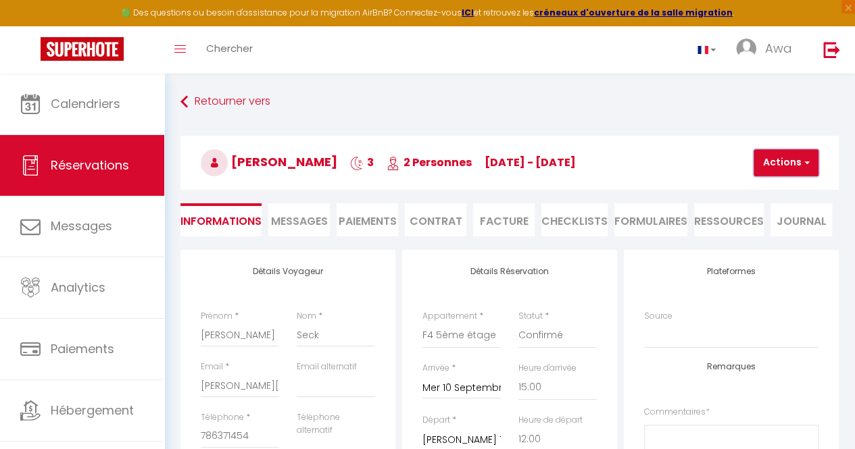
click at [774, 157] on button "Actions" at bounding box center [785, 162] width 65 height 27
click at [772, 232] on link "Supprimer" at bounding box center [797, 228] width 107 height 18
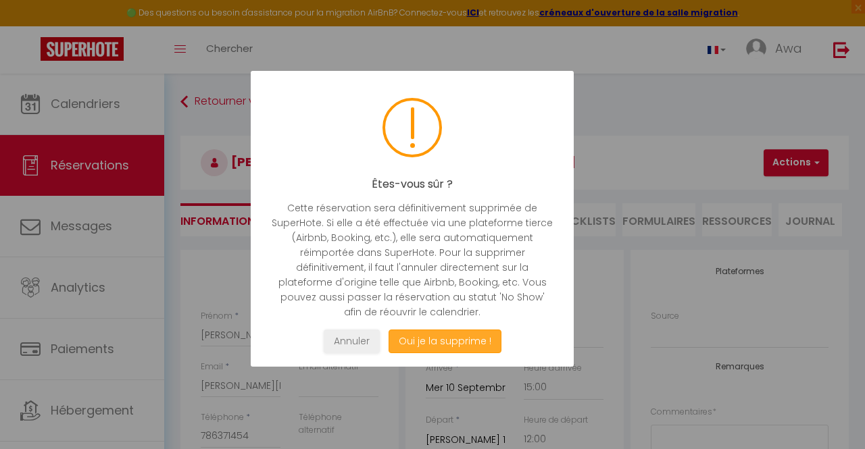
click at [447, 338] on button "Oui je la supprime !" at bounding box center [444, 342] width 113 height 24
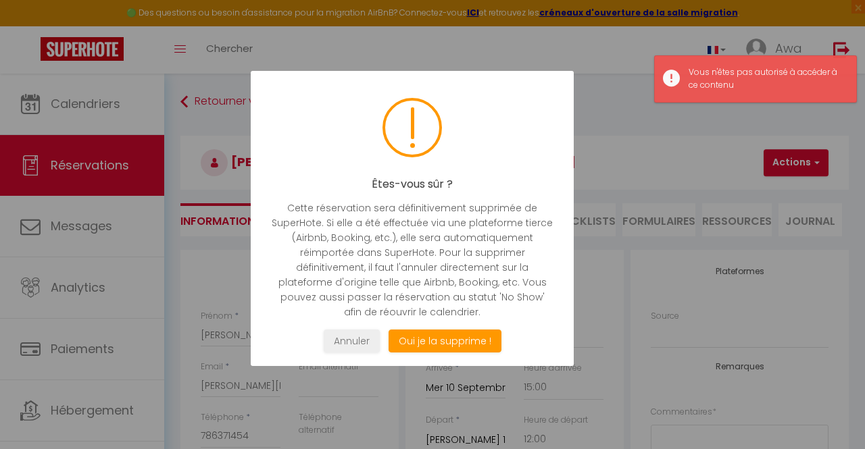
click at [683, 269] on div at bounding box center [432, 224] width 865 height 449
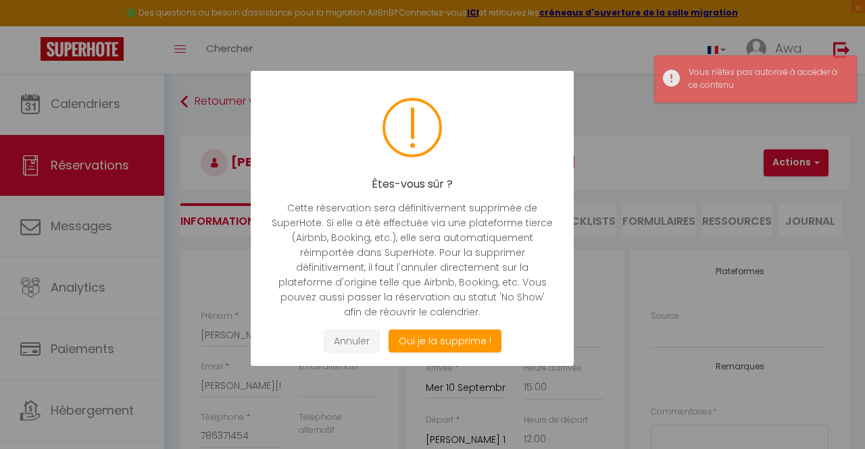
click at [361, 333] on button "Annuler" at bounding box center [352, 342] width 56 height 24
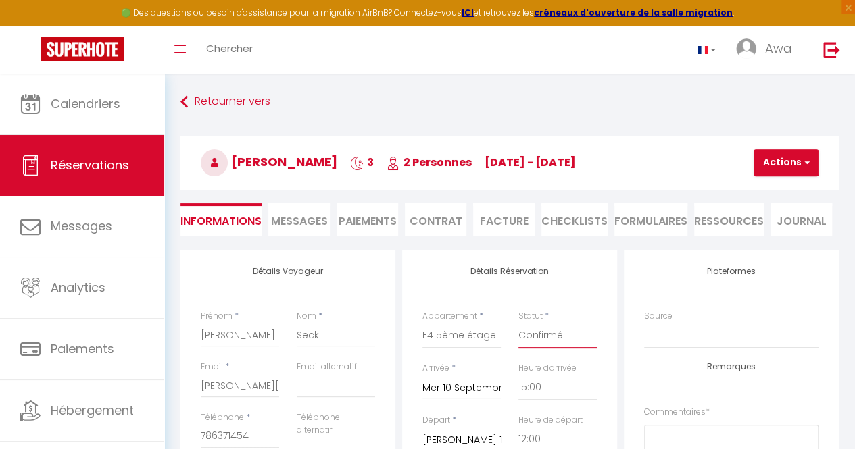
click at [558, 340] on select "Confirmé Non Confirmé [PERSON_NAME] par le voyageur No Show Request" at bounding box center [557, 336] width 78 height 26
click at [518, 323] on select "Confirmé Non Confirmé [PERSON_NAME] par le voyageur No Show Request" at bounding box center [557, 336] width 78 height 26
click at [778, 170] on button "Actions" at bounding box center [785, 162] width 65 height 27
click at [773, 188] on link "Enregistrer" at bounding box center [797, 193] width 107 height 18
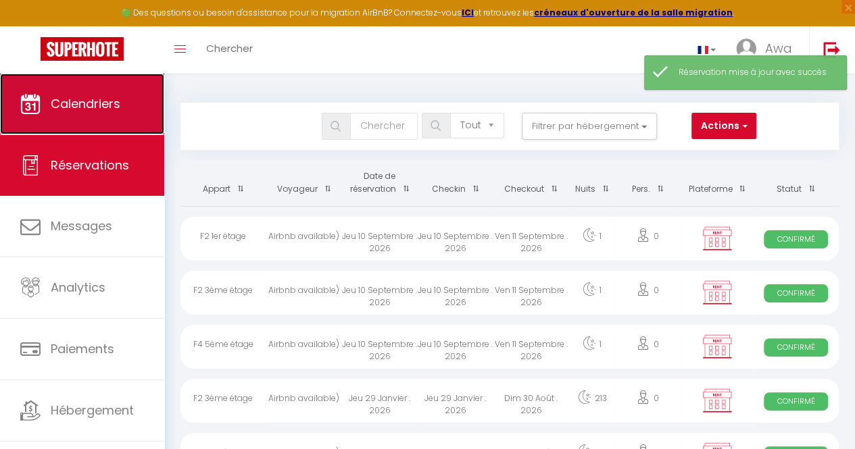
click at [89, 90] on link "Calendriers" at bounding box center [82, 104] width 164 height 61
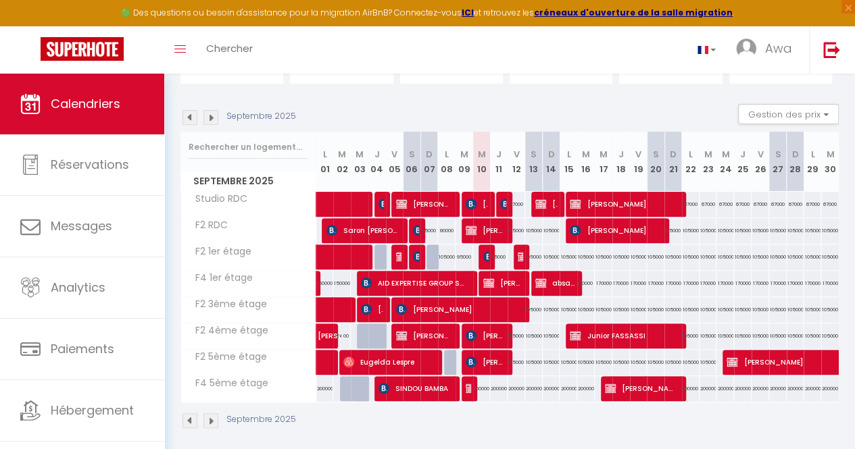
scroll to position [132, 0]
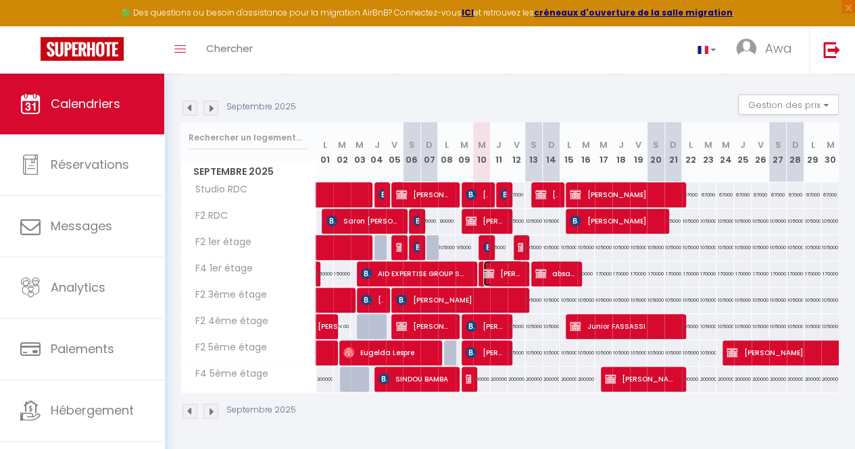
click at [499, 270] on span "[PERSON_NAME]" at bounding box center [502, 274] width 39 height 26
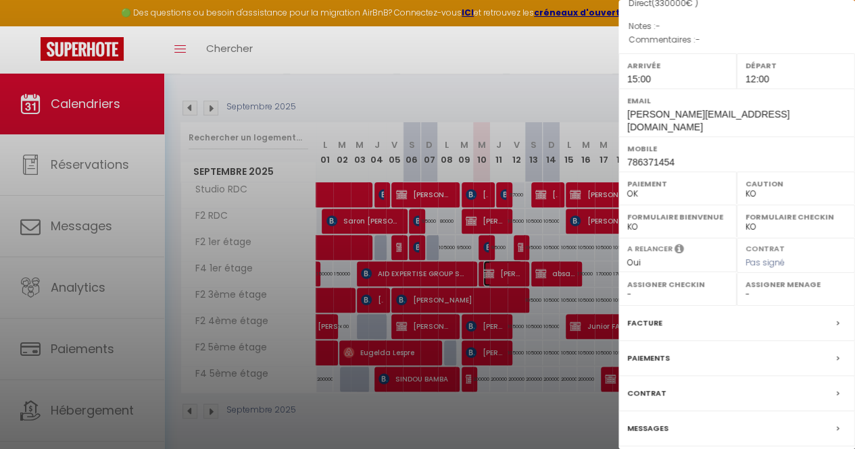
scroll to position [145, 0]
click at [694, 307] on div "Facture" at bounding box center [736, 322] width 236 height 35
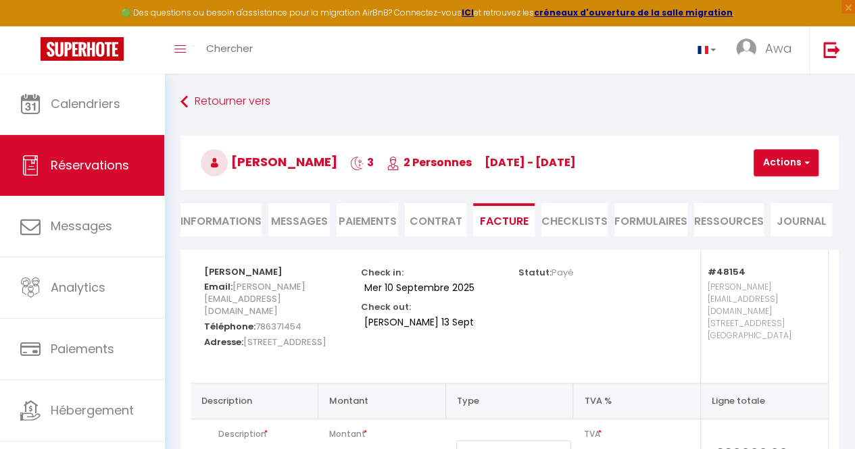
click at [221, 224] on li "Informations" at bounding box center [220, 219] width 81 height 33
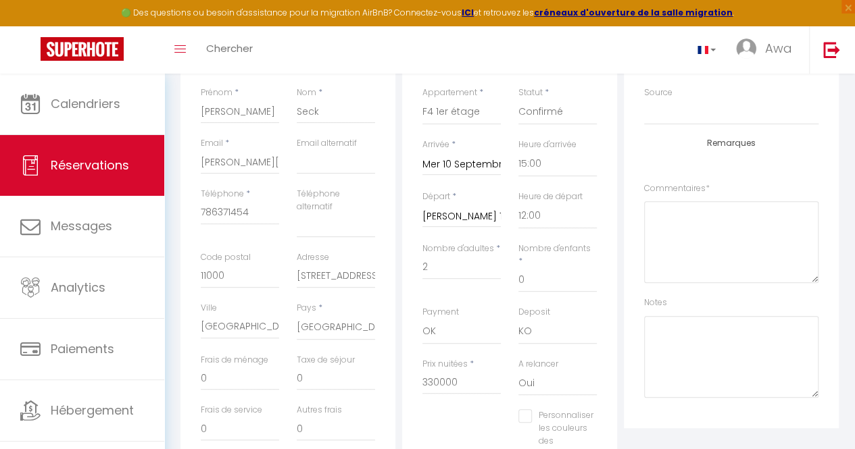
scroll to position [247, 0]
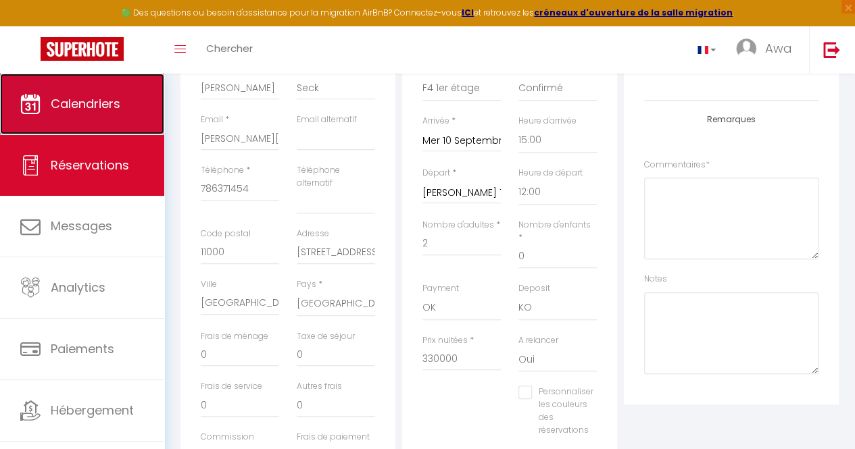
click at [75, 106] on span "Calendriers" at bounding box center [86, 103] width 70 height 17
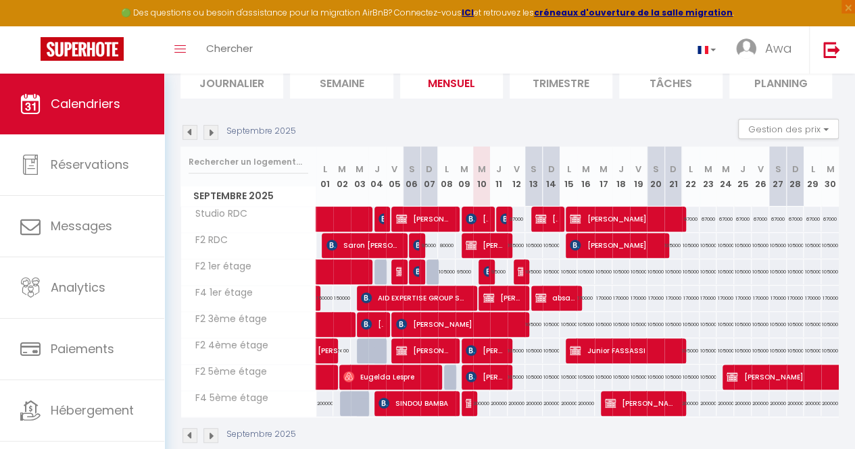
scroll to position [132, 0]
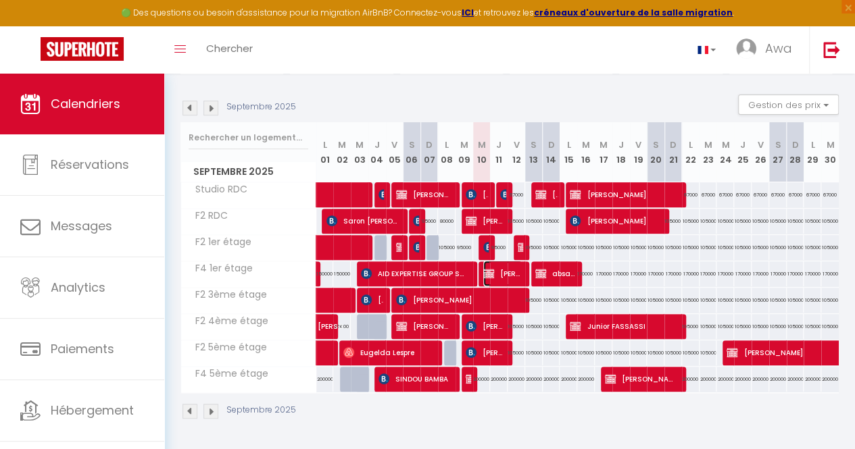
click at [503, 267] on span "[PERSON_NAME]" at bounding box center [502, 274] width 39 height 26
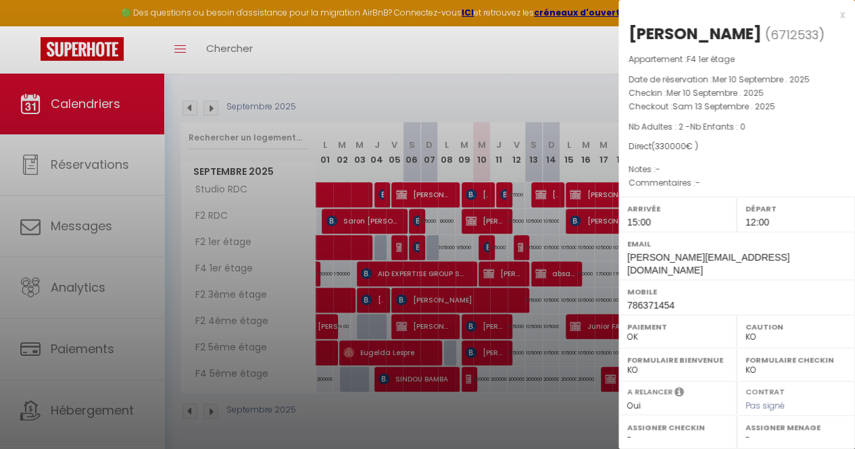
click at [538, 403] on div at bounding box center [427, 224] width 855 height 449
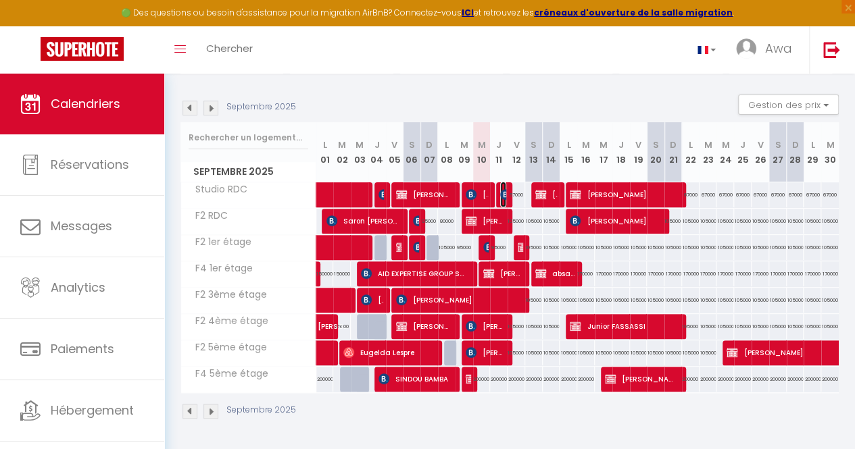
click at [500, 192] on img at bounding box center [505, 194] width 11 height 11
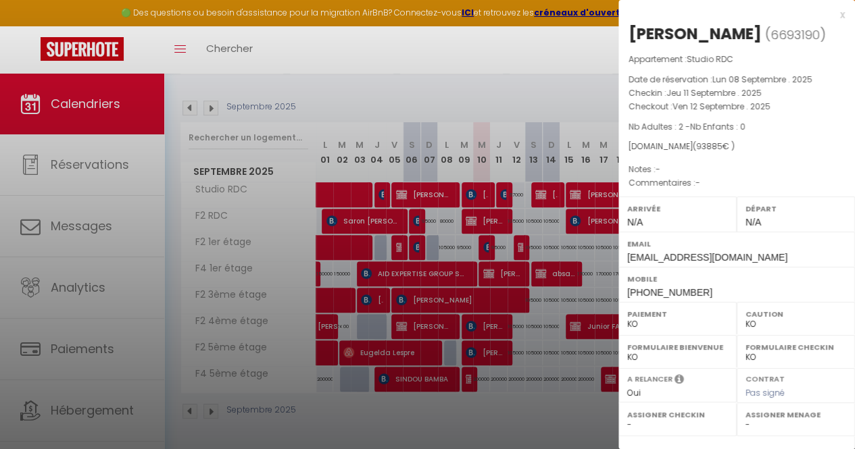
click at [449, 54] on div at bounding box center [427, 224] width 855 height 449
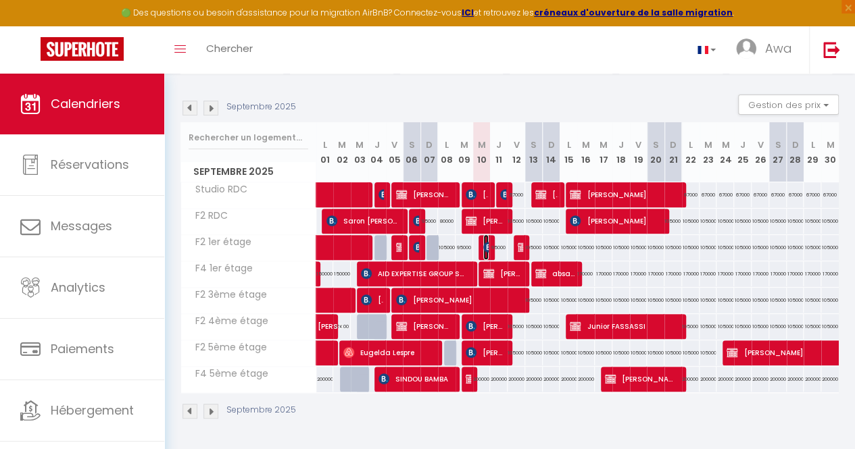
click at [485, 242] on img at bounding box center [488, 247] width 11 height 11
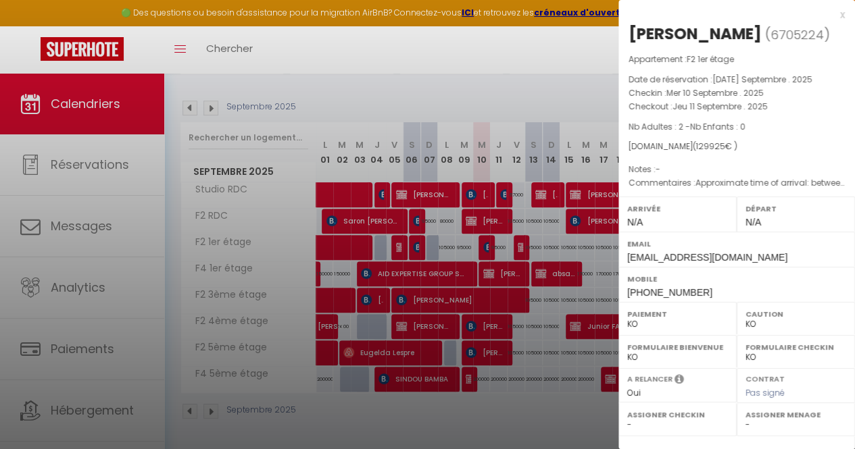
click at [498, 407] on div at bounding box center [427, 224] width 855 height 449
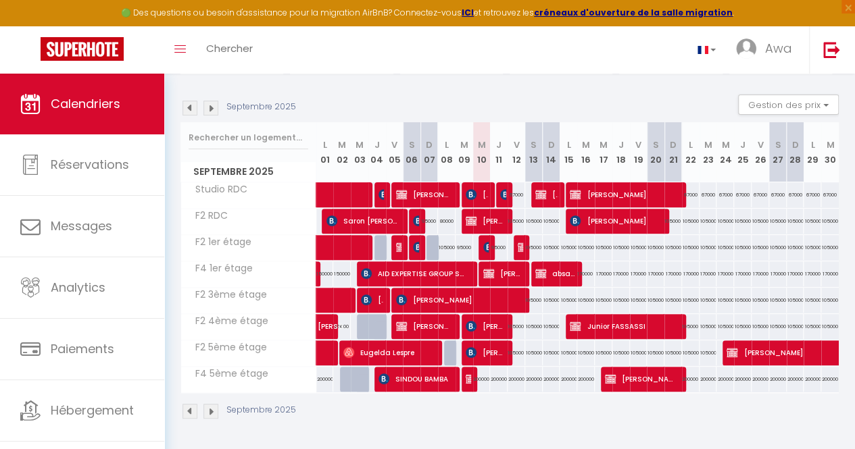
click at [507, 188] on div "67000" at bounding box center [516, 194] width 18 height 25
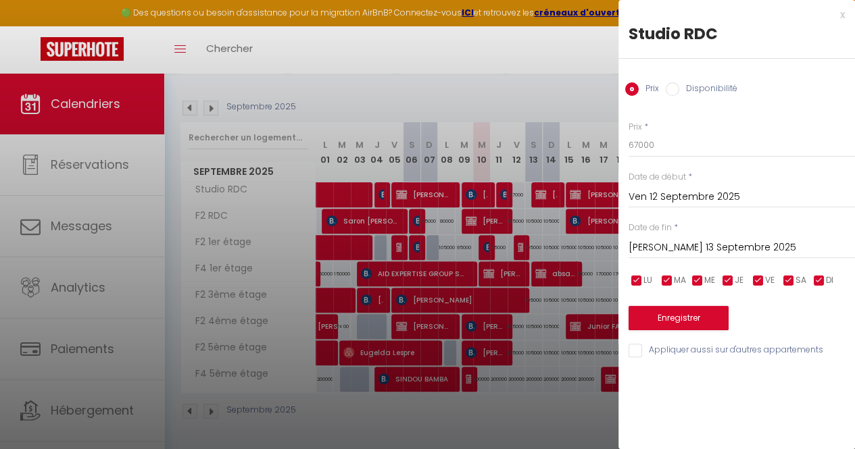
click at [547, 223] on div at bounding box center [427, 224] width 855 height 449
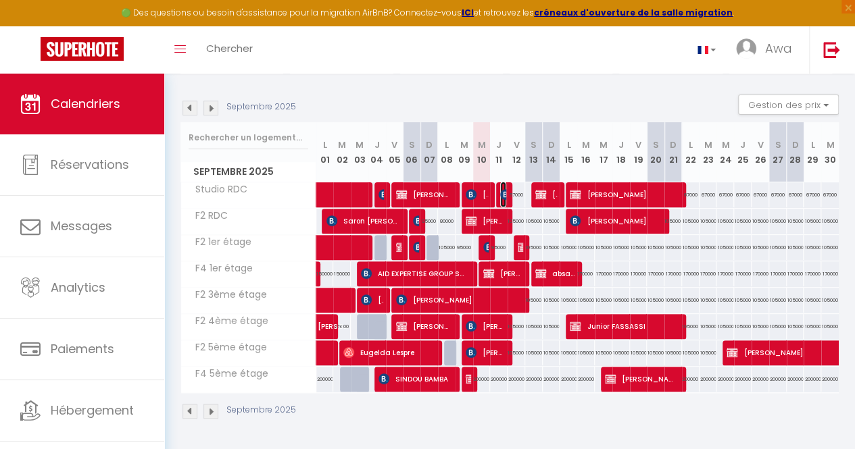
click at [500, 189] on img at bounding box center [505, 194] width 11 height 11
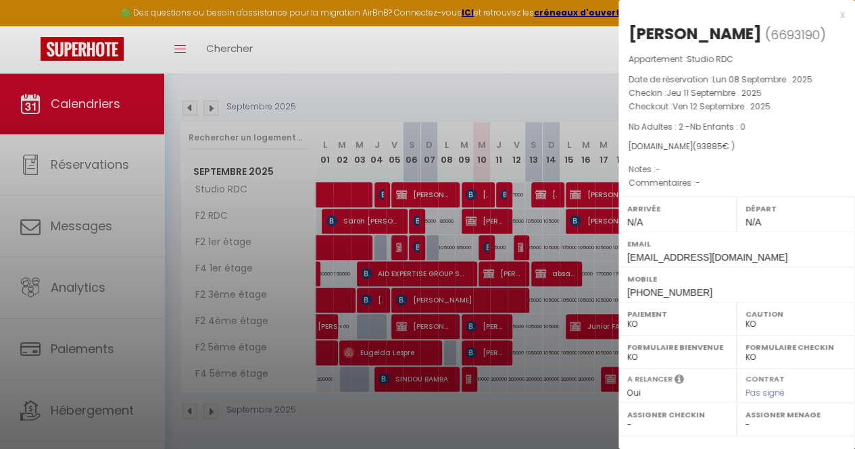
click at [477, 184] on div at bounding box center [427, 224] width 855 height 449
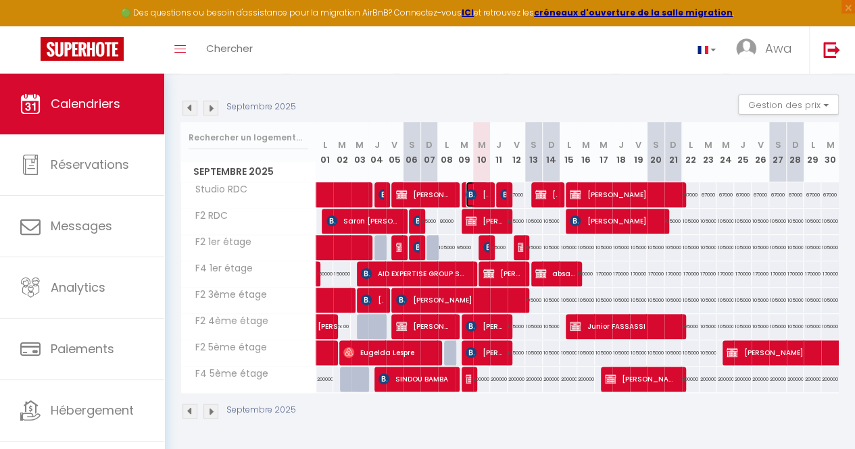
click at [474, 183] on span "[PERSON_NAME] [PERSON_NAME]" at bounding box center [476, 195] width 22 height 26
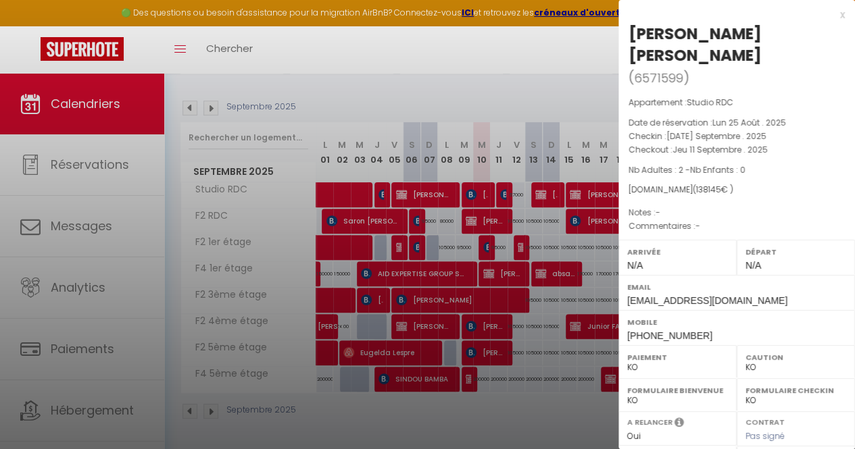
click at [482, 240] on div at bounding box center [427, 224] width 855 height 449
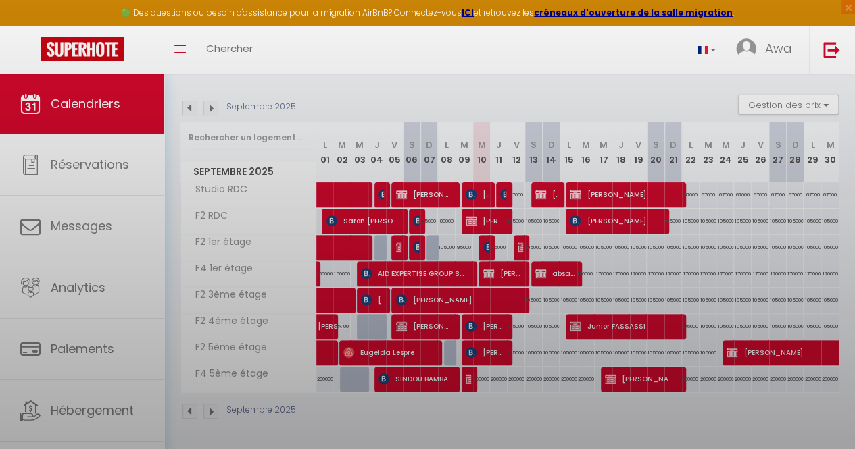
click at [473, 235] on div "95000" at bounding box center [481, 247] width 18 height 25
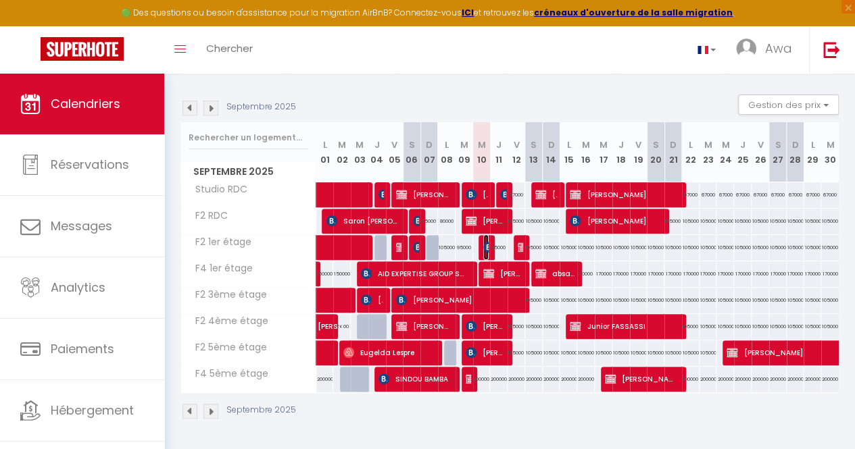
click at [483, 234] on span "[PERSON_NAME]" at bounding box center [485, 247] width 5 height 26
